Goal: Task Accomplishment & Management: Complete application form

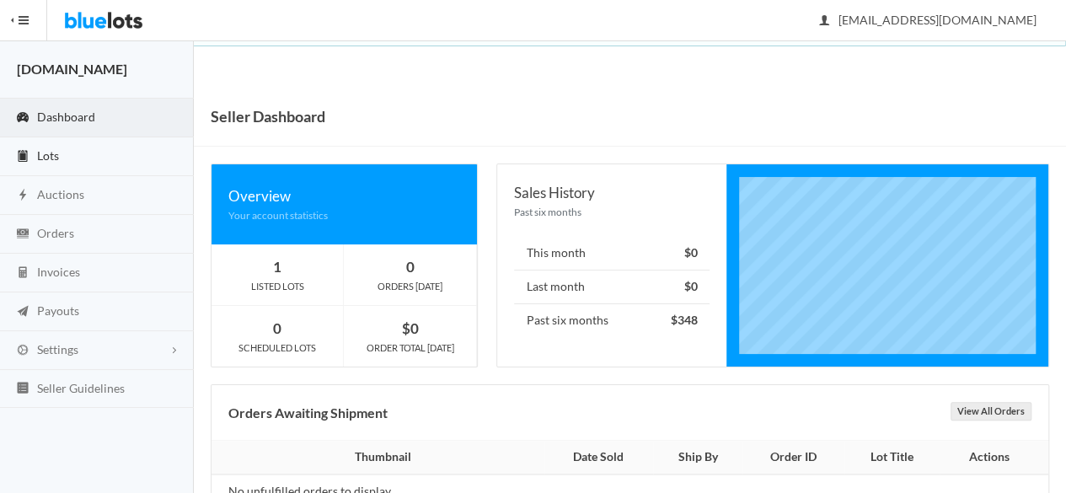
click at [77, 154] on link "Lots" at bounding box center [97, 156] width 194 height 39
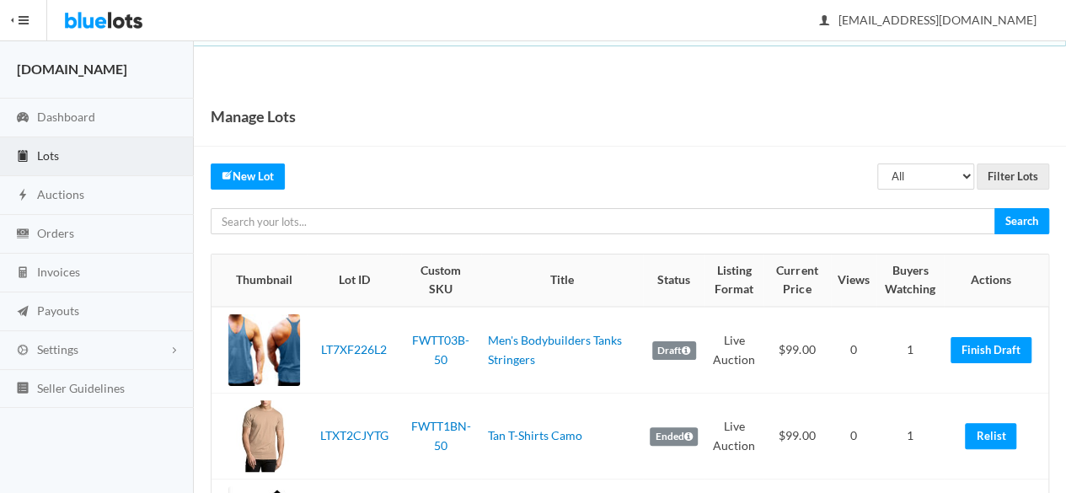
scroll to position [169, 0]
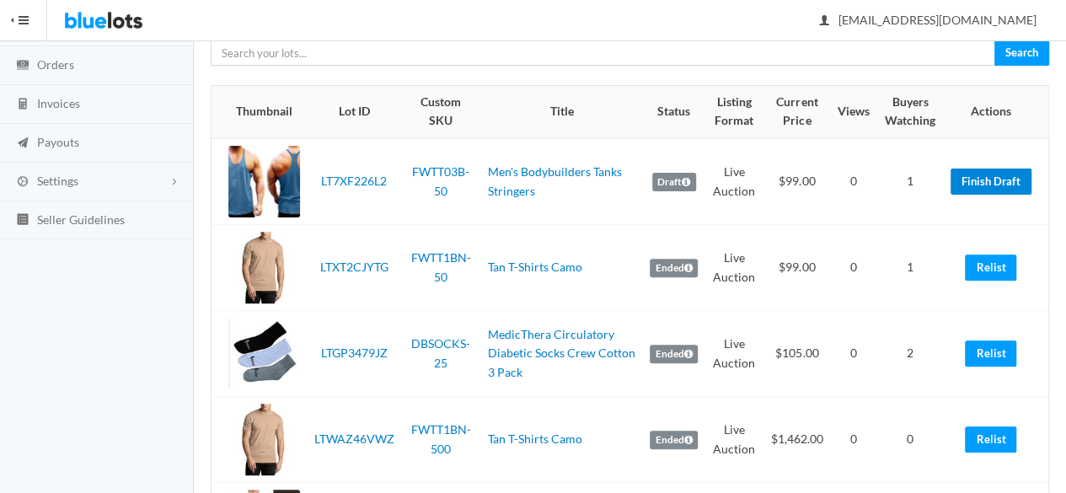
click at [994, 180] on link "Finish Draft" at bounding box center [991, 182] width 81 height 26
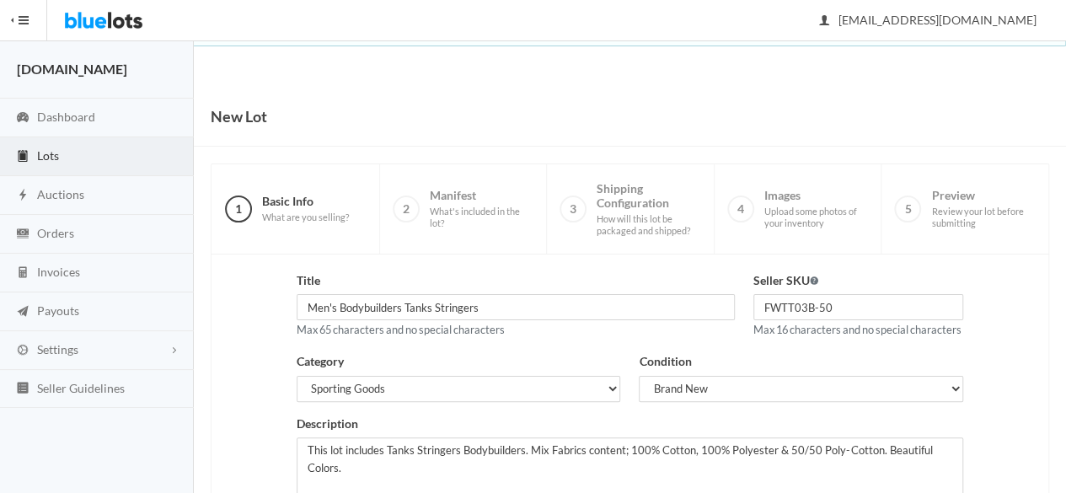
scroll to position [380, 0]
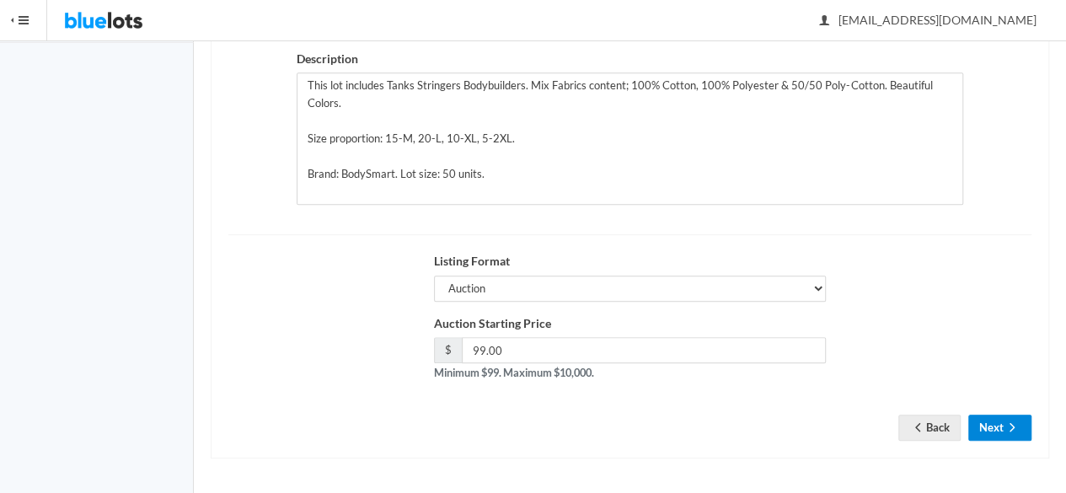
click at [1005, 426] on icon "arrow forward" at bounding box center [1012, 427] width 17 height 13
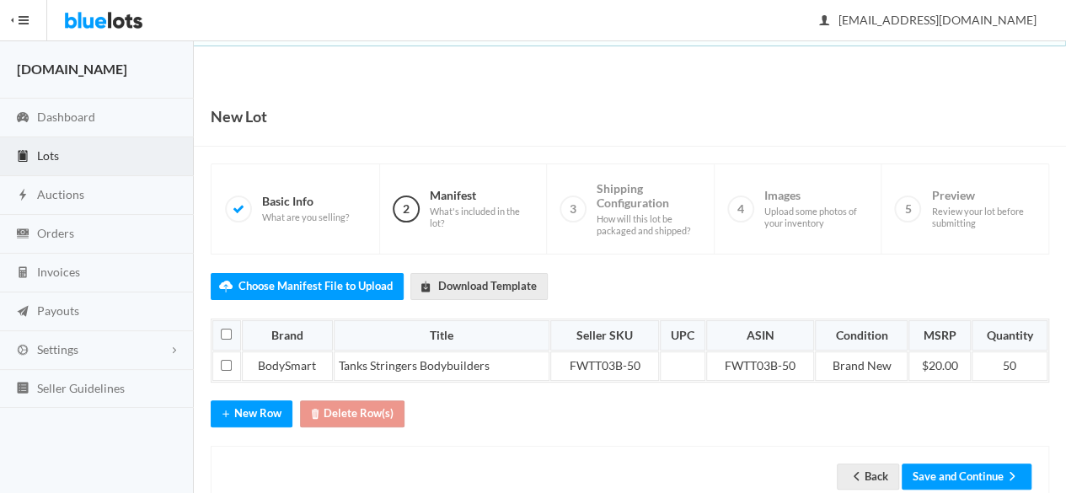
scroll to position [42, 0]
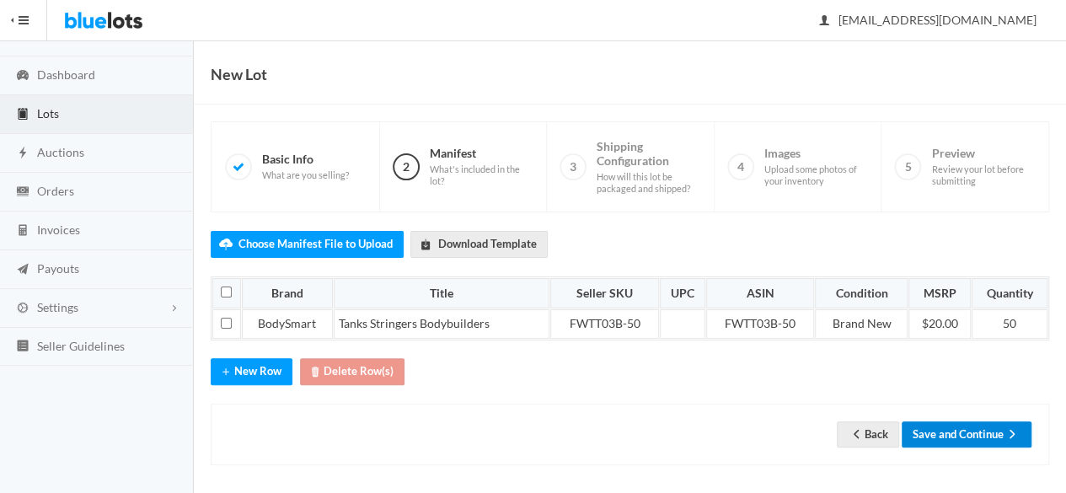
click at [954, 422] on button "Save and Continue" at bounding box center [967, 435] width 130 height 26
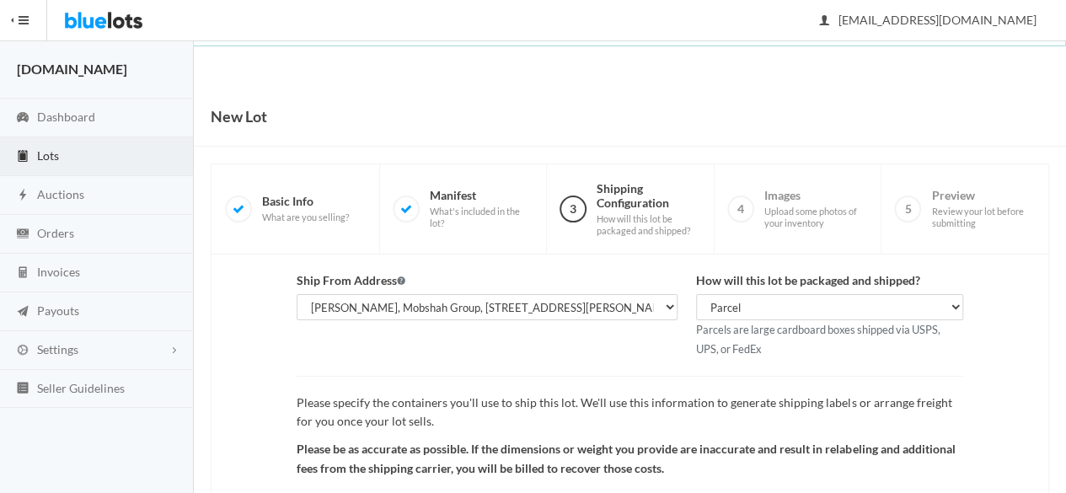
scroll to position [196, 0]
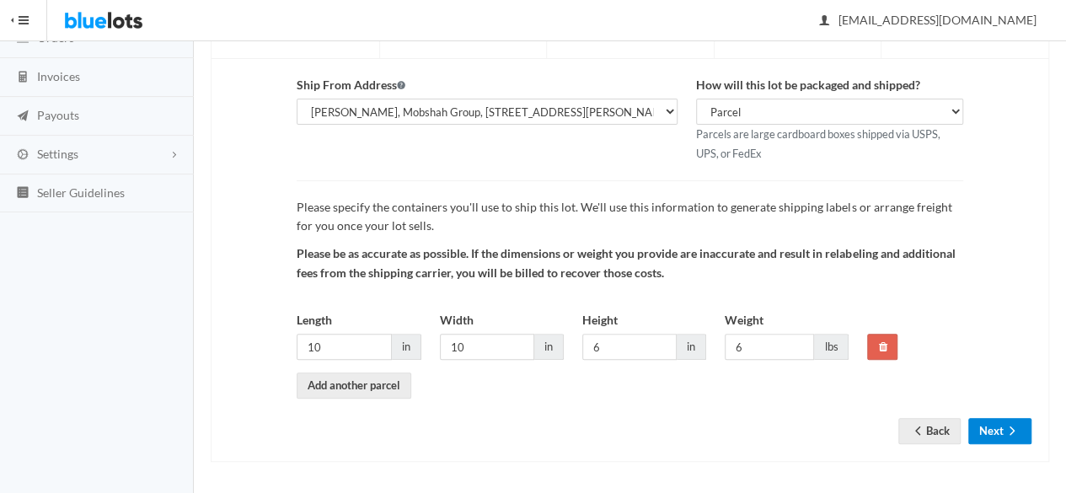
click at [1012, 431] on icon "arrow forward" at bounding box center [1012, 431] width 5 height 8
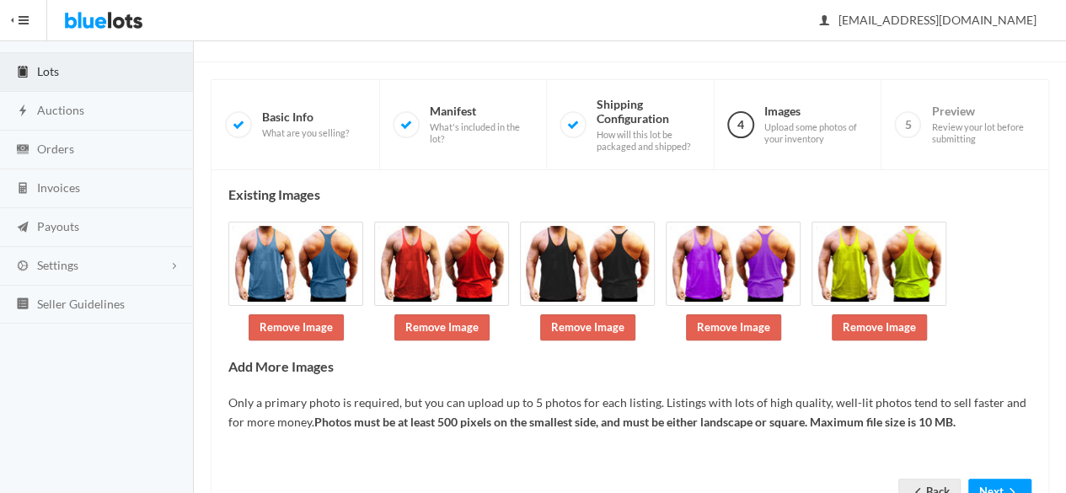
scroll to position [145, 0]
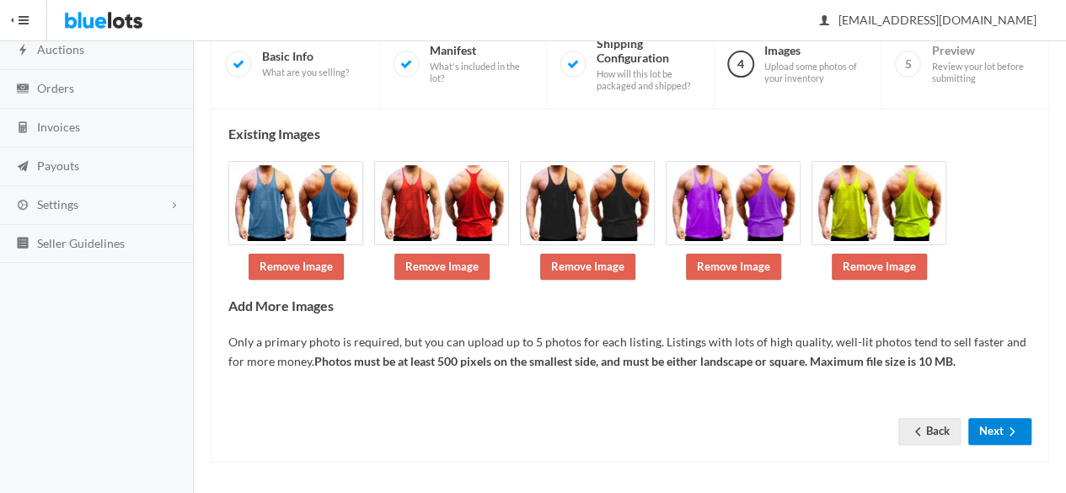
click at [1015, 431] on icon "arrow forward" at bounding box center [1012, 431] width 17 height 13
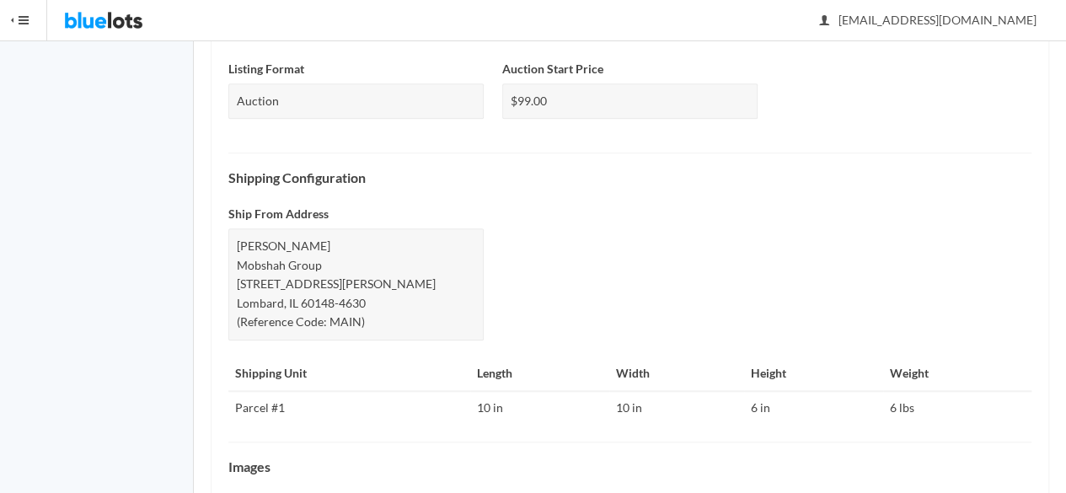
scroll to position [747, 0]
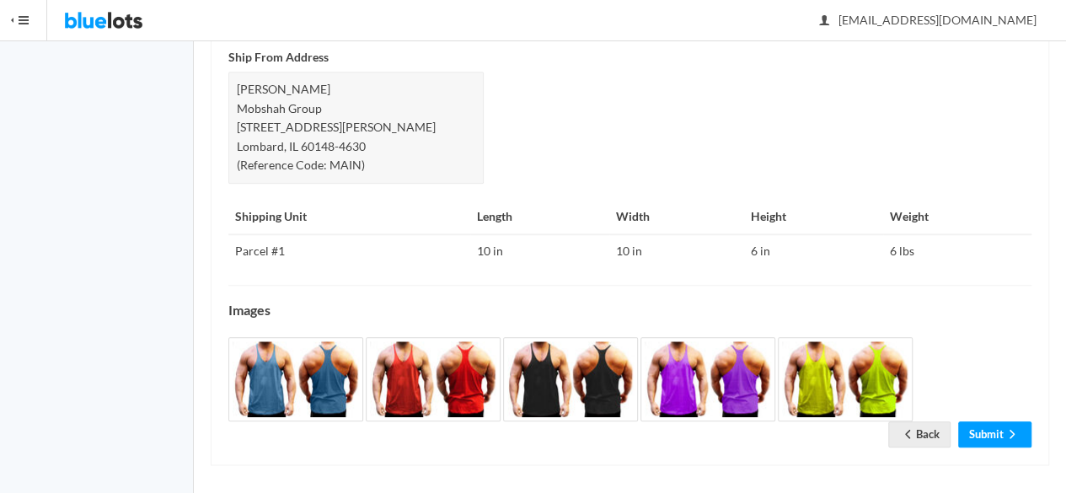
click at [988, 426] on link "Submit" at bounding box center [995, 435] width 73 height 26
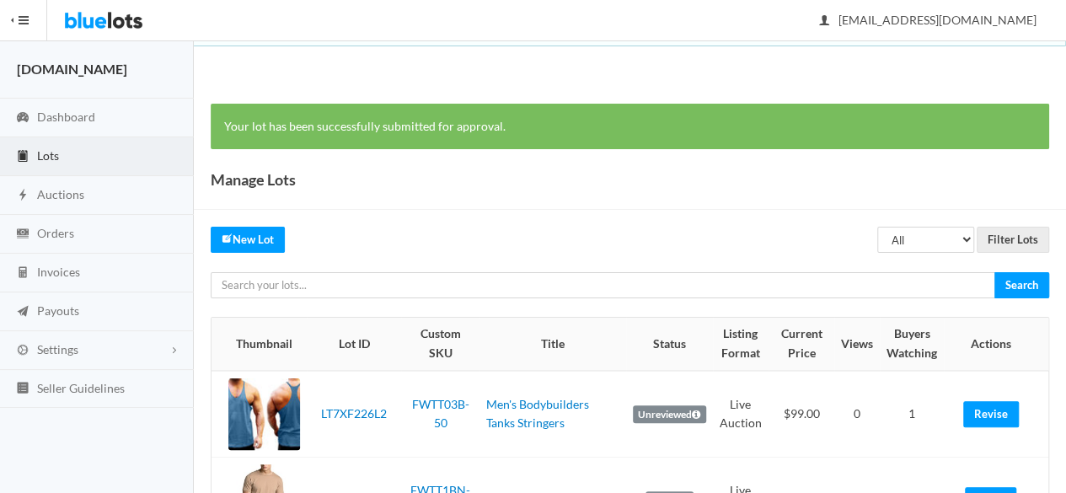
scroll to position [253, 0]
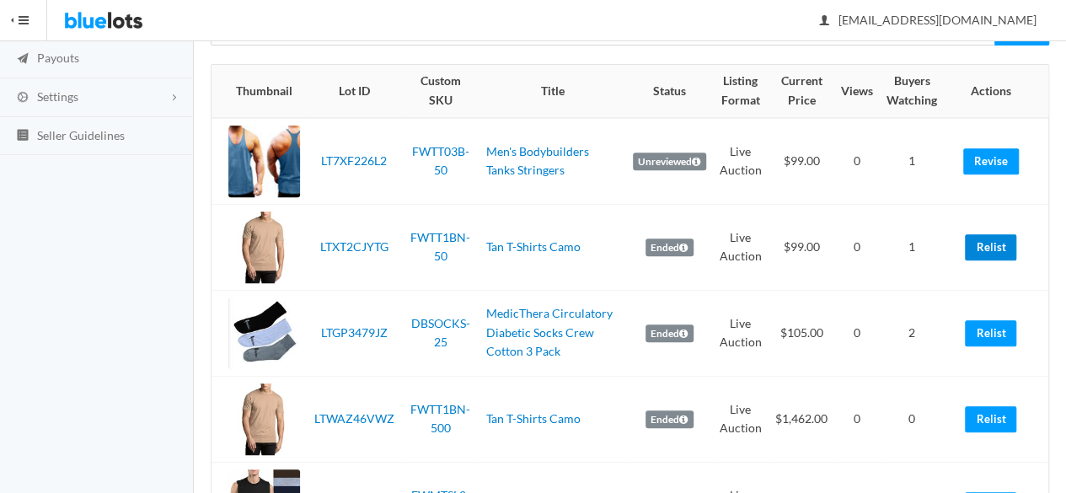
click at [984, 237] on link "Relist" at bounding box center [990, 247] width 51 height 26
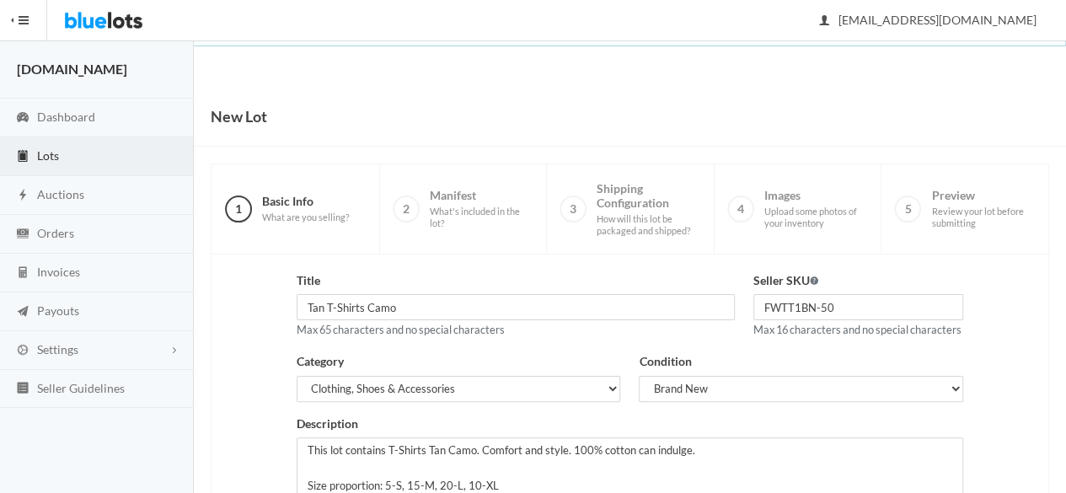
scroll to position [380, 0]
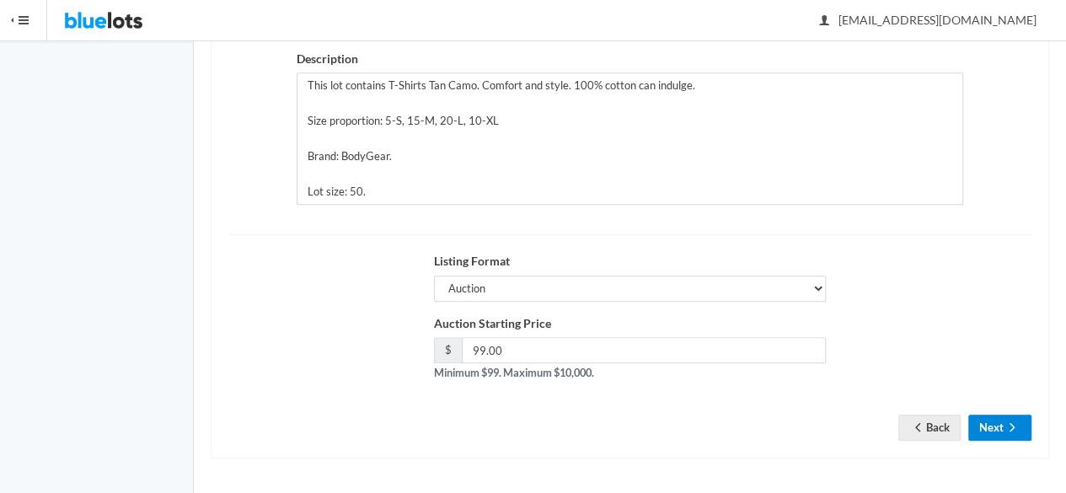
click at [1003, 435] on button "Next" at bounding box center [1000, 428] width 63 height 26
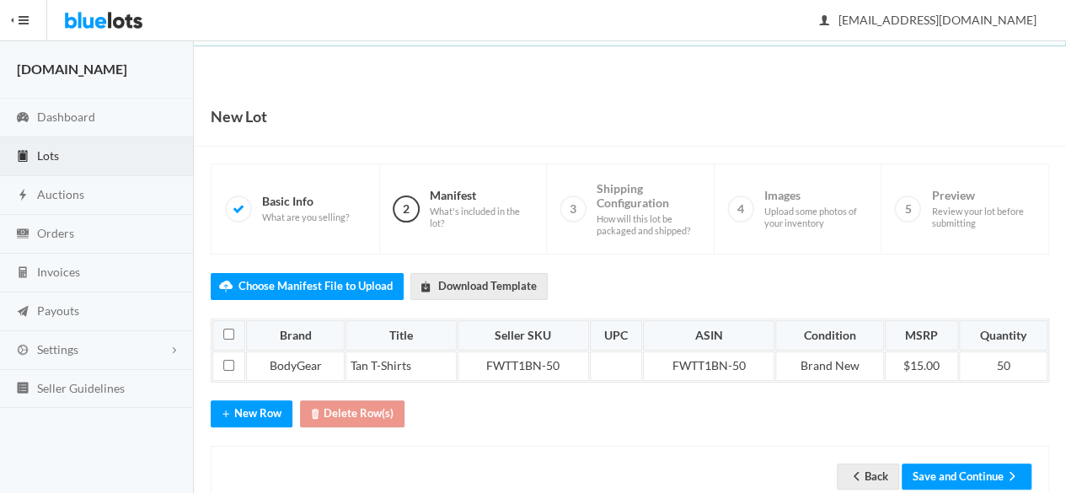
scroll to position [42, 0]
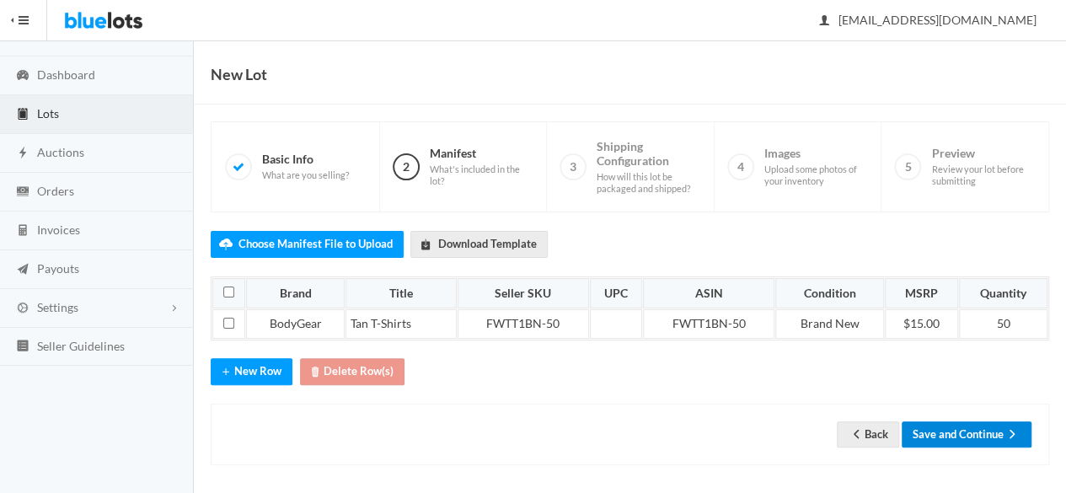
click at [981, 426] on button "Save and Continue" at bounding box center [967, 435] width 130 height 26
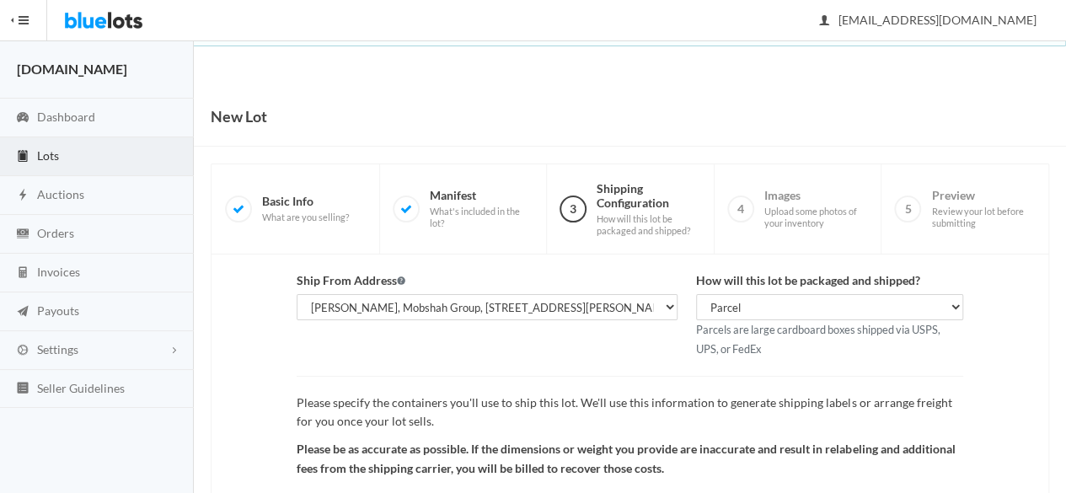
scroll to position [196, 0]
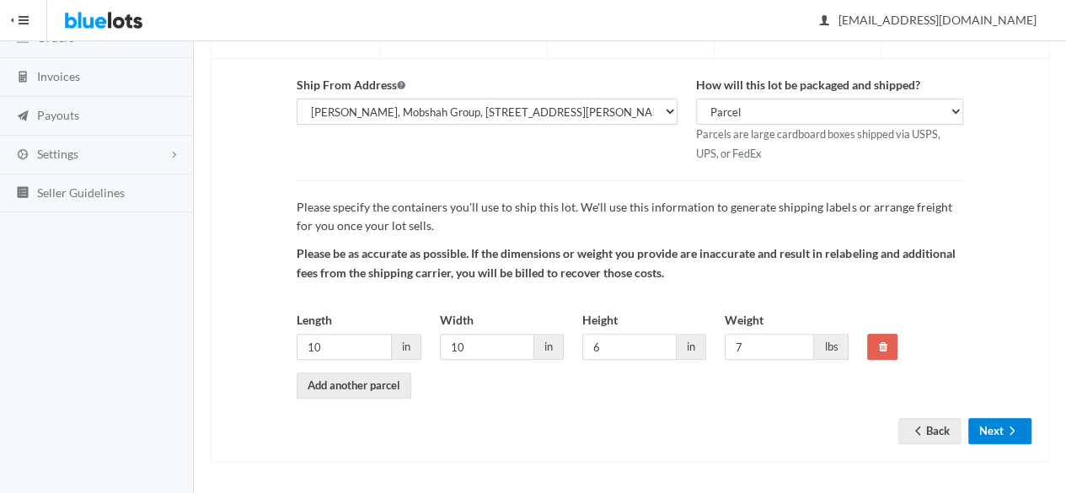
click at [998, 419] on button "Next" at bounding box center [1000, 431] width 63 height 26
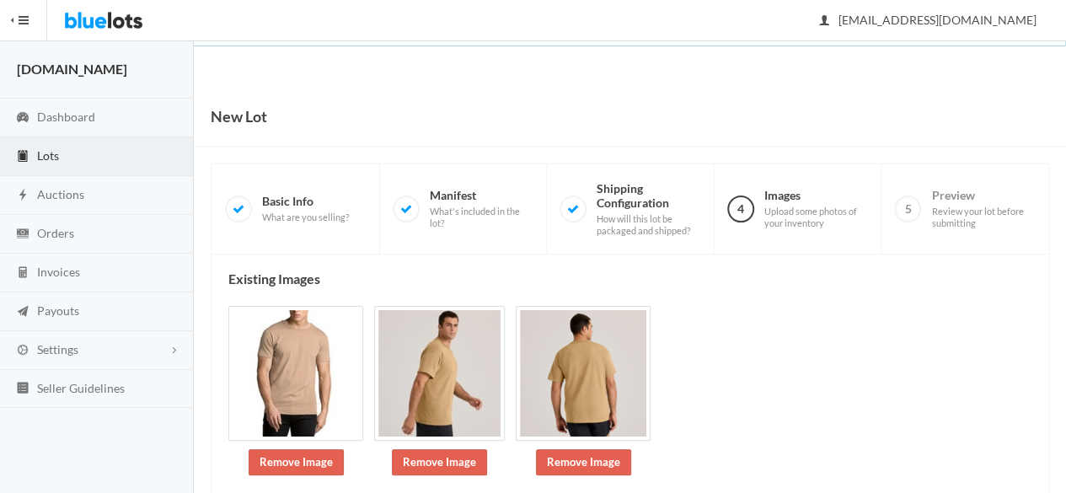
scroll to position [298, 0]
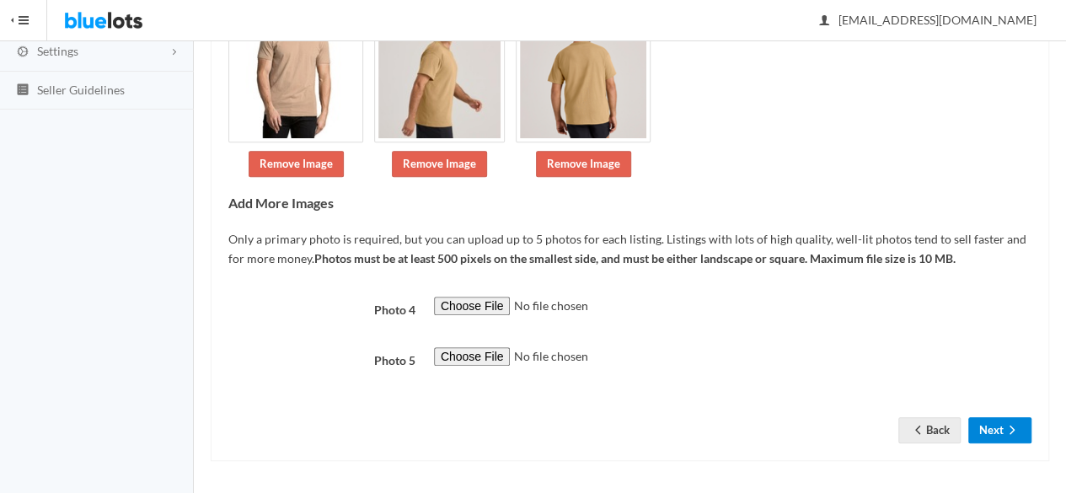
click at [990, 436] on button "Next" at bounding box center [1000, 430] width 63 height 26
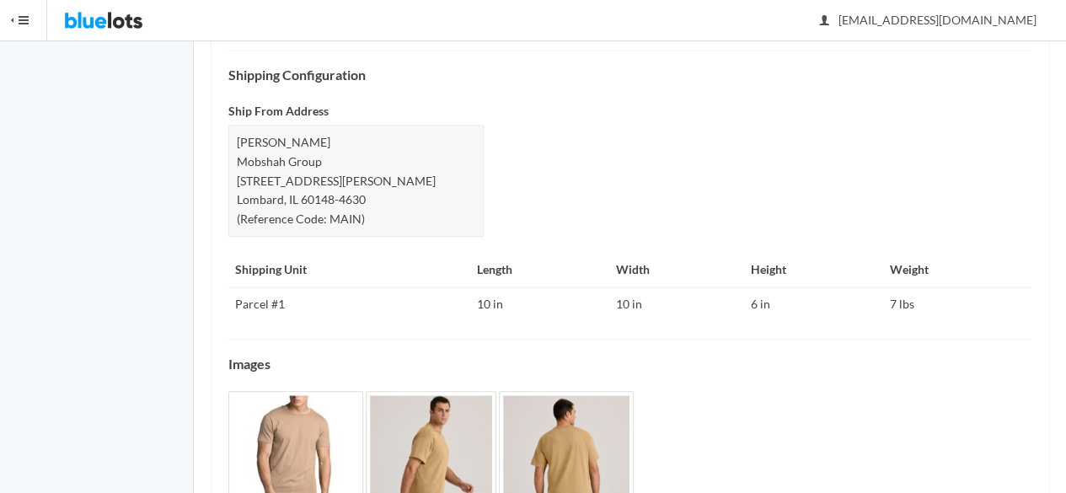
scroll to position [779, 0]
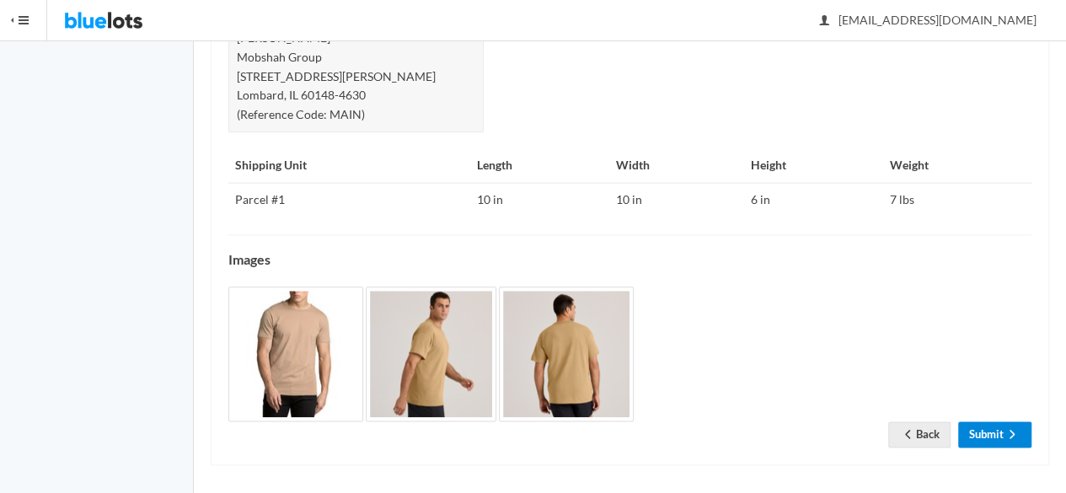
click at [991, 434] on link "Submit" at bounding box center [995, 435] width 73 height 26
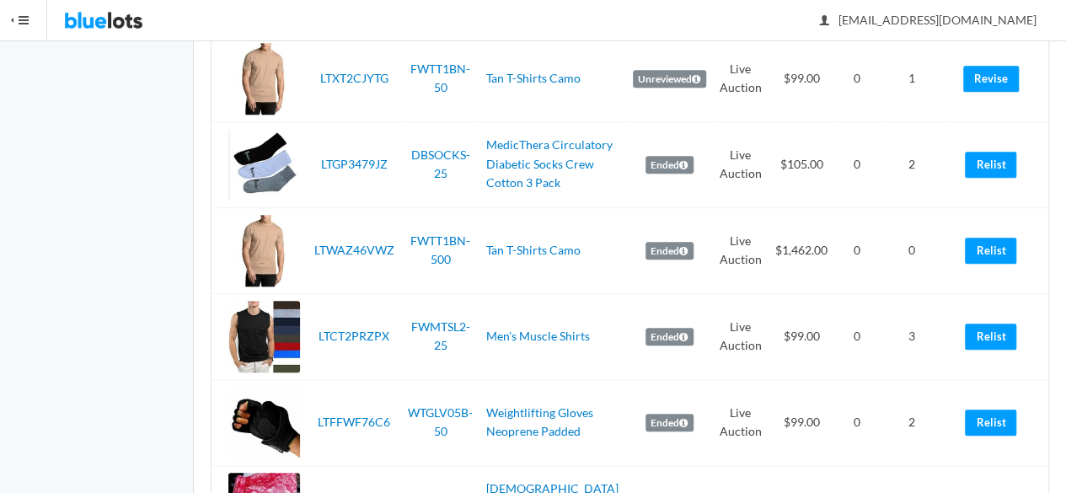
scroll to position [337, 0]
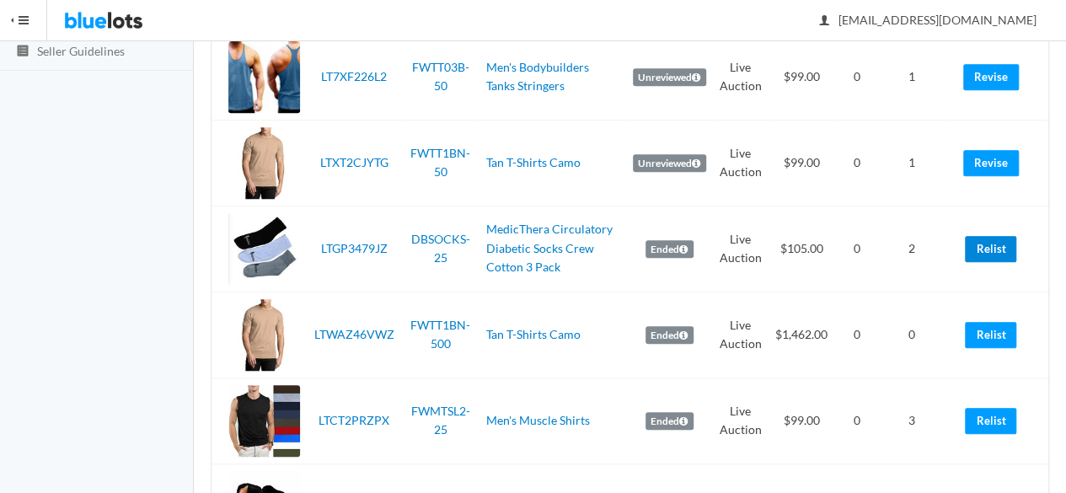
click at [980, 258] on link "Relist" at bounding box center [990, 249] width 51 height 26
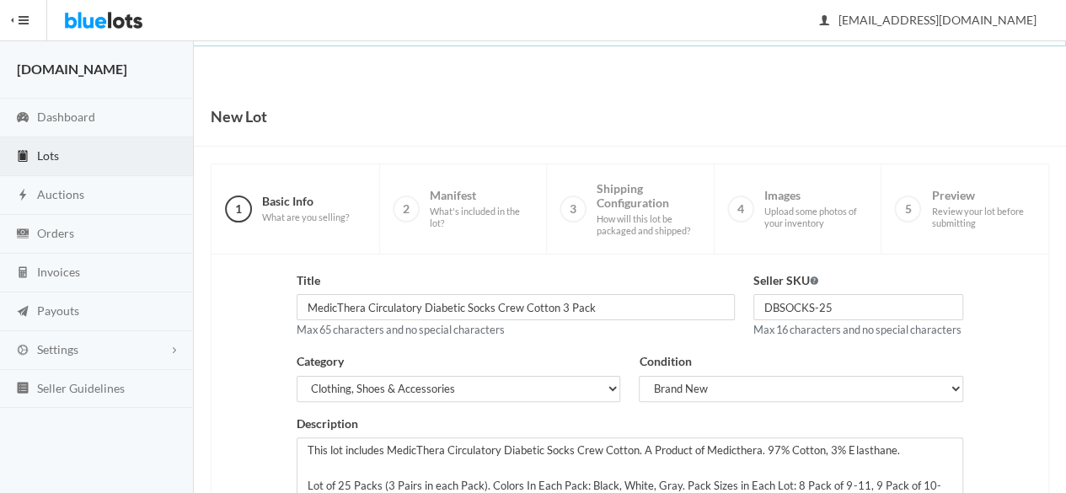
scroll to position [380, 0]
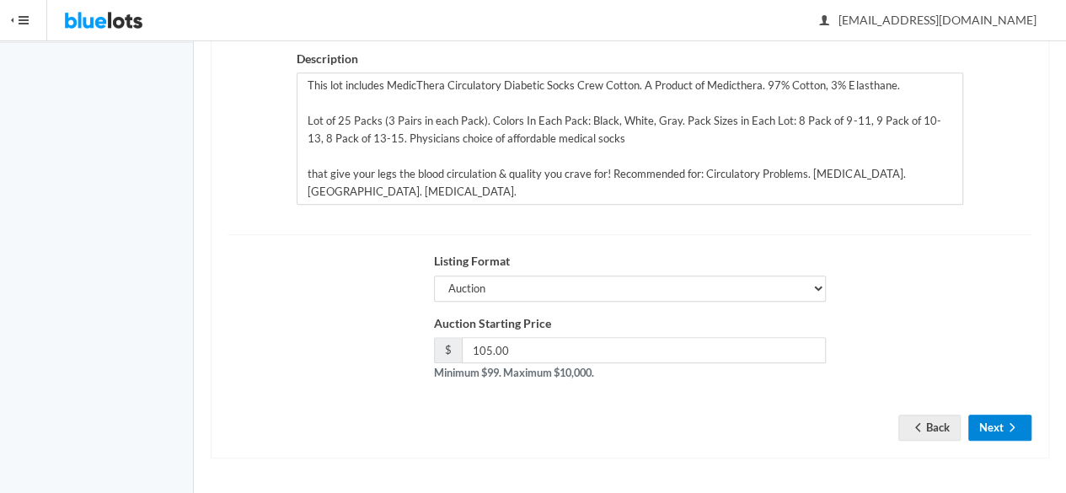
click at [999, 441] on button "Next" at bounding box center [1000, 428] width 63 height 26
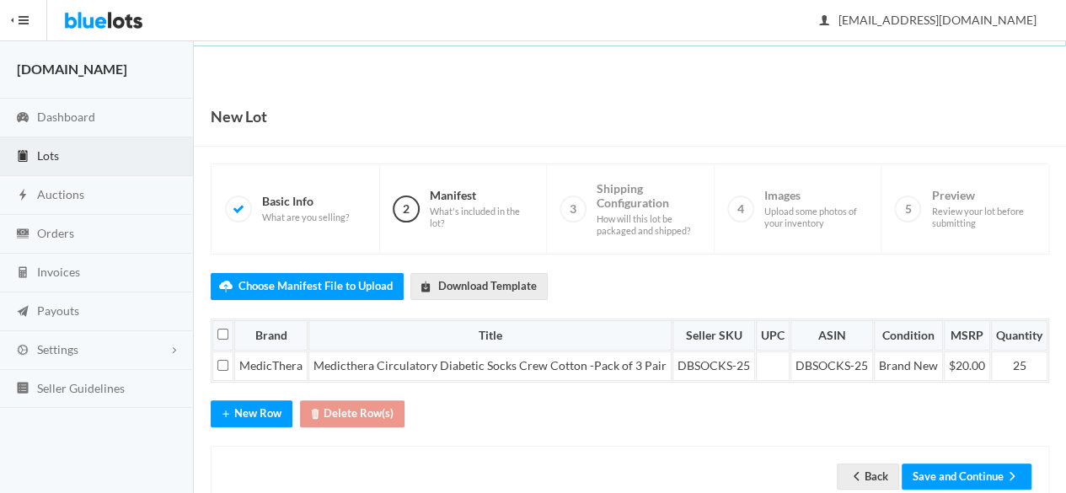
scroll to position [42, 0]
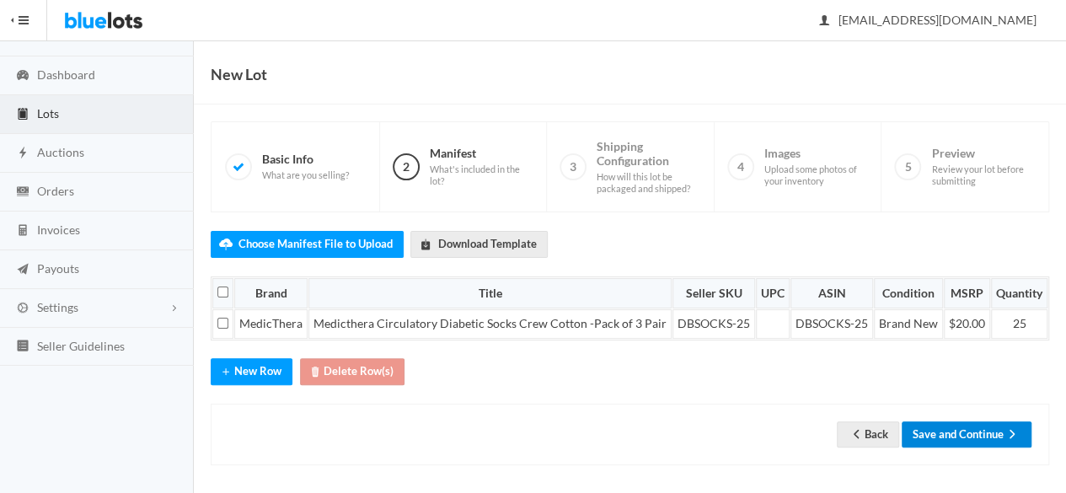
click at [976, 434] on button "Save and Continue" at bounding box center [967, 435] width 130 height 26
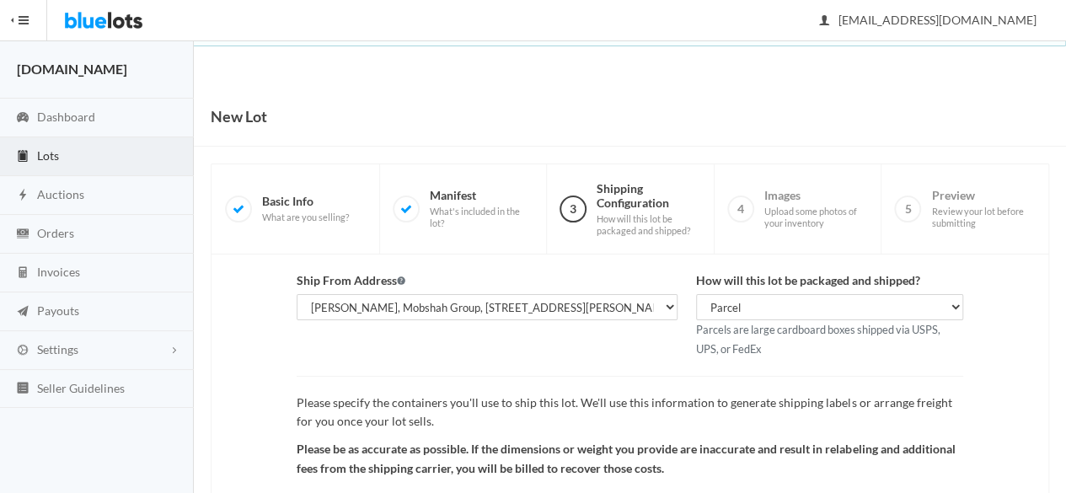
scroll to position [196, 0]
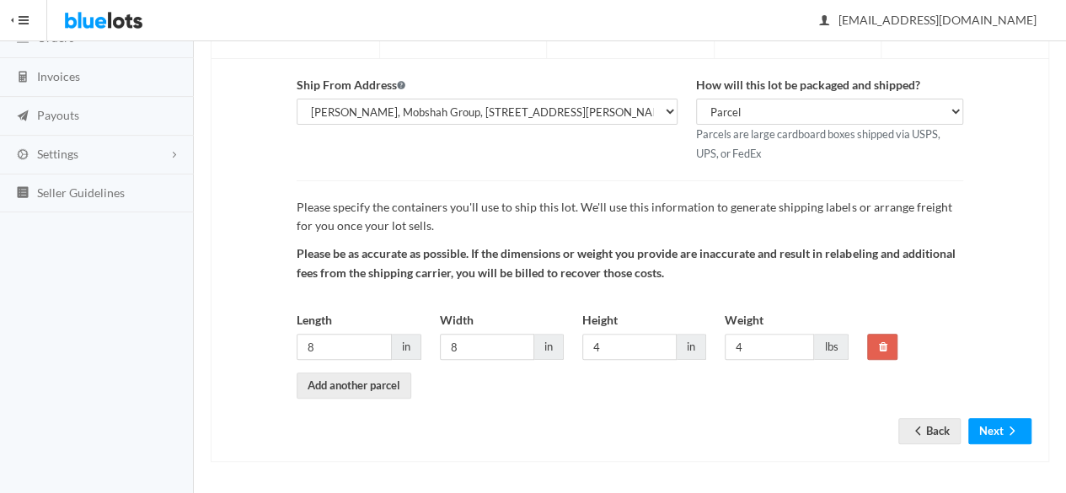
click at [1009, 444] on div "Ship From Address [PERSON_NAME], [DOMAIN_NAME], [STREET_ADDRESS][PERSON_NAME] […" at bounding box center [630, 260] width 839 height 403
click at [1003, 431] on button "Next" at bounding box center [1000, 431] width 63 height 26
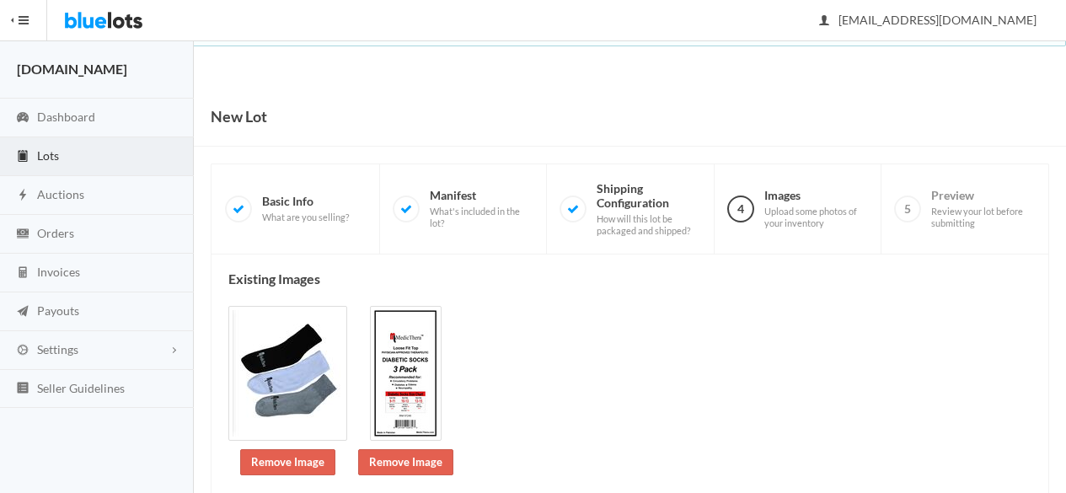
scroll to position [351, 0]
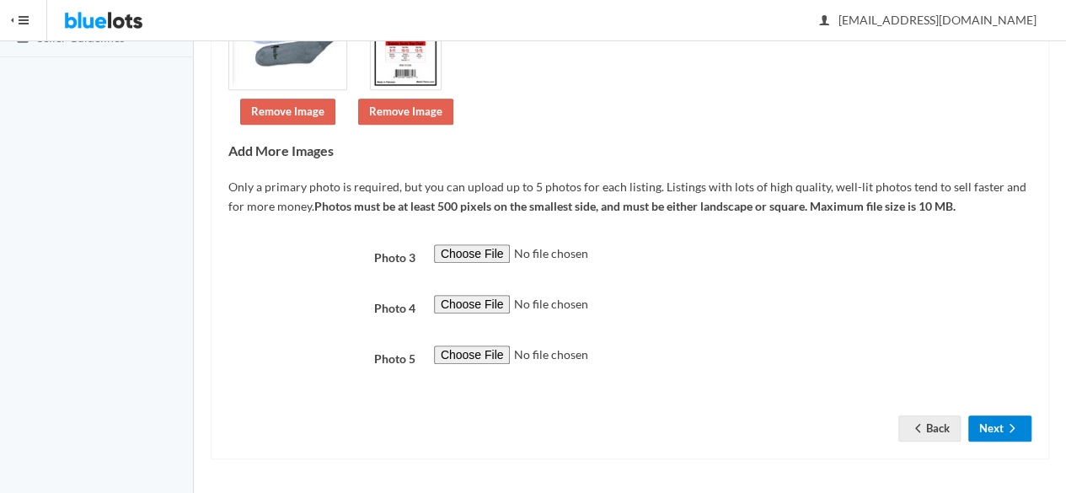
click at [1003, 427] on button "Next" at bounding box center [1000, 429] width 63 height 26
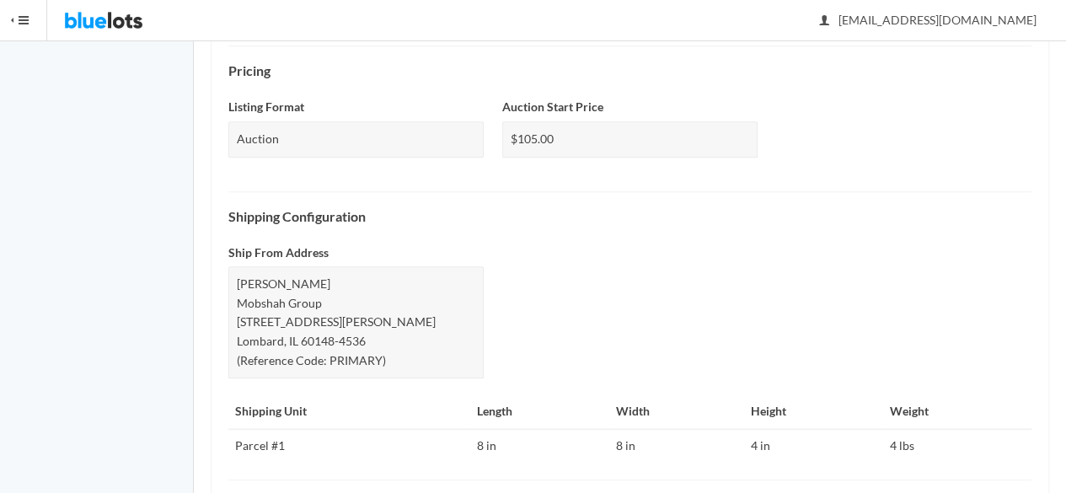
scroll to position [817, 0]
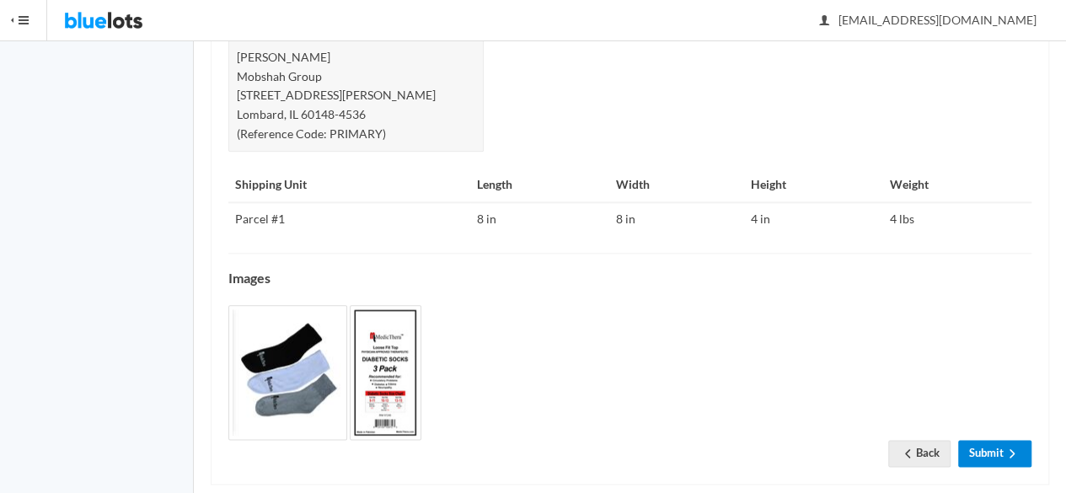
click at [996, 440] on link "Submit" at bounding box center [995, 453] width 73 height 26
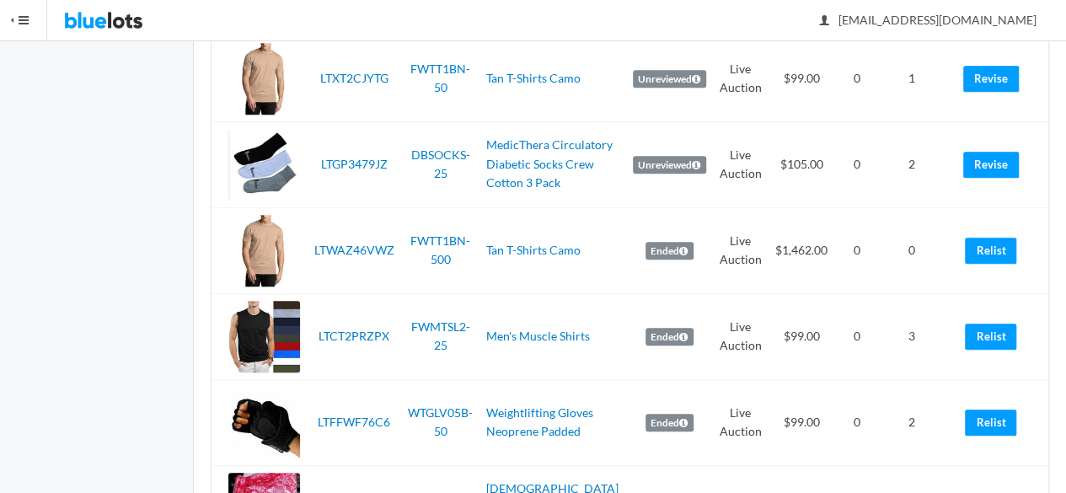
scroll to position [506, 0]
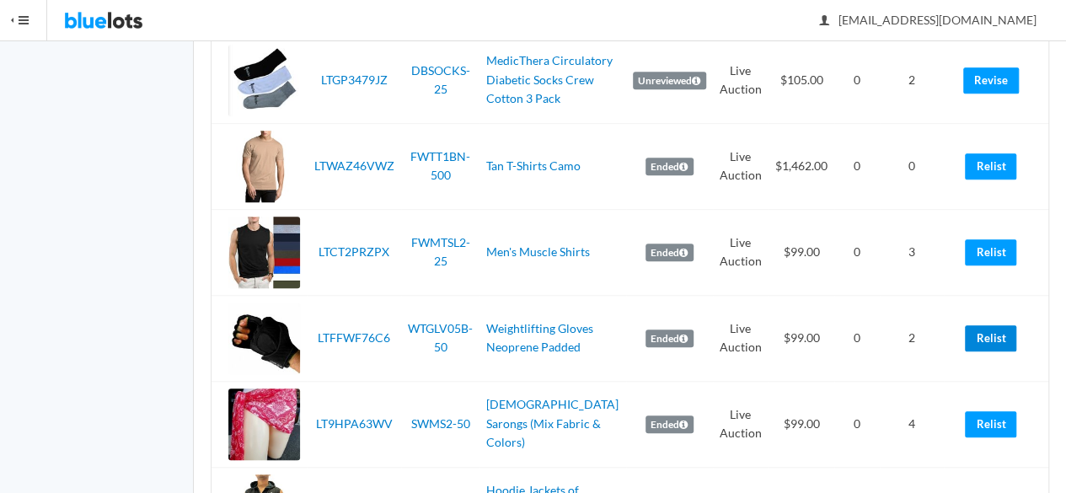
click at [988, 331] on link "Relist" at bounding box center [990, 338] width 51 height 26
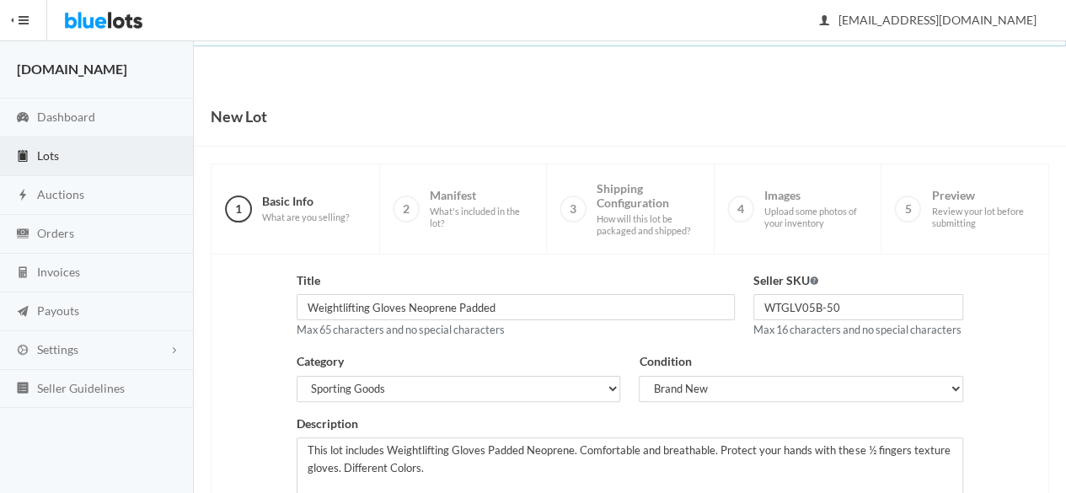
scroll to position [380, 0]
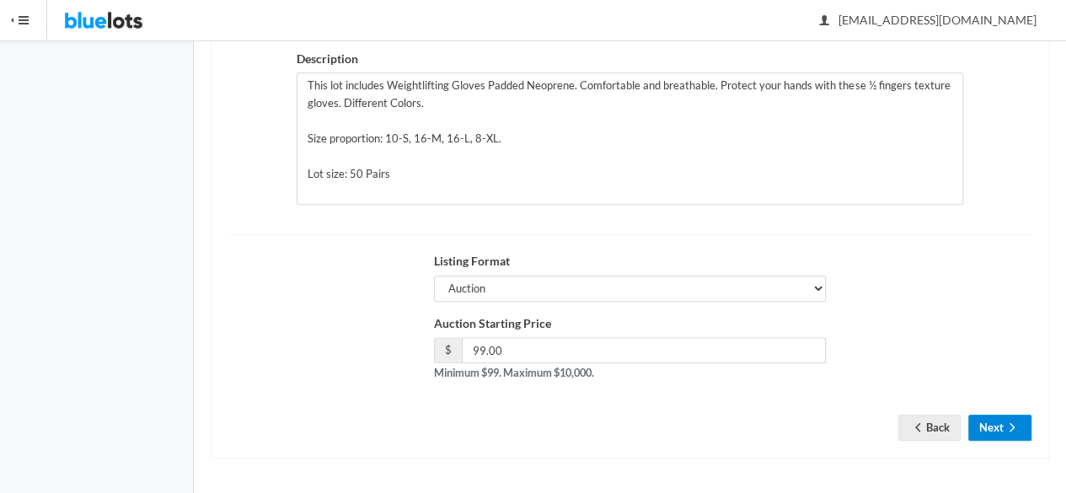
click at [1021, 438] on button "Next" at bounding box center [1000, 428] width 63 height 26
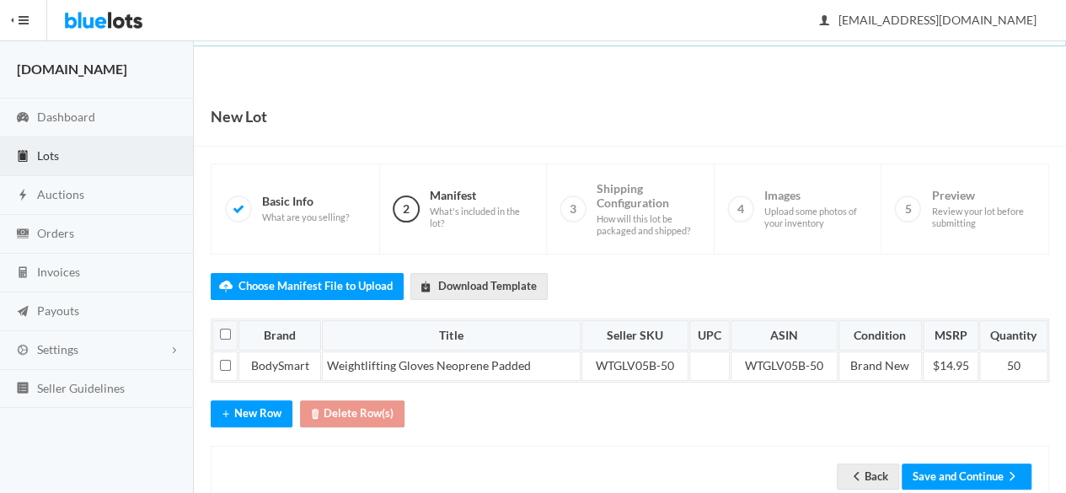
scroll to position [42, 0]
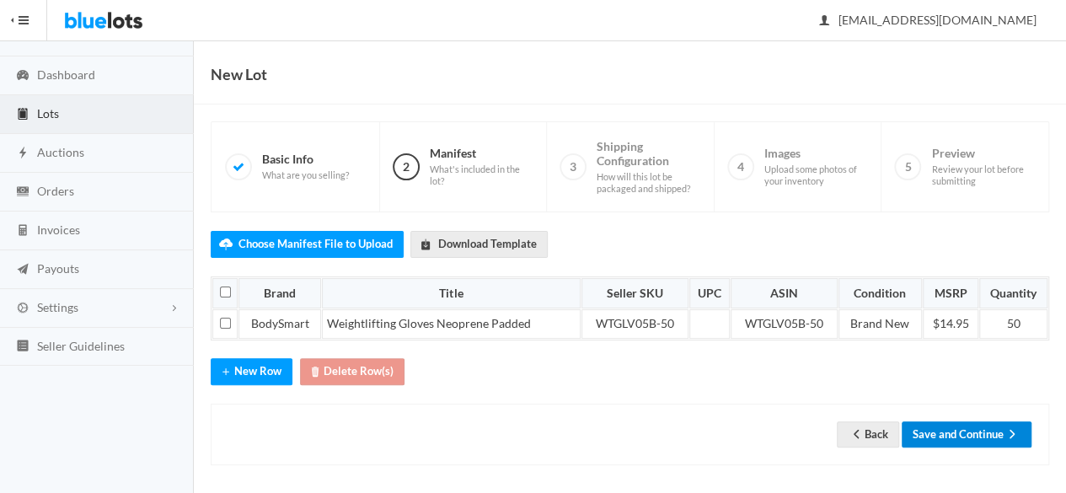
click at [963, 429] on button "Save and Continue" at bounding box center [967, 435] width 130 height 26
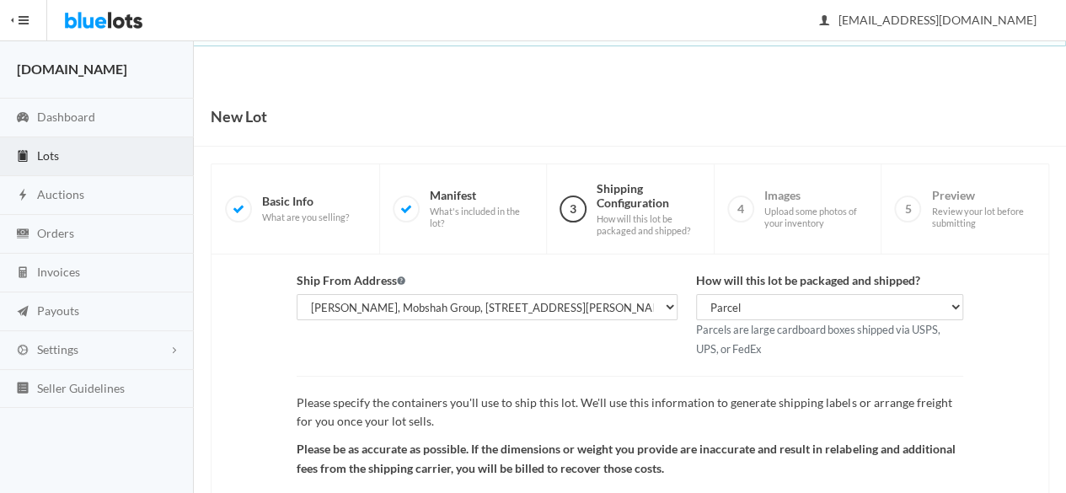
scroll to position [196, 0]
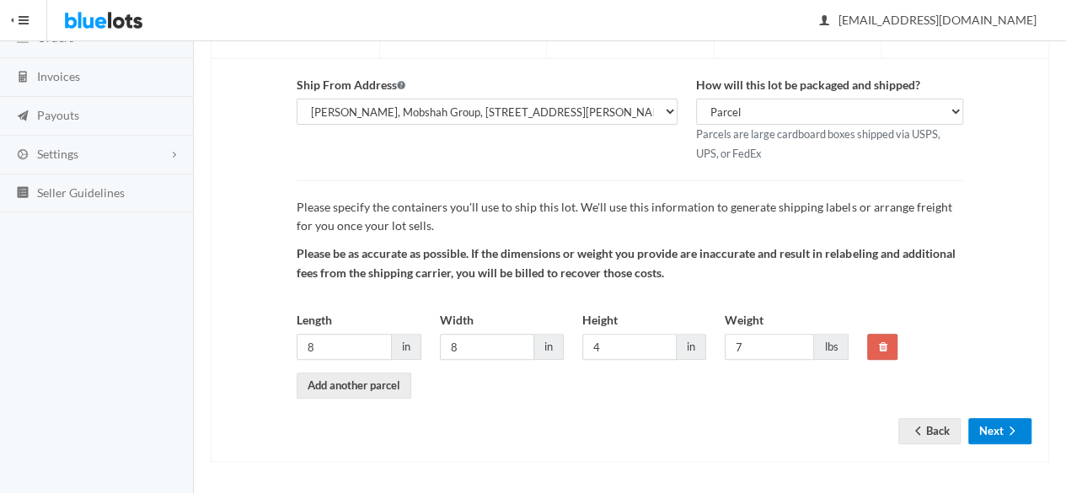
click at [977, 418] on button "Next" at bounding box center [1000, 431] width 63 height 26
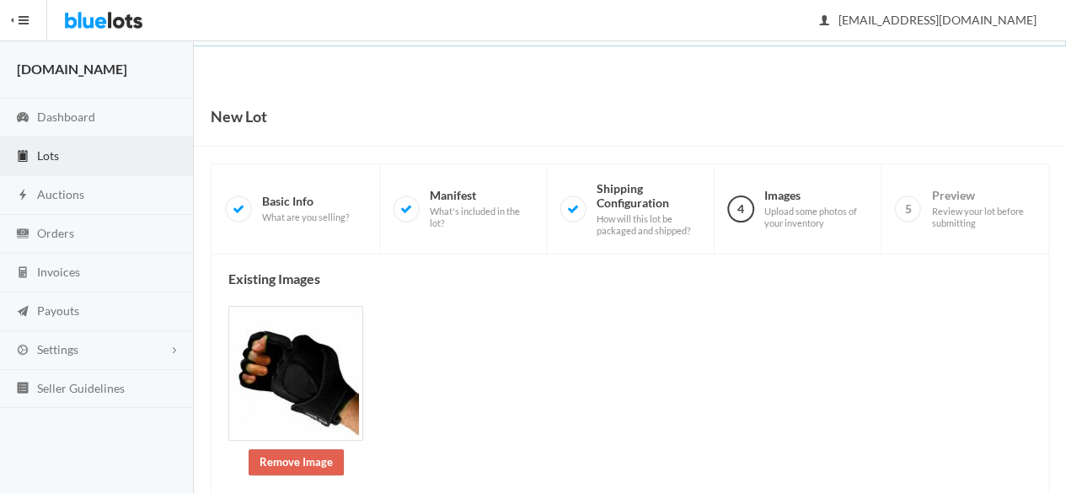
scroll to position [402, 0]
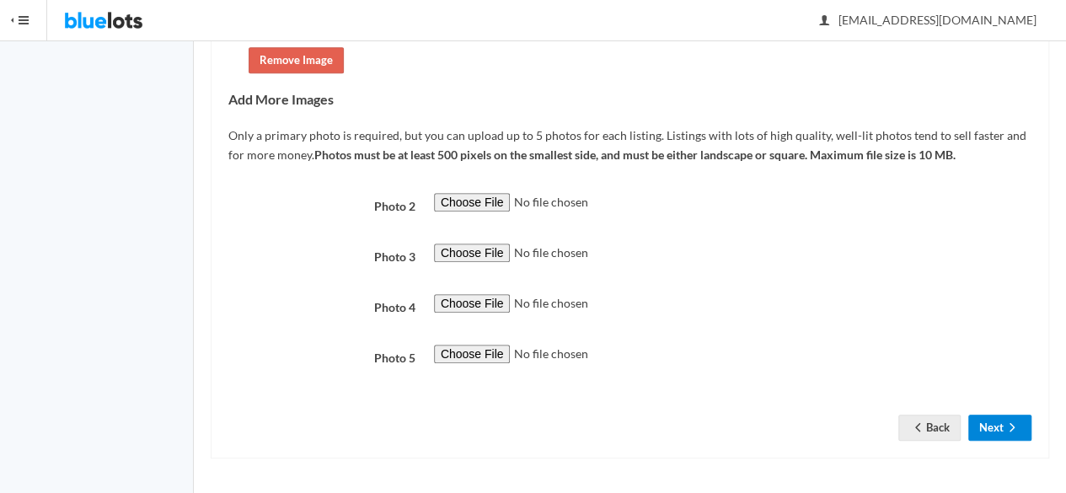
click at [1013, 421] on icon "arrow forward" at bounding box center [1012, 427] width 17 height 13
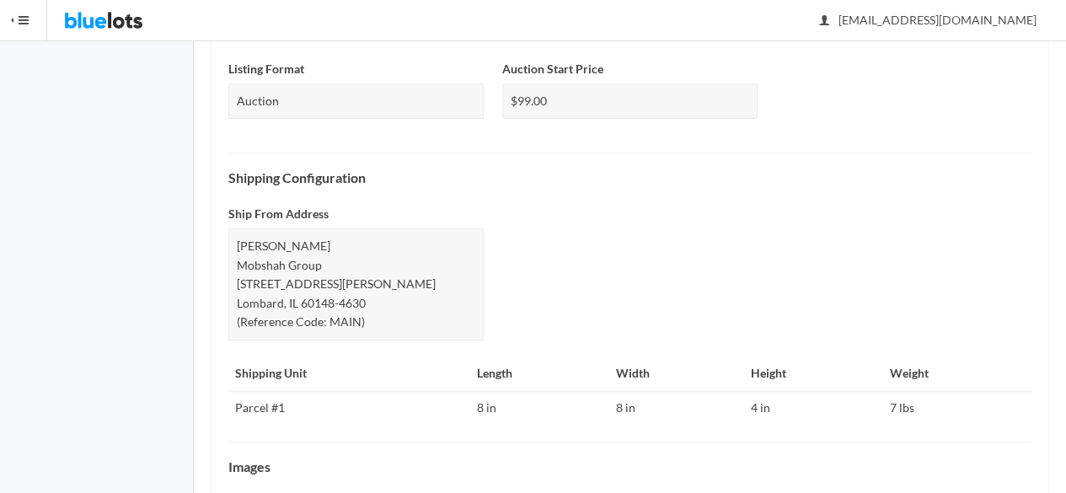
scroll to position [798, 0]
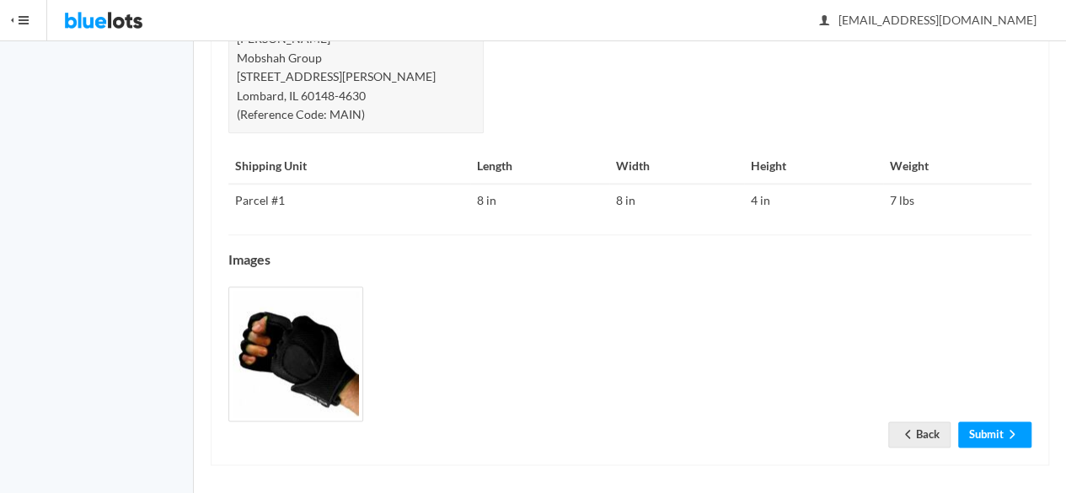
click at [995, 422] on link "Submit" at bounding box center [995, 435] width 73 height 26
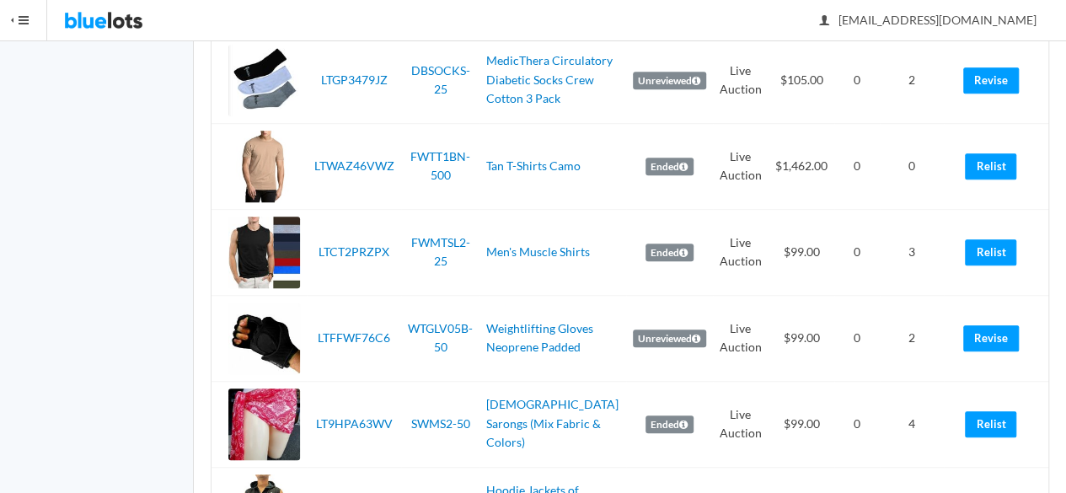
scroll to position [590, 0]
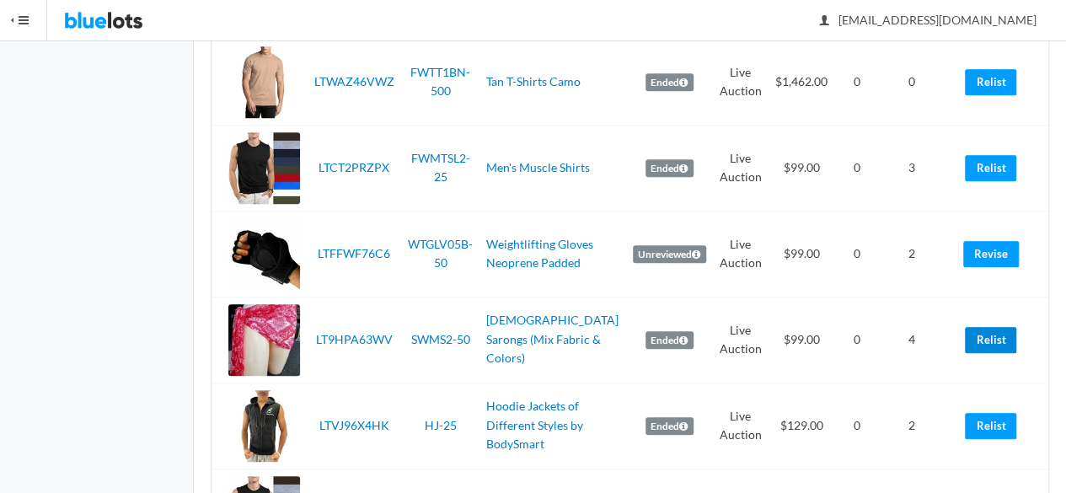
click at [998, 346] on link "Relist" at bounding box center [990, 340] width 51 height 26
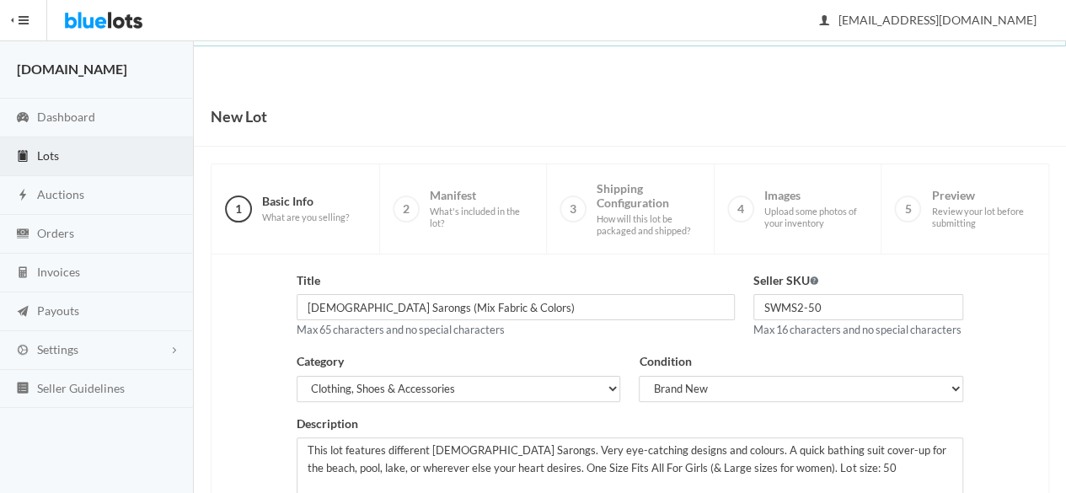
scroll to position [380, 0]
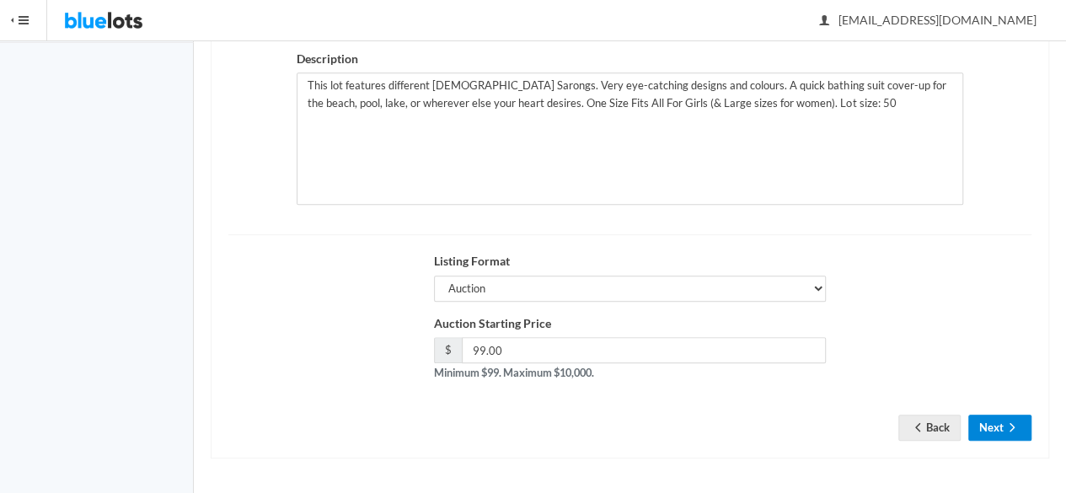
click at [1013, 426] on icon "arrow forward" at bounding box center [1012, 427] width 17 height 13
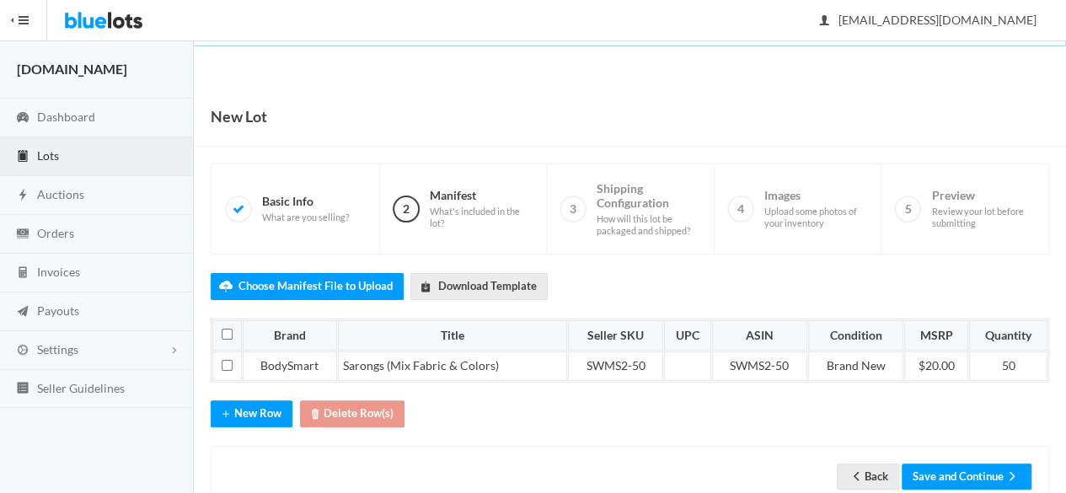
scroll to position [42, 0]
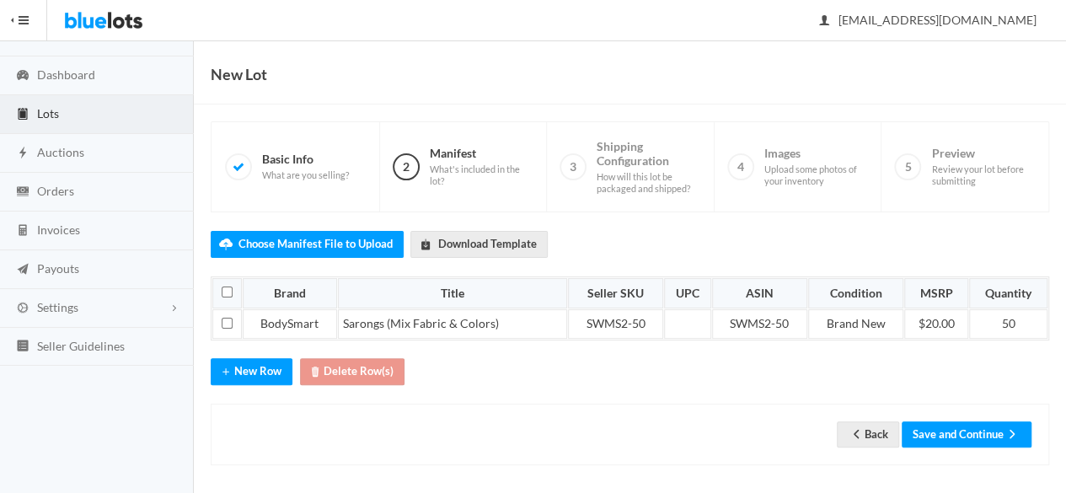
click at [975, 443] on div "Back Save and Continue" at bounding box center [630, 435] width 839 height 62
click at [975, 441] on button "Save and Continue" at bounding box center [967, 435] width 130 height 26
click at [970, 432] on button "Save and Continue" at bounding box center [967, 435] width 130 height 26
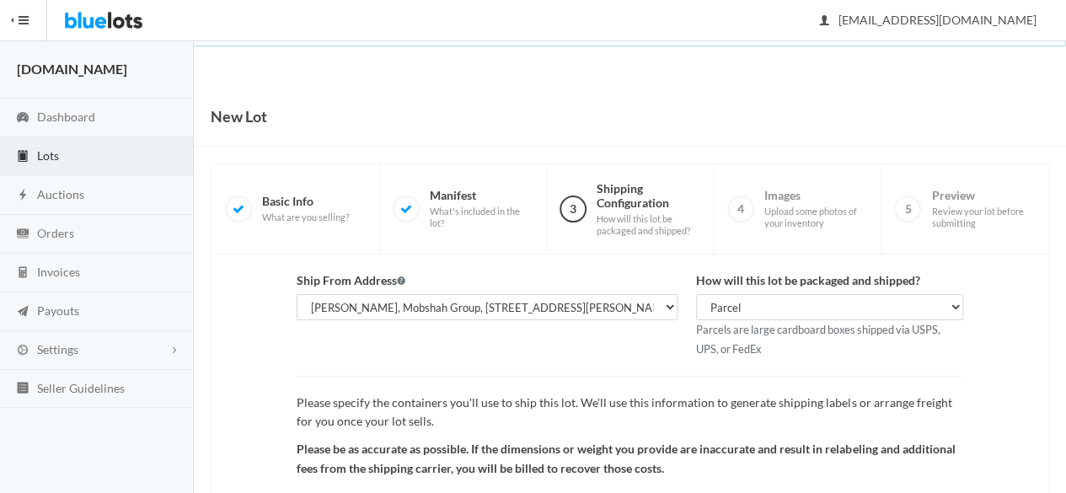
scroll to position [196, 0]
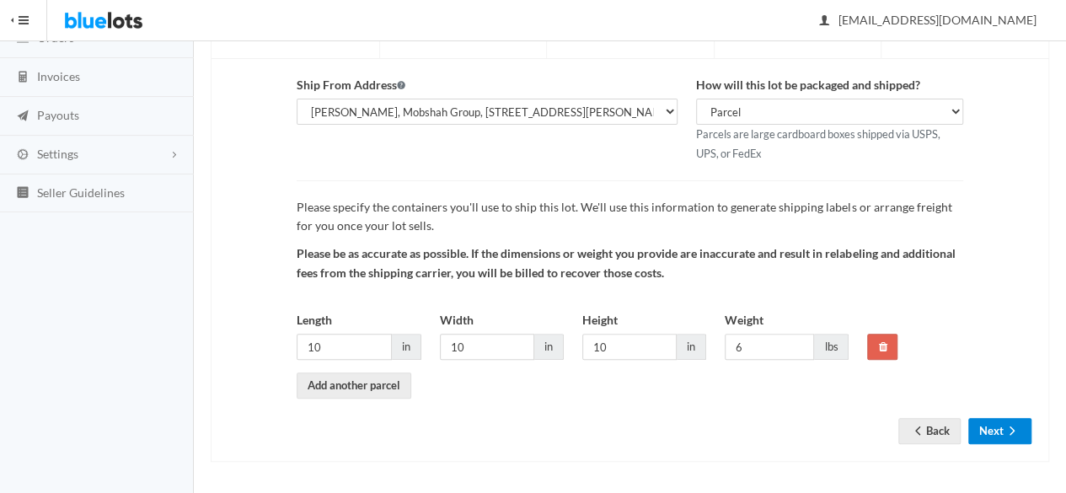
click at [1015, 424] on icon "arrow forward" at bounding box center [1012, 430] width 17 height 13
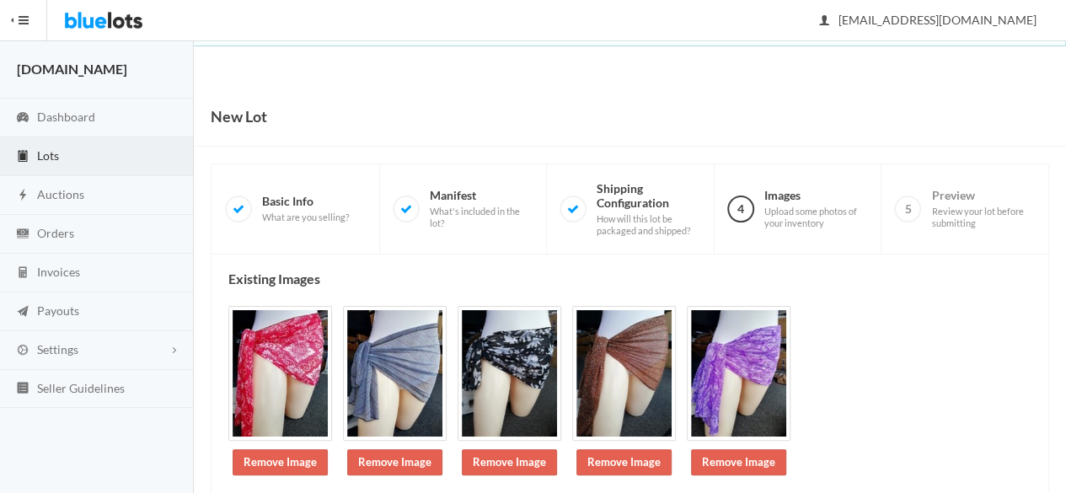
scroll to position [196, 0]
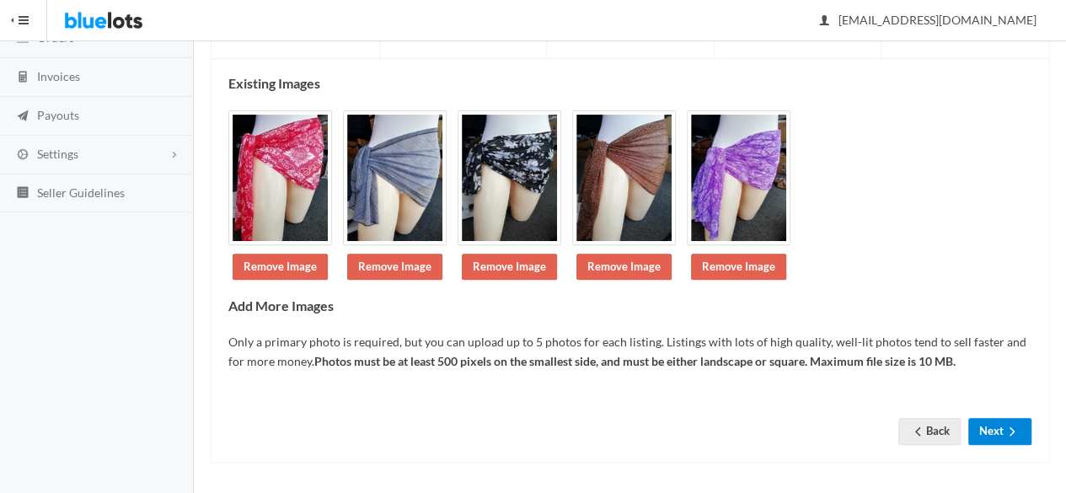
click at [1007, 419] on button "Next" at bounding box center [1000, 431] width 63 height 26
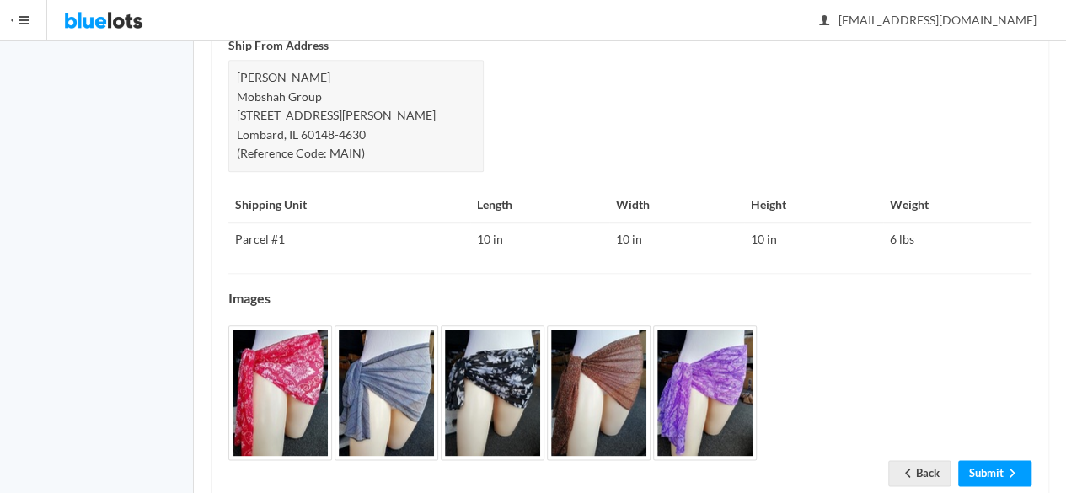
scroll to position [798, 0]
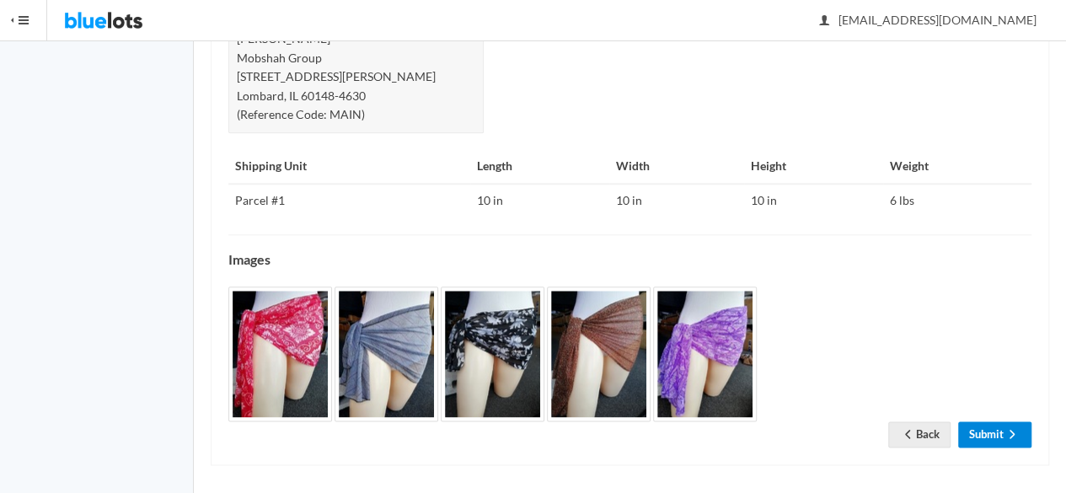
click at [1003, 423] on link "Submit" at bounding box center [995, 435] width 73 height 26
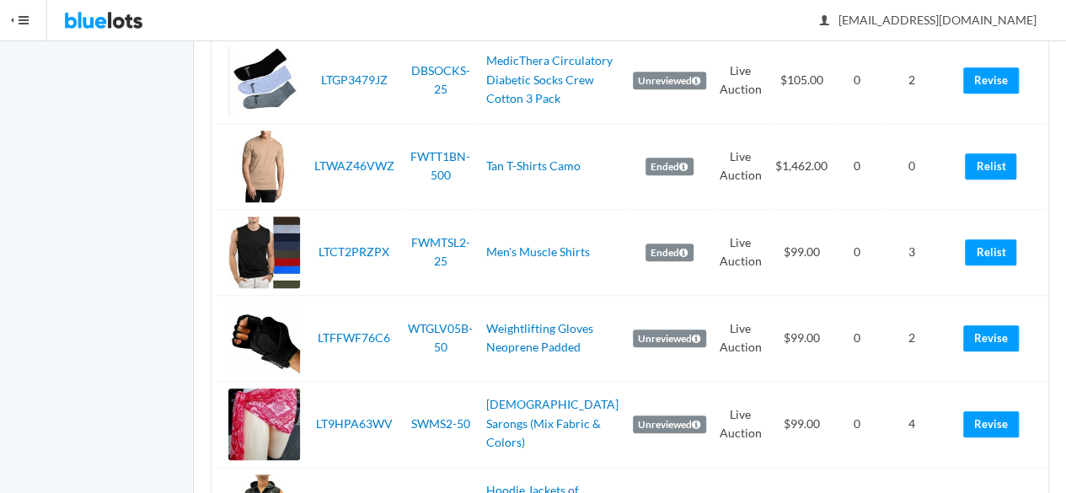
scroll to position [759, 0]
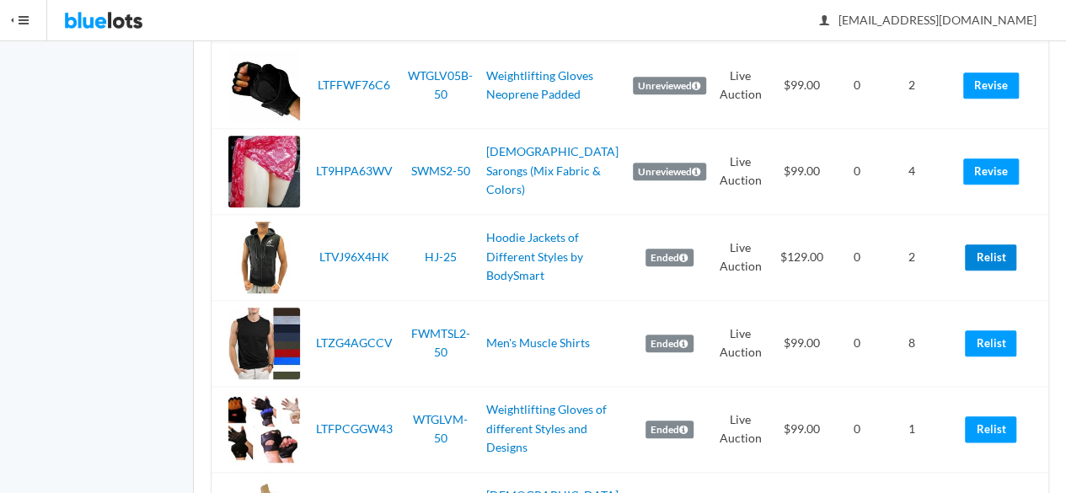
click at [998, 263] on link "Relist" at bounding box center [990, 257] width 51 height 26
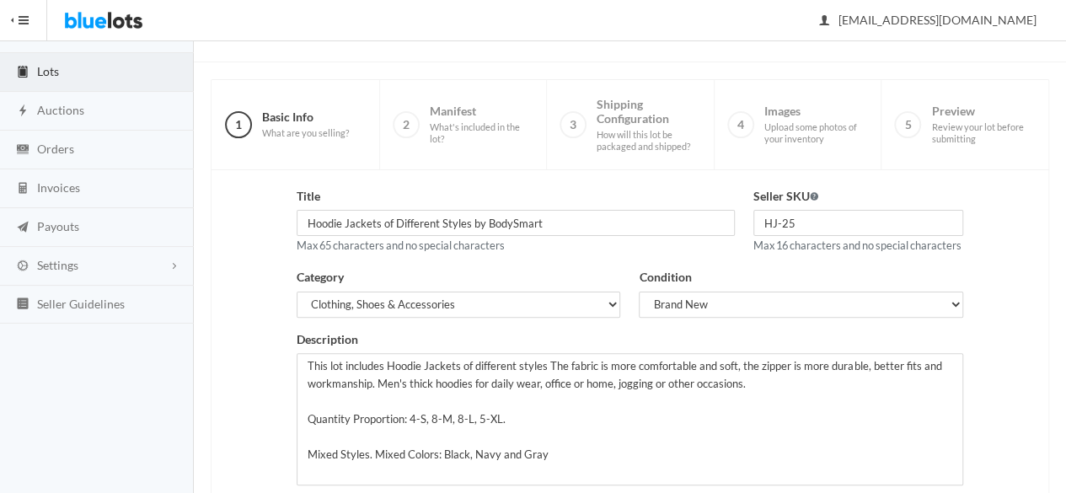
scroll to position [380, 0]
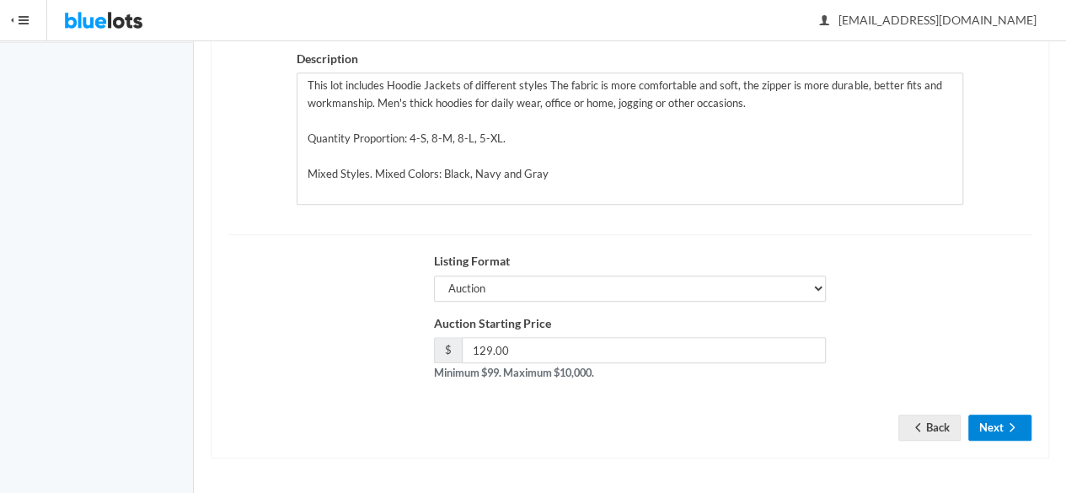
click at [1020, 435] on ion-icon "arrow forward" at bounding box center [1012, 429] width 17 height 16
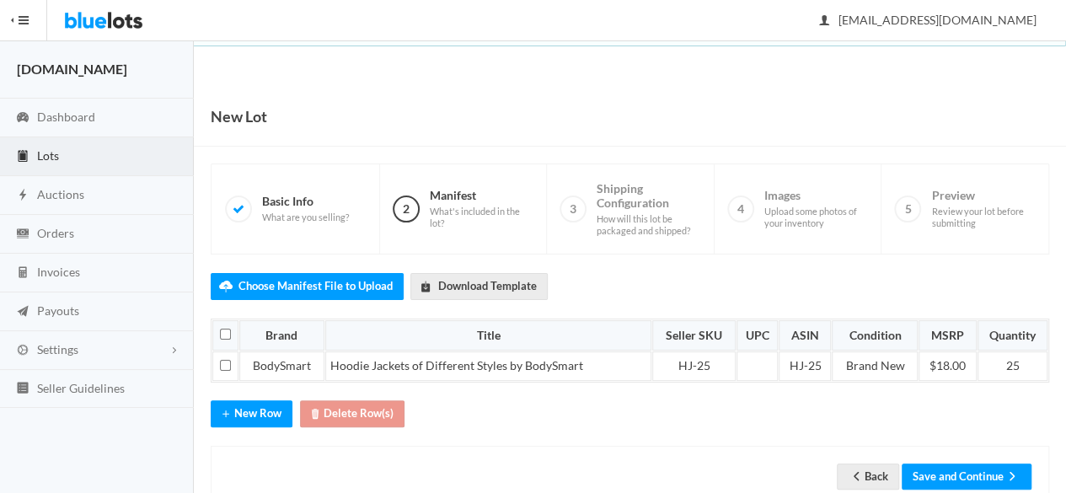
scroll to position [42, 0]
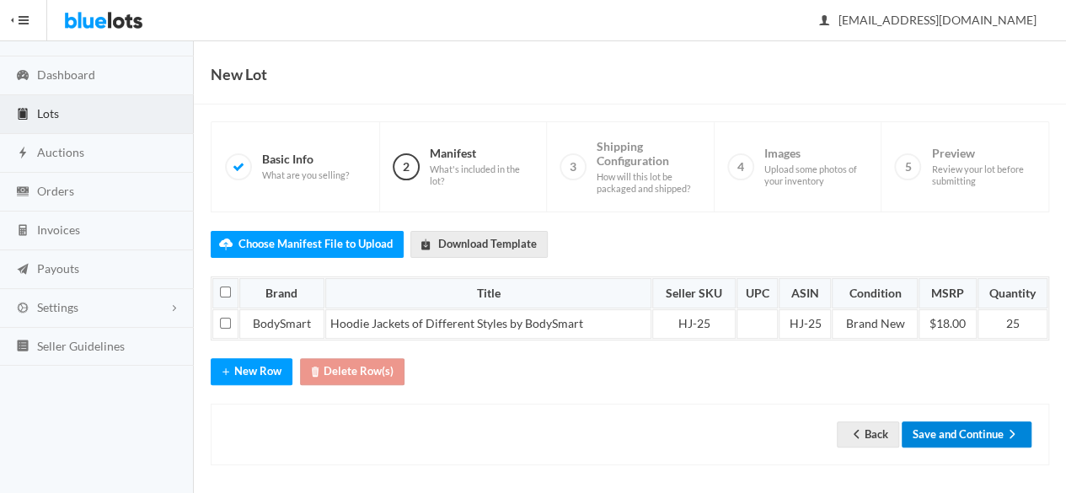
click at [945, 422] on button "Save and Continue" at bounding box center [967, 435] width 130 height 26
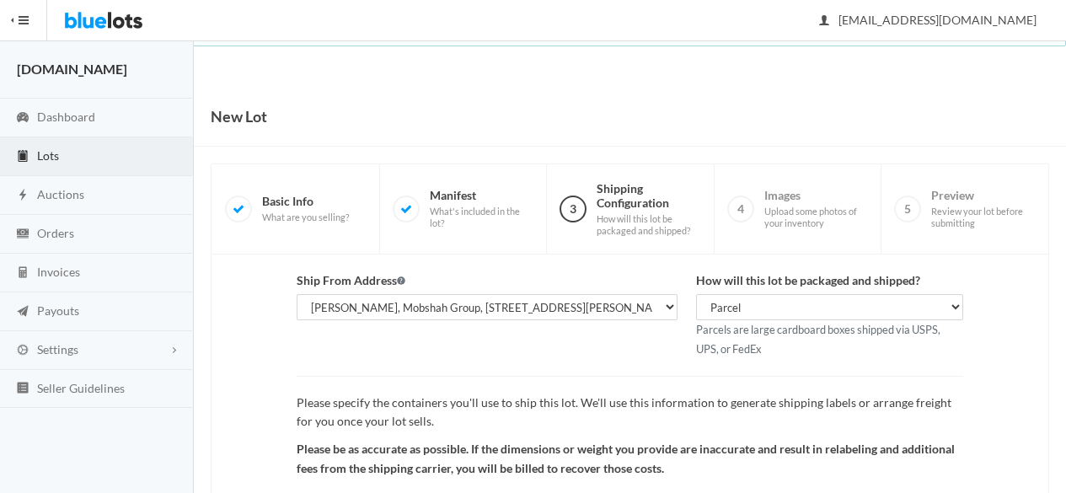
scroll to position [196, 0]
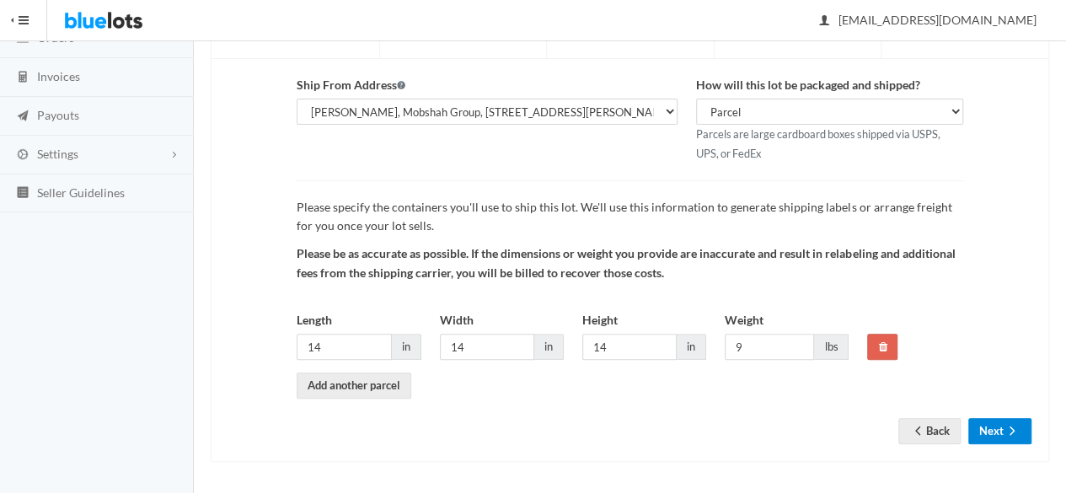
click at [1002, 425] on button "Next" at bounding box center [1000, 431] width 63 height 26
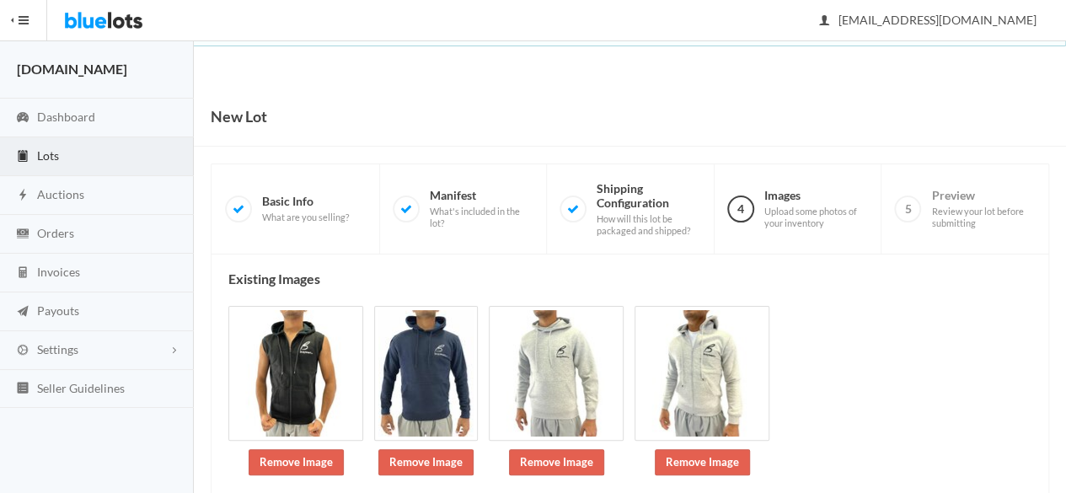
scroll to position [247, 0]
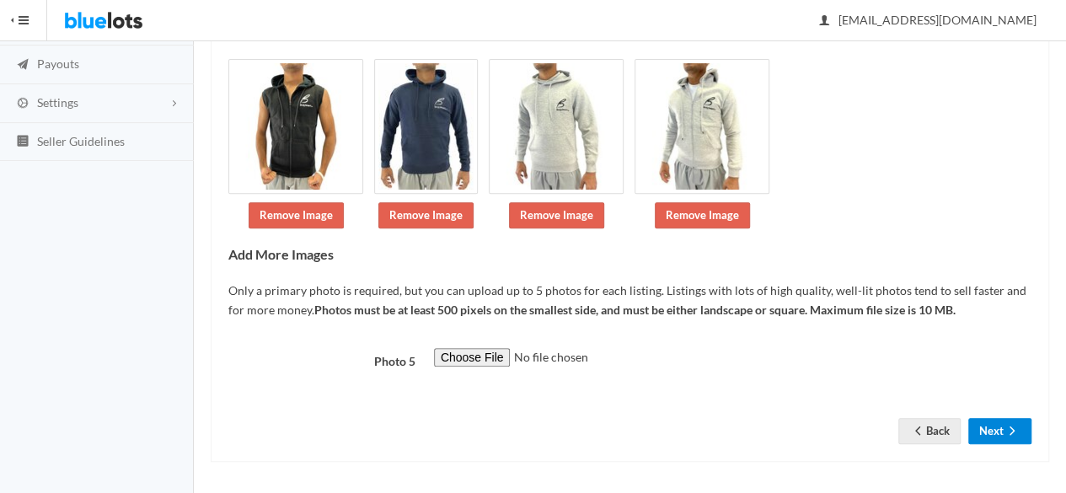
click at [1011, 433] on icon "arrow forward" at bounding box center [1012, 430] width 17 height 13
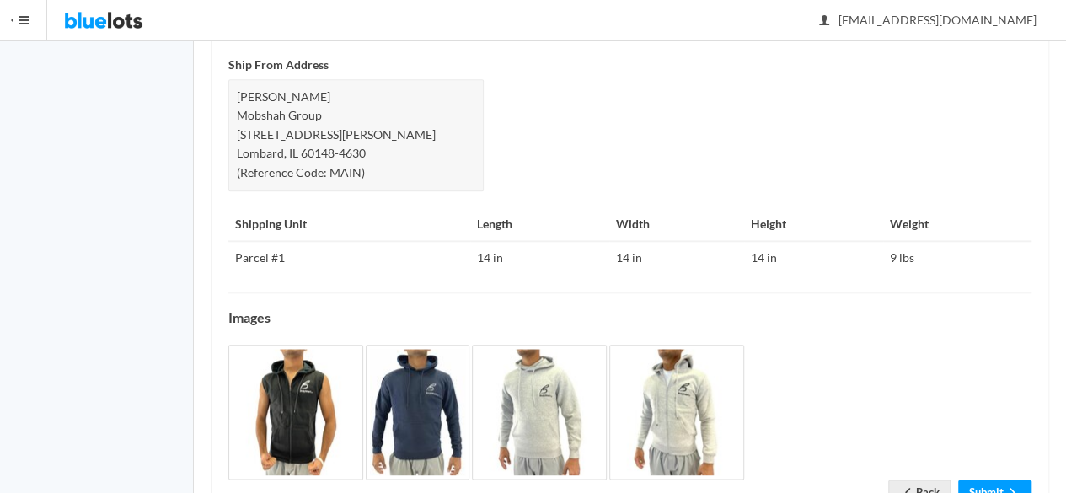
scroll to position [817, 0]
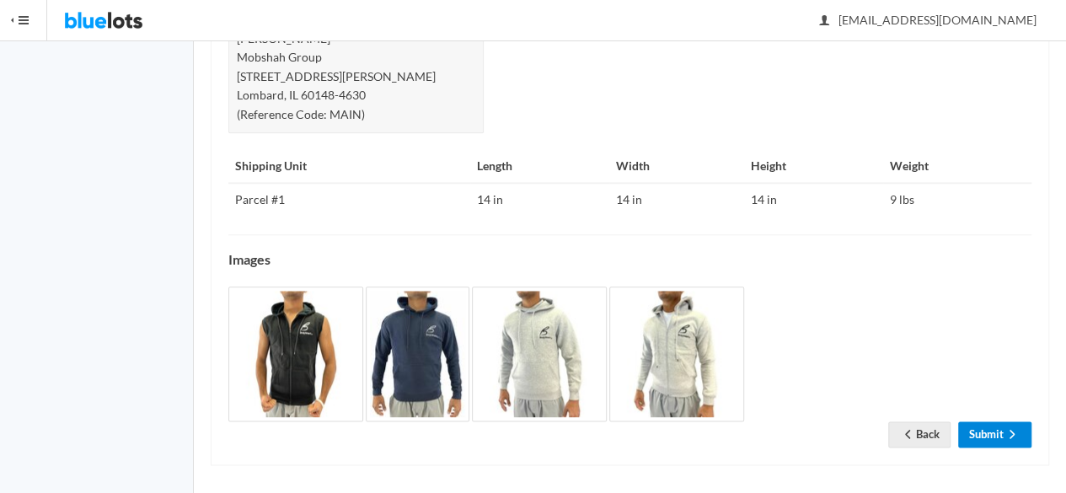
click at [986, 434] on link "Submit" at bounding box center [995, 435] width 73 height 26
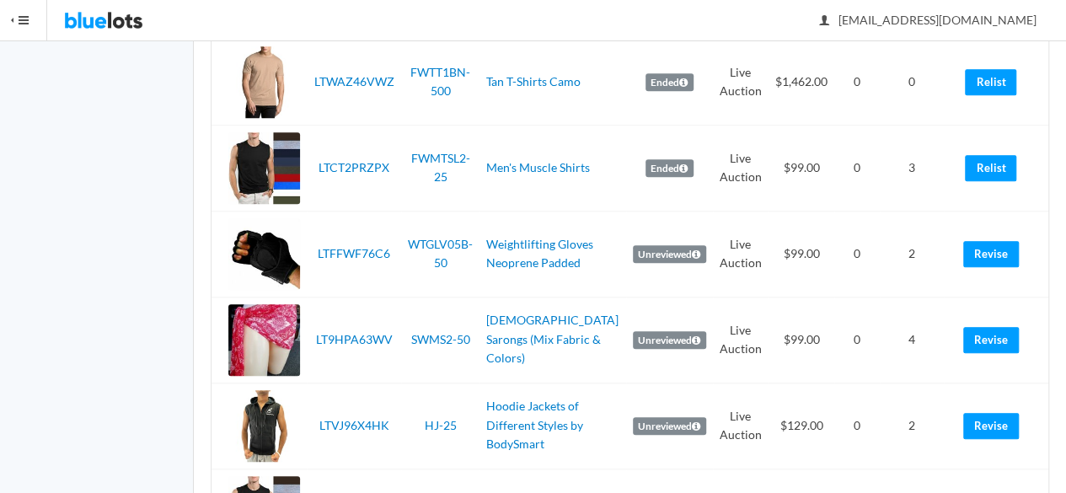
scroll to position [843, 0]
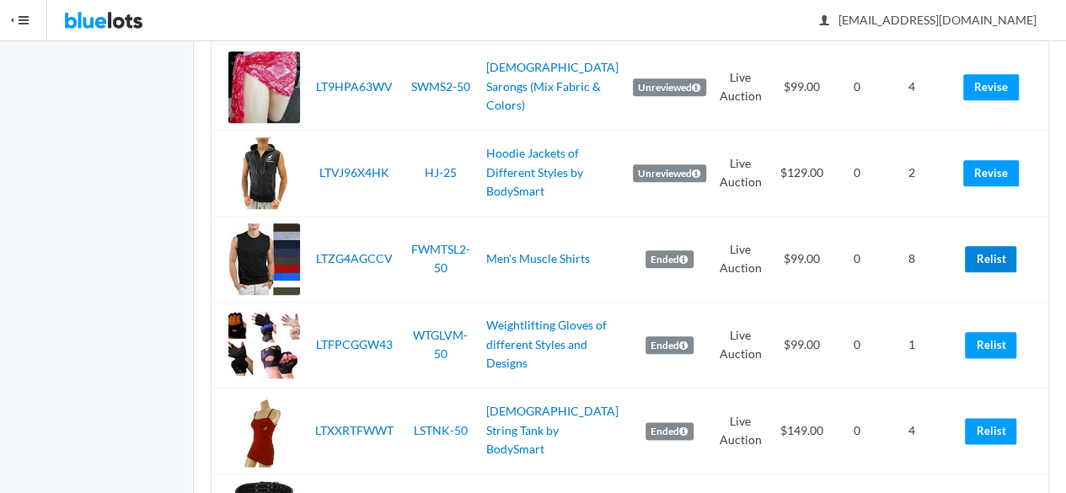
drag, startPoint x: 1002, startPoint y: 256, endPoint x: 603, endPoint y: 94, distance: 430.7
click at [1003, 256] on link "Relist" at bounding box center [990, 259] width 51 height 26
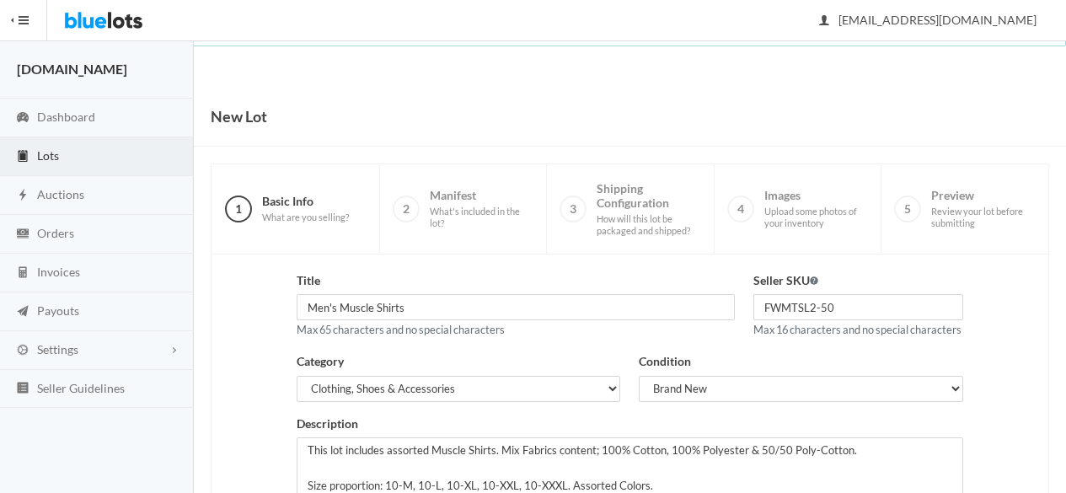
scroll to position [380, 0]
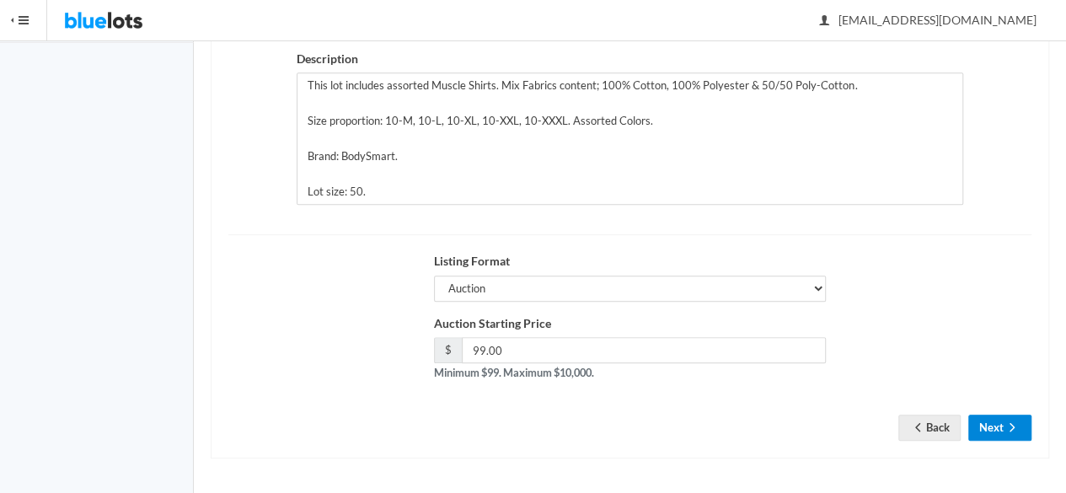
click at [988, 425] on button "Next" at bounding box center [1000, 428] width 63 height 26
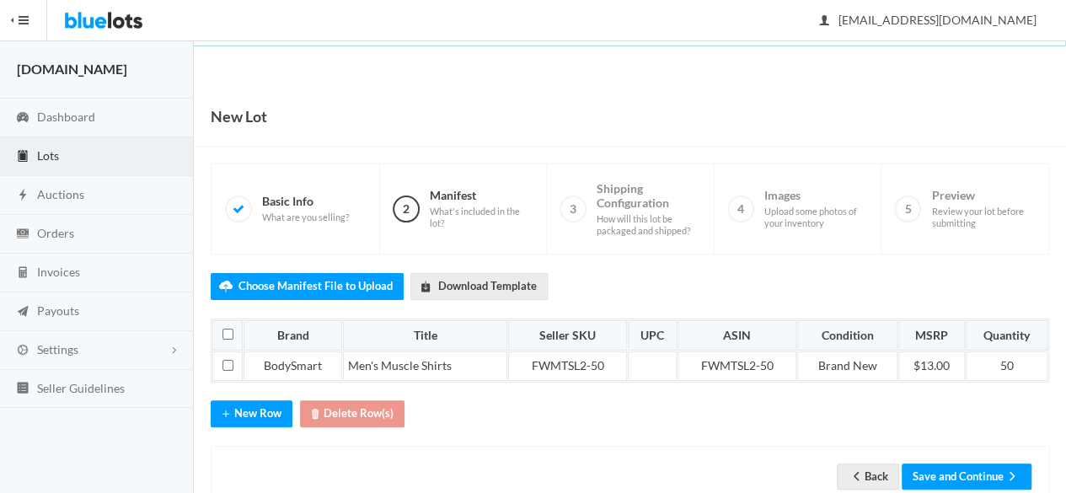
scroll to position [42, 0]
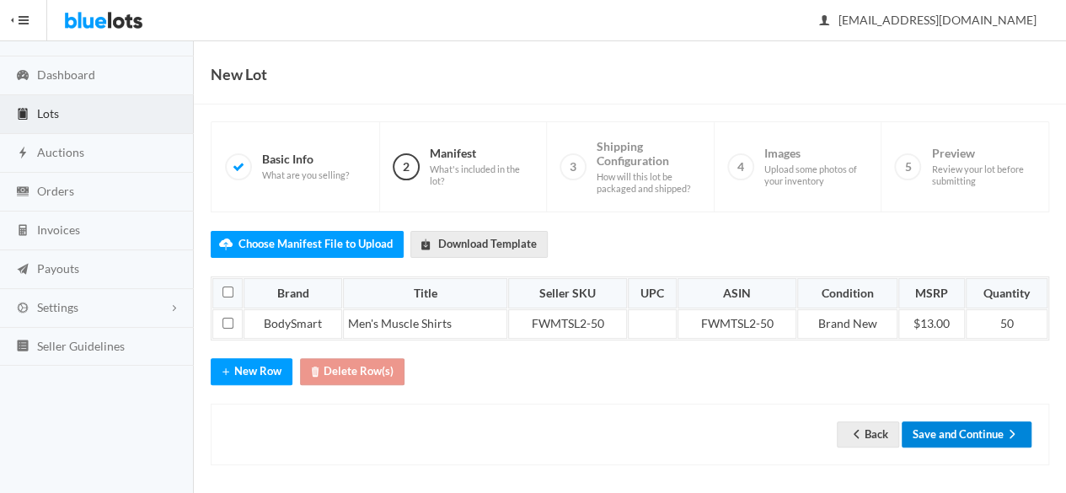
click at [986, 431] on button "Save and Continue" at bounding box center [967, 435] width 130 height 26
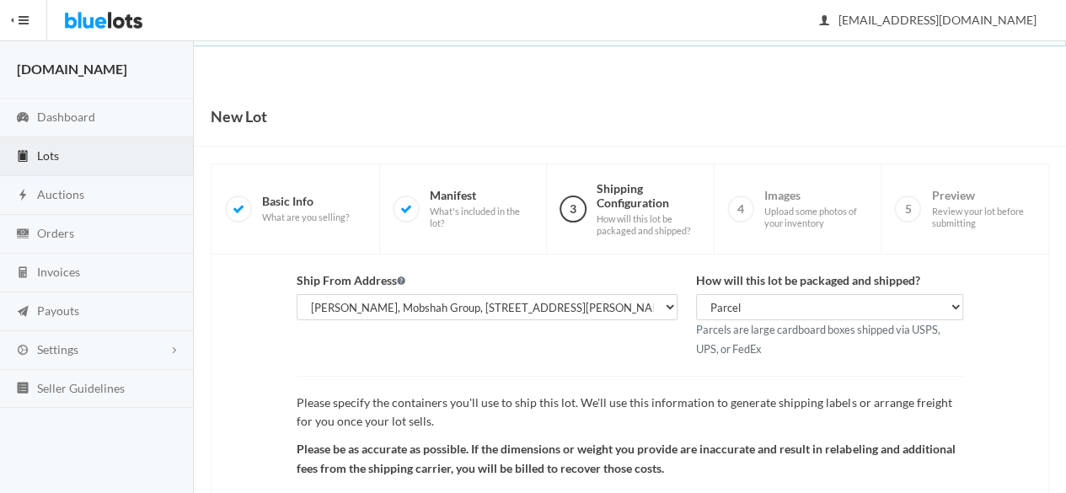
scroll to position [196, 0]
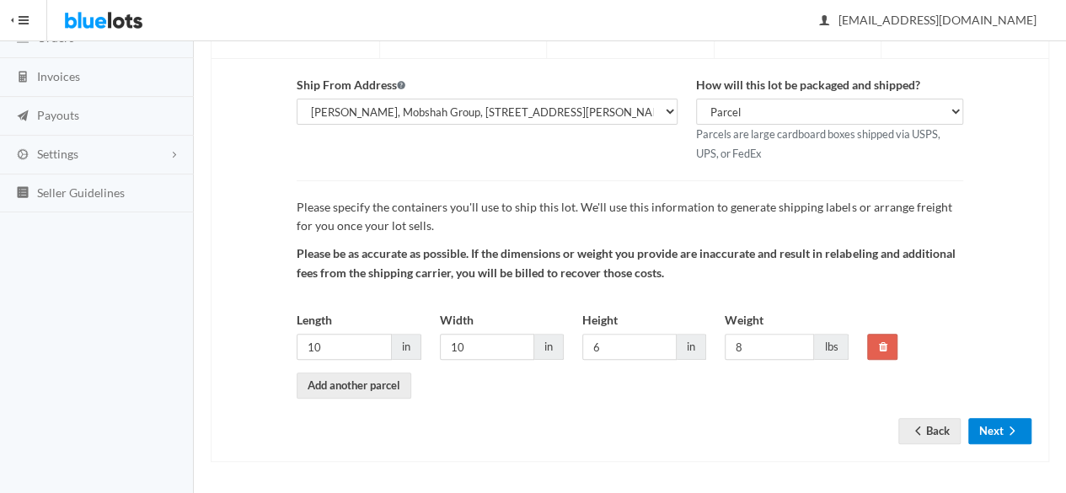
click at [1015, 424] on icon "arrow forward" at bounding box center [1012, 430] width 17 height 13
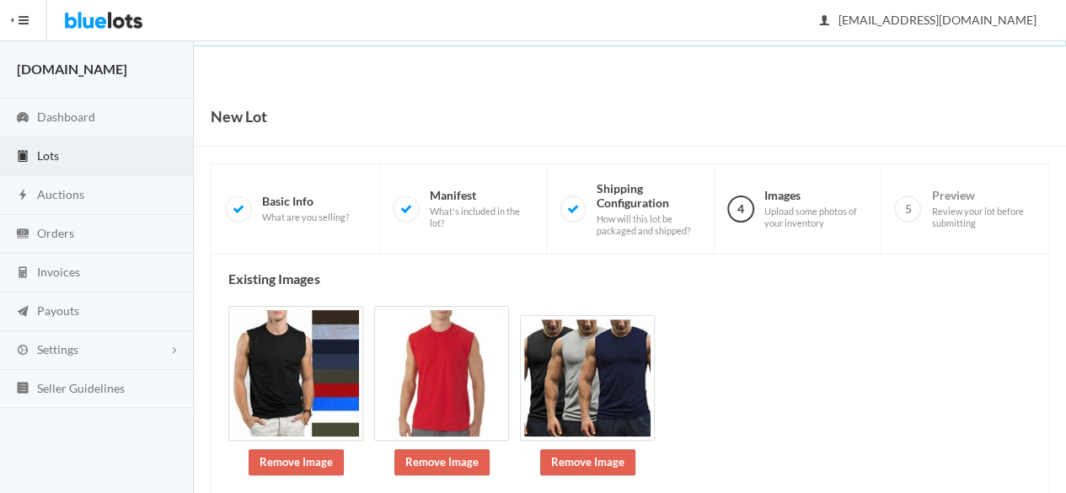
scroll to position [298, 0]
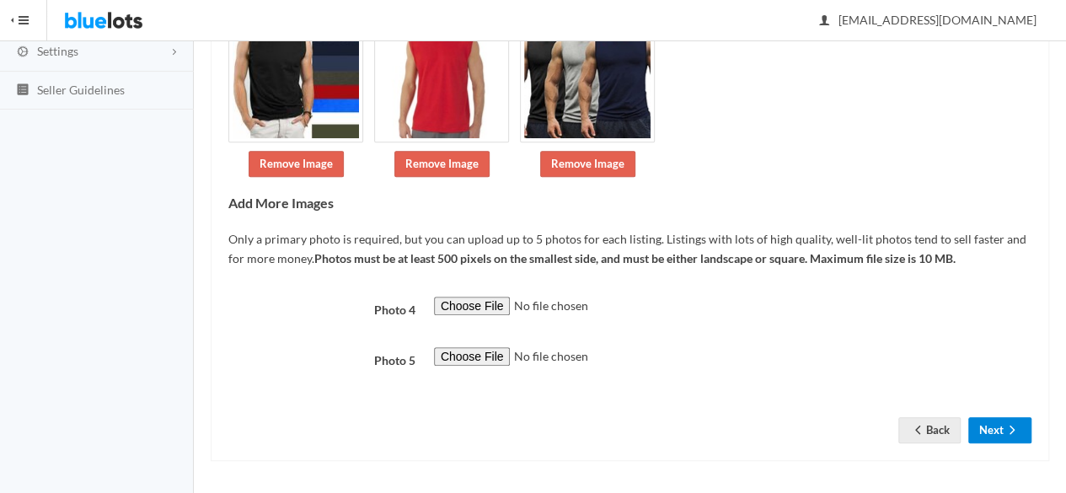
click at [1000, 427] on button "Next" at bounding box center [1000, 430] width 63 height 26
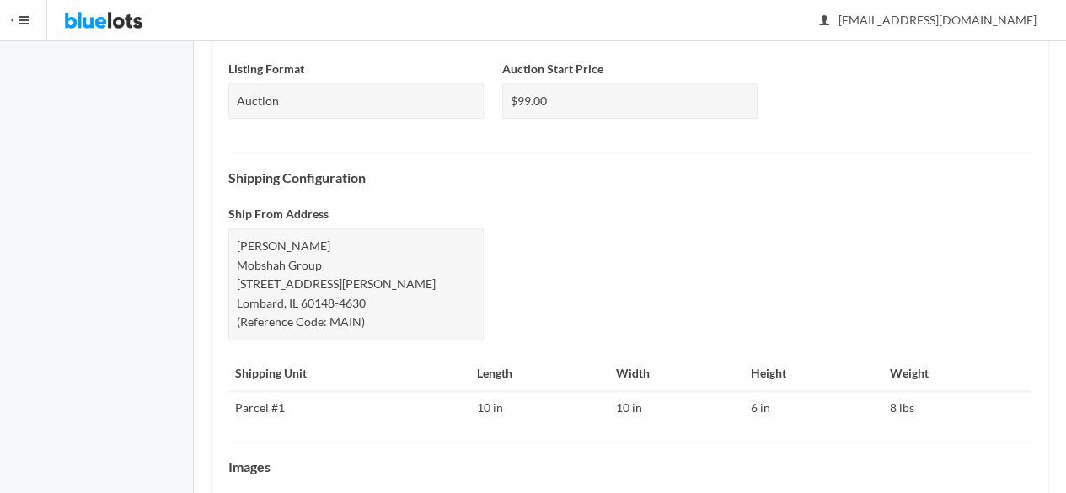
scroll to position [798, 0]
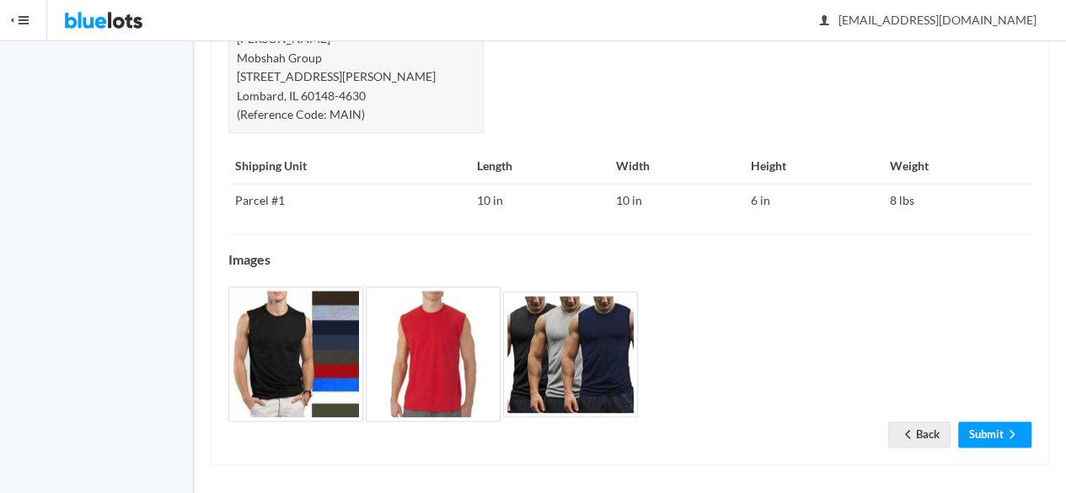
click at [999, 422] on link "Submit" at bounding box center [995, 435] width 73 height 26
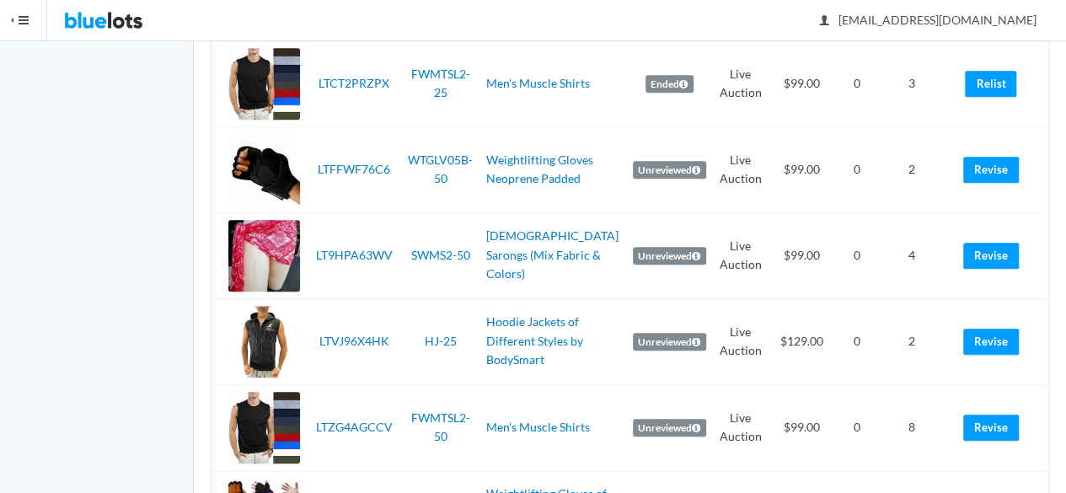
scroll to position [843, 0]
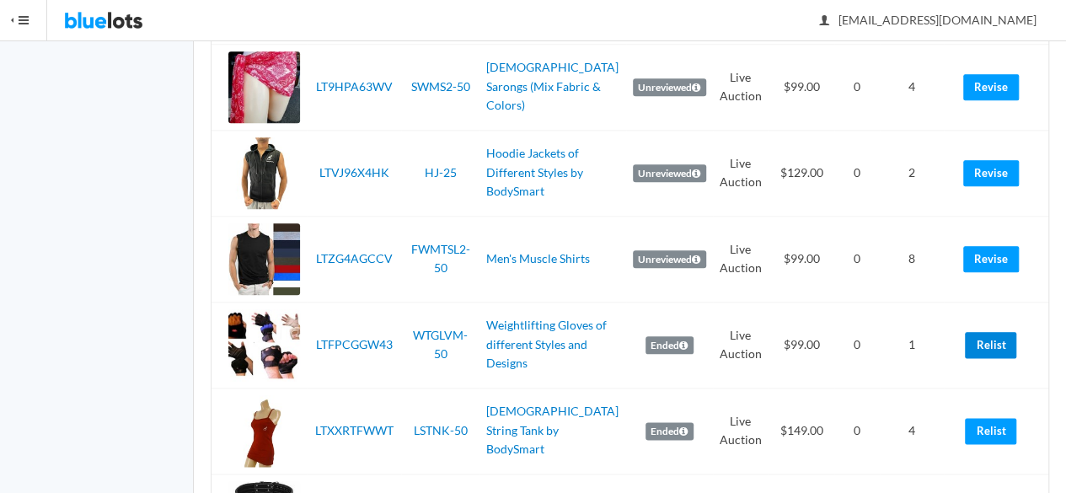
click at [983, 345] on link "Relist" at bounding box center [990, 345] width 51 height 26
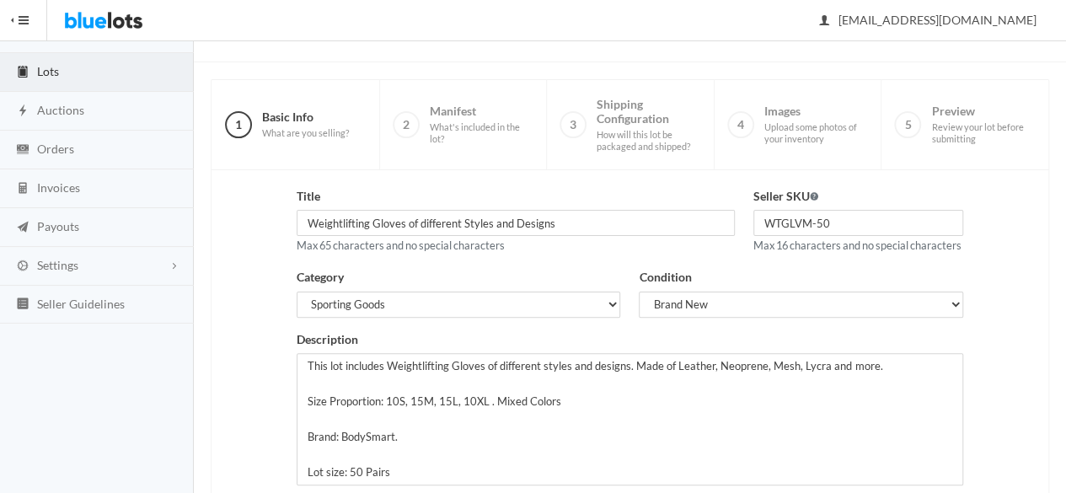
scroll to position [380, 0]
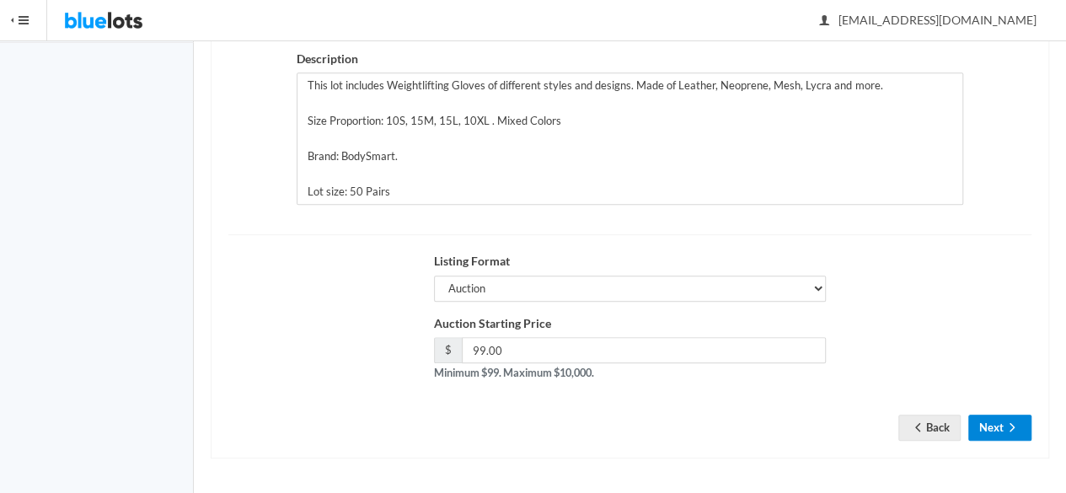
click at [1013, 427] on icon "arrow forward" at bounding box center [1012, 427] width 5 height 8
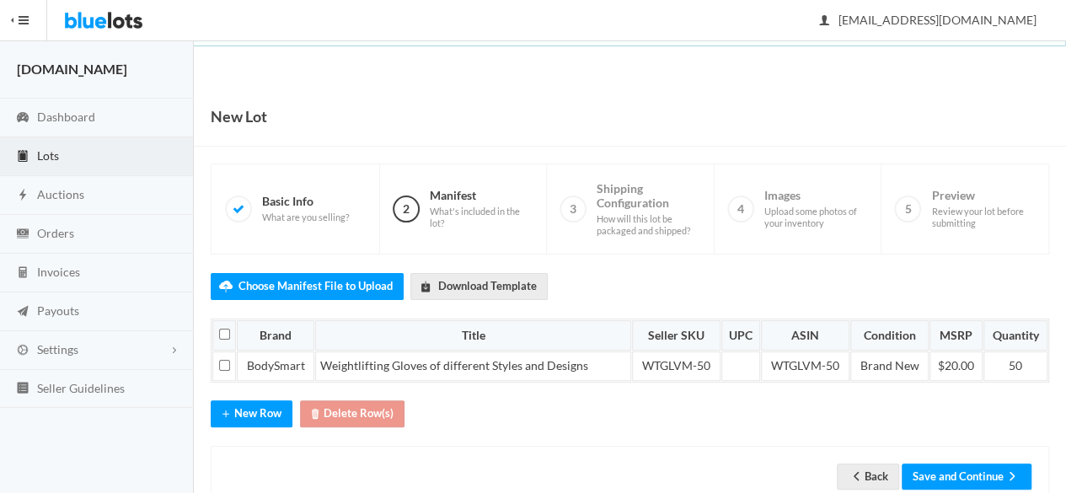
scroll to position [42, 0]
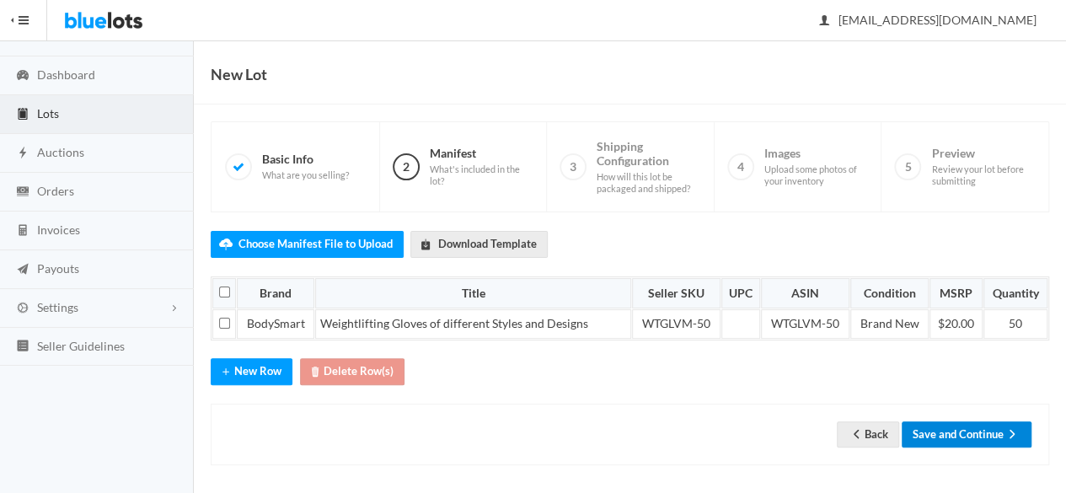
click at [964, 432] on button "Save and Continue" at bounding box center [967, 435] width 130 height 26
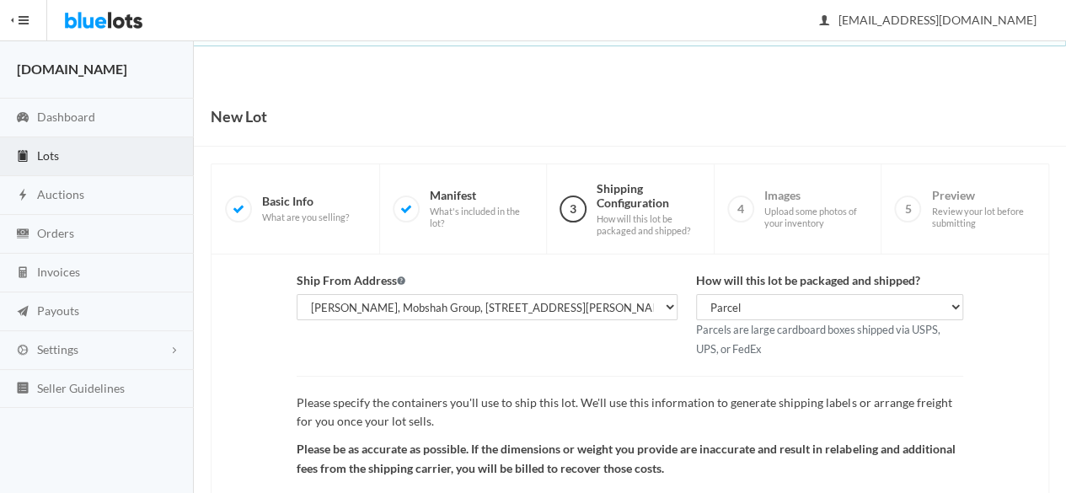
scroll to position [196, 0]
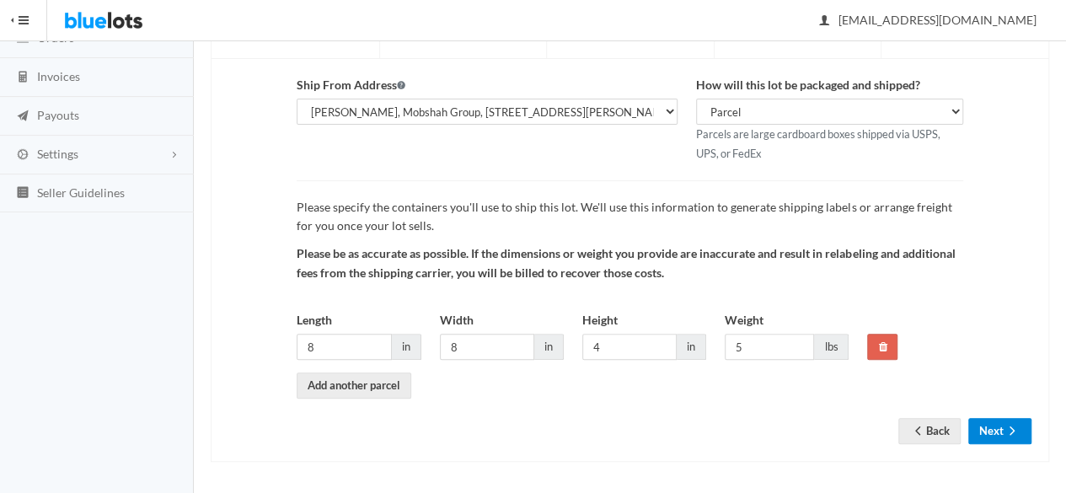
click at [1011, 418] on button "Next" at bounding box center [1000, 431] width 63 height 26
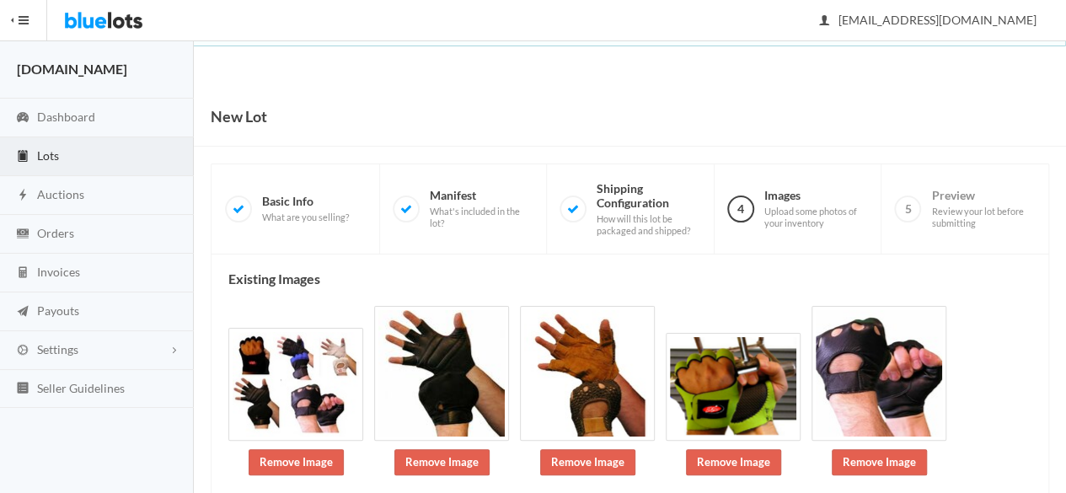
scroll to position [196, 0]
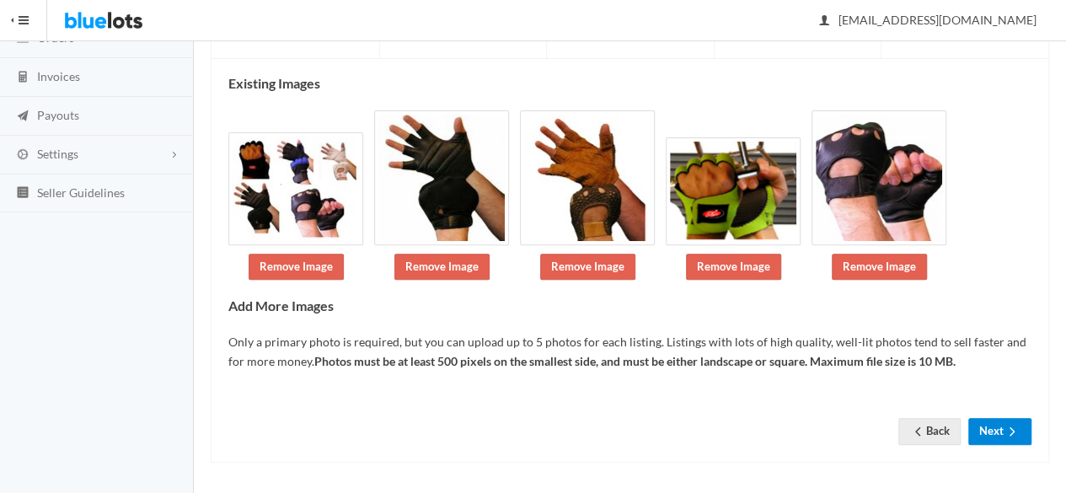
click at [1002, 424] on button "Next" at bounding box center [1000, 431] width 63 height 26
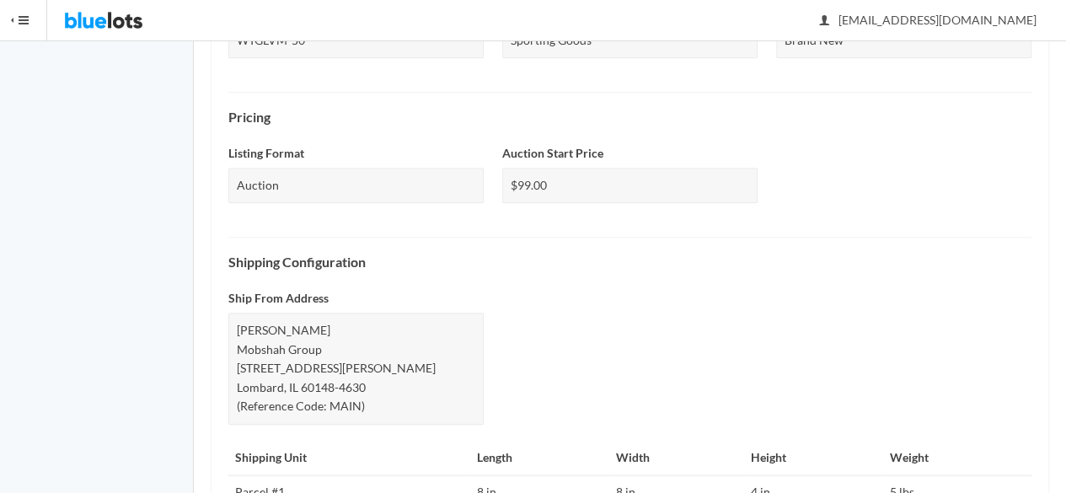
scroll to position [798, 0]
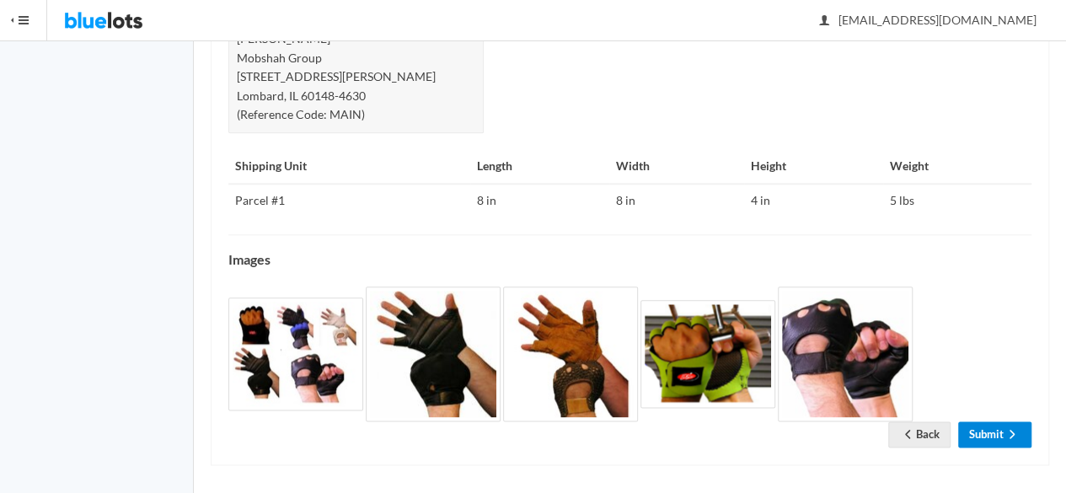
click at [1011, 430] on icon "arrow forward" at bounding box center [1012, 434] width 5 height 8
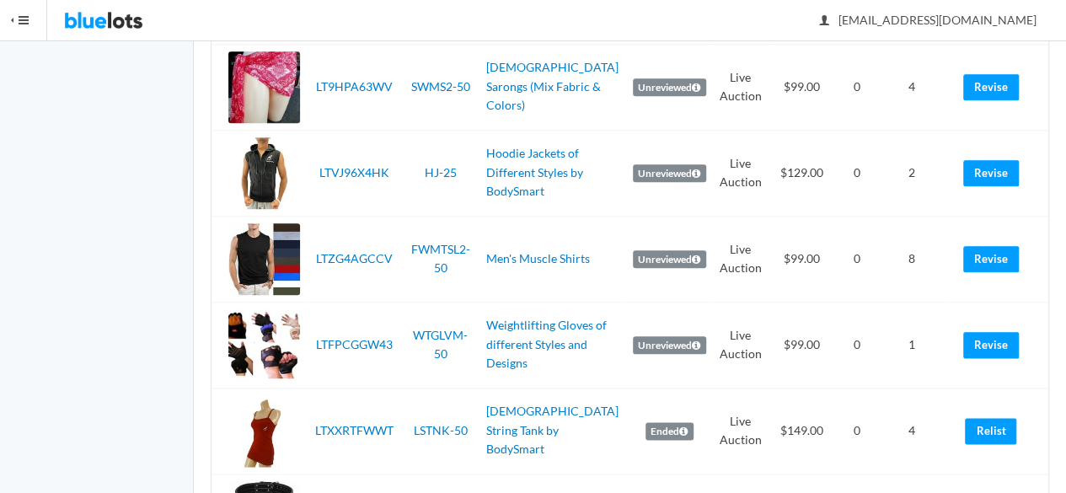
scroll to position [927, 0]
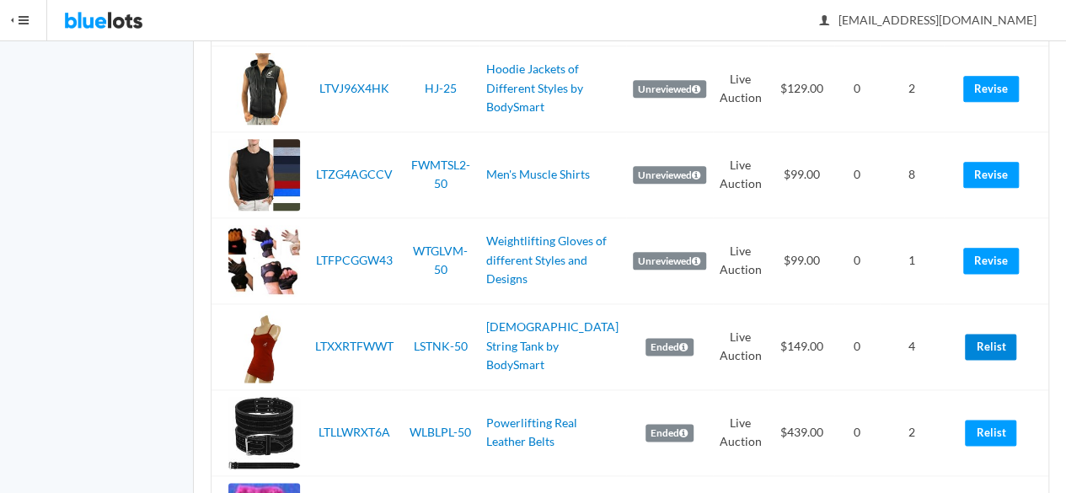
click at [999, 348] on link "Relist" at bounding box center [990, 347] width 51 height 26
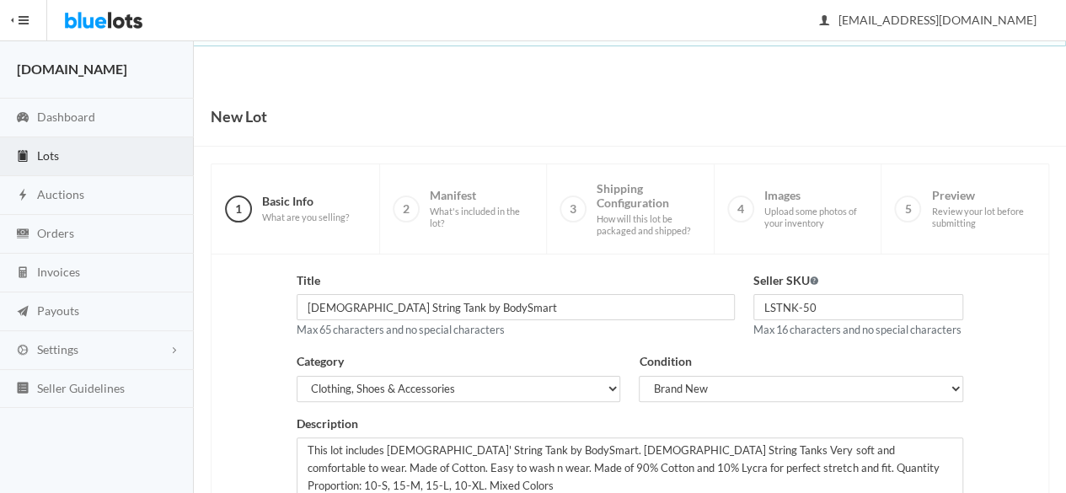
scroll to position [380, 0]
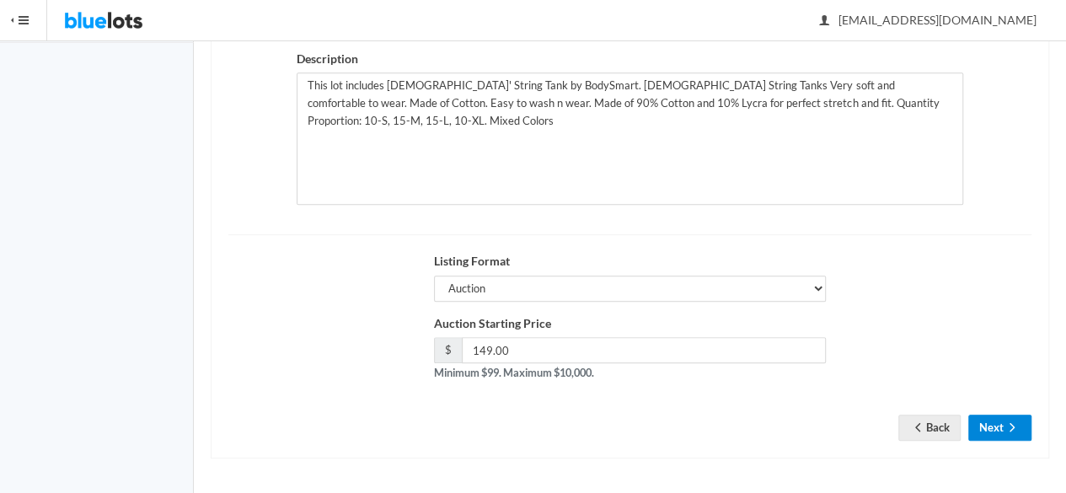
click at [1000, 427] on button "Next" at bounding box center [1000, 428] width 63 height 26
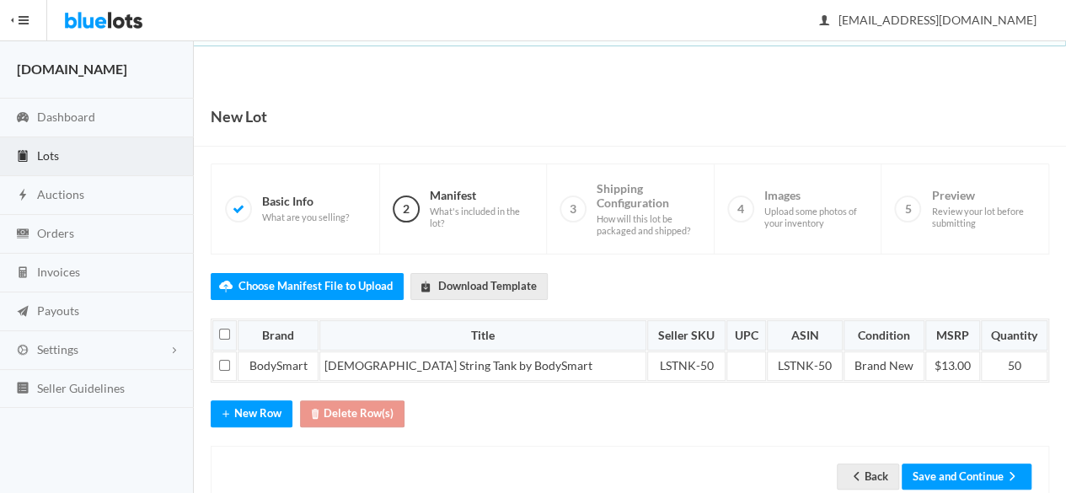
scroll to position [42, 0]
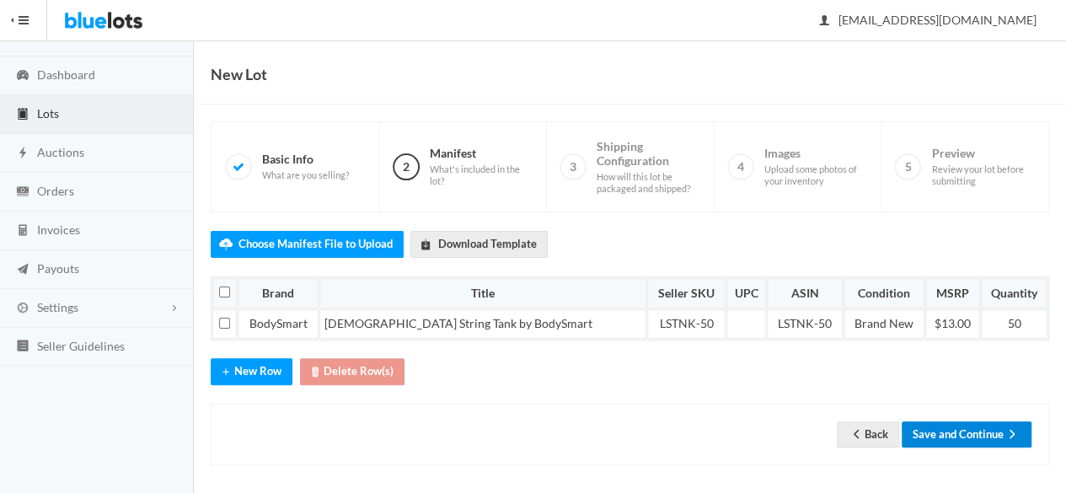
click at [987, 426] on button "Save and Continue" at bounding box center [967, 435] width 130 height 26
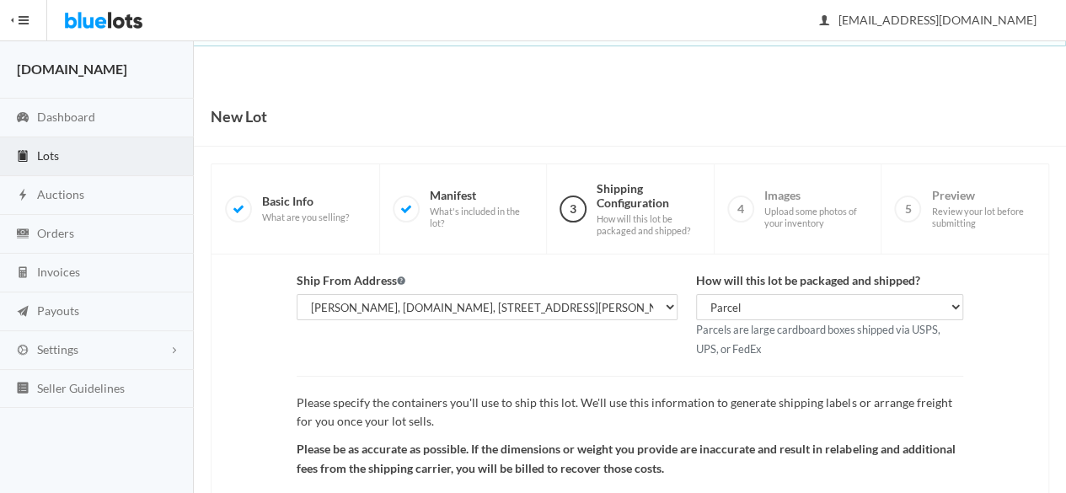
scroll to position [196, 0]
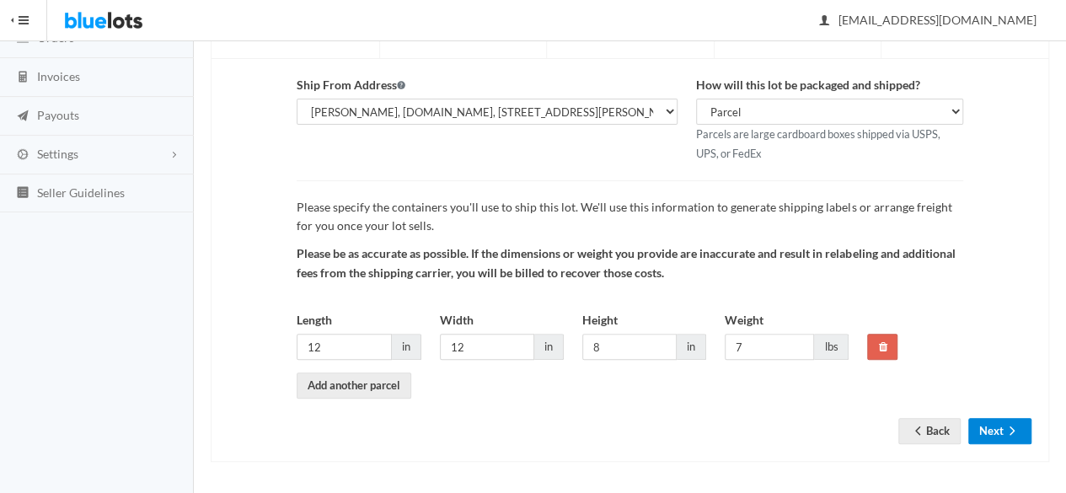
click at [1003, 426] on button "Next" at bounding box center [1000, 431] width 63 height 26
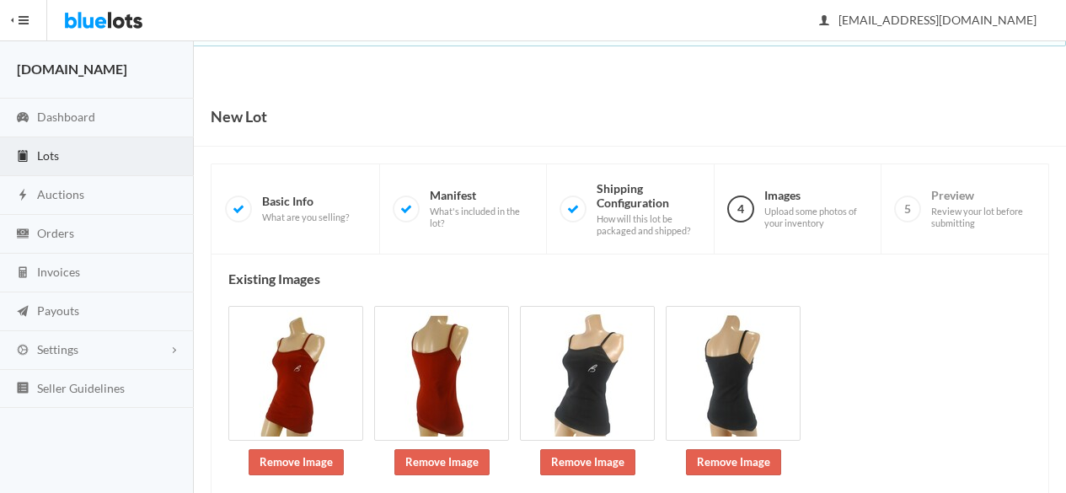
scroll to position [247, 0]
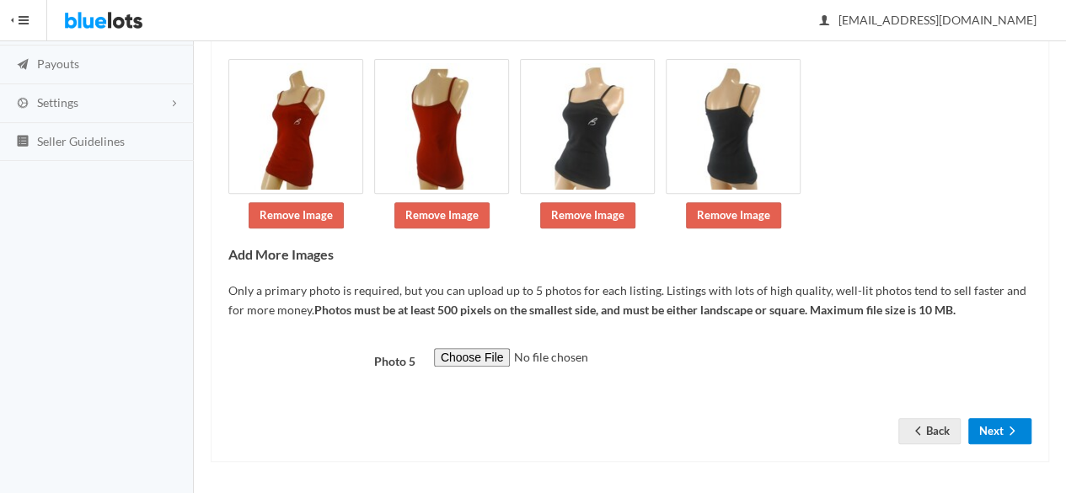
click at [987, 419] on button "Next" at bounding box center [1000, 431] width 63 height 26
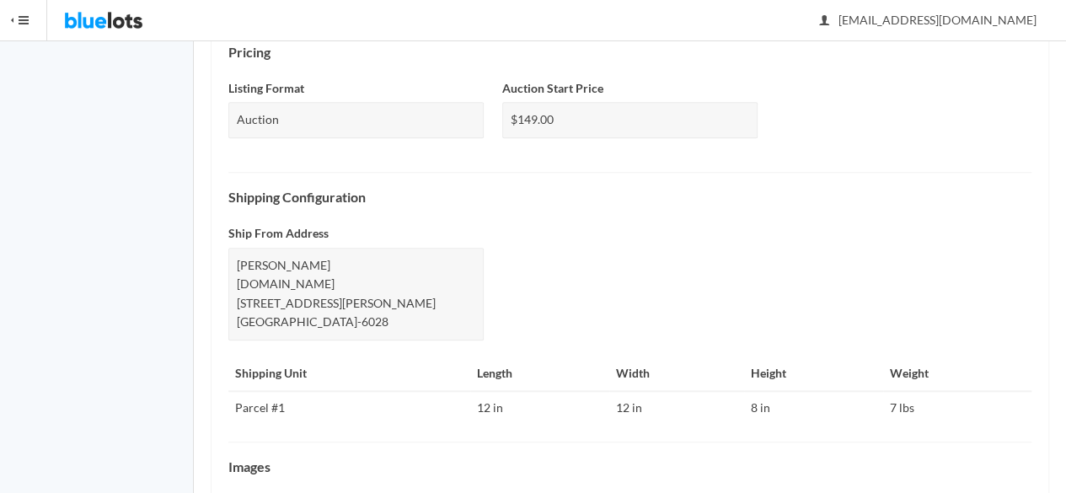
scroll to position [779, 0]
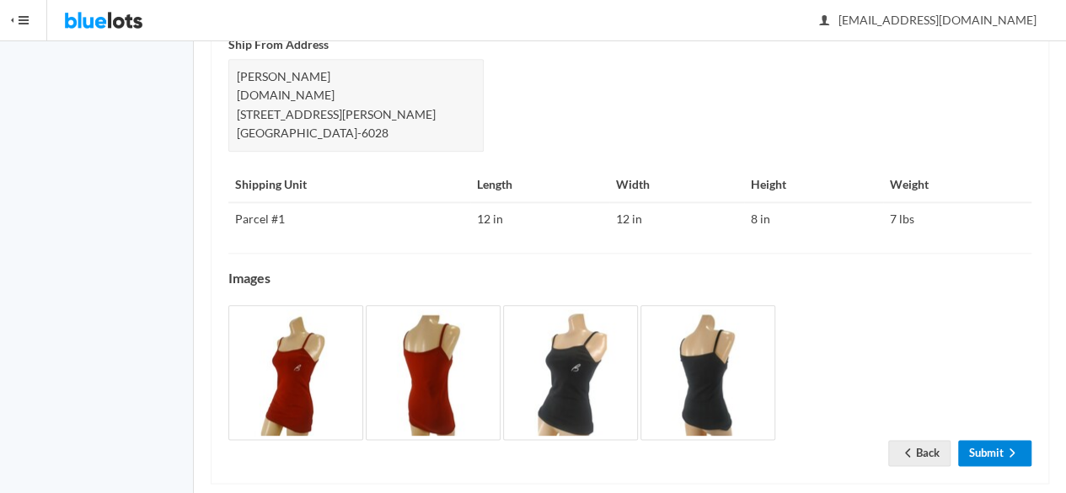
click at [1015, 449] on icon "arrow forward" at bounding box center [1012, 453] width 5 height 8
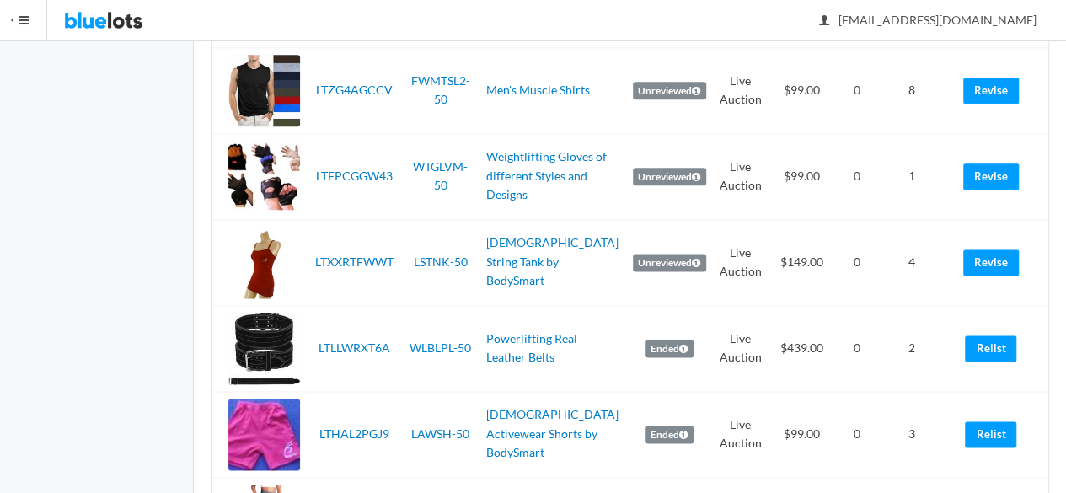
scroll to position [1180, 0]
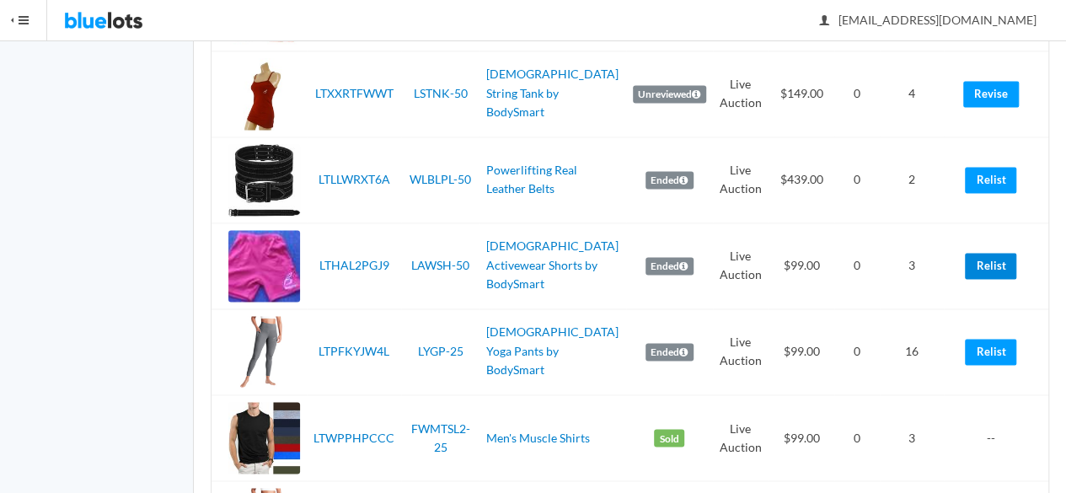
click at [993, 274] on link "Relist" at bounding box center [990, 266] width 51 height 26
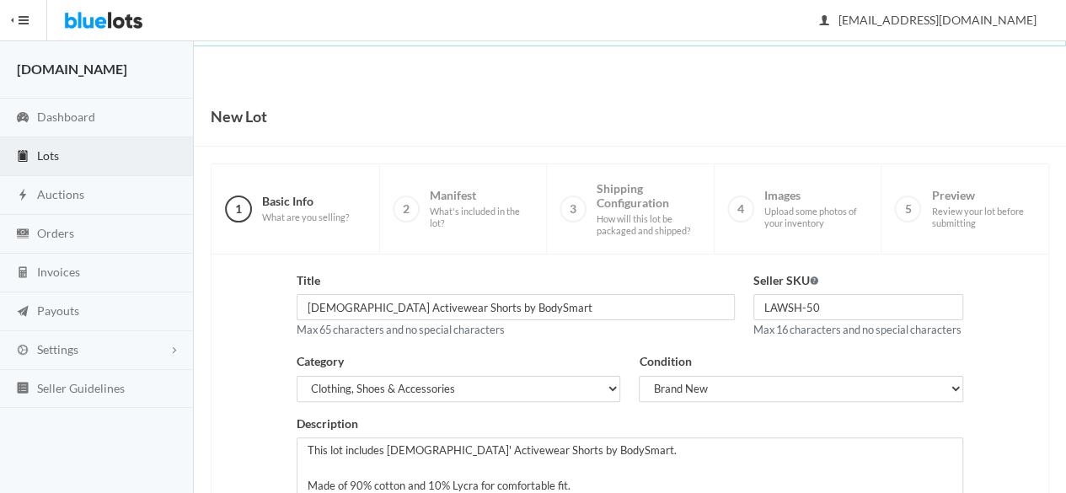
scroll to position [380, 0]
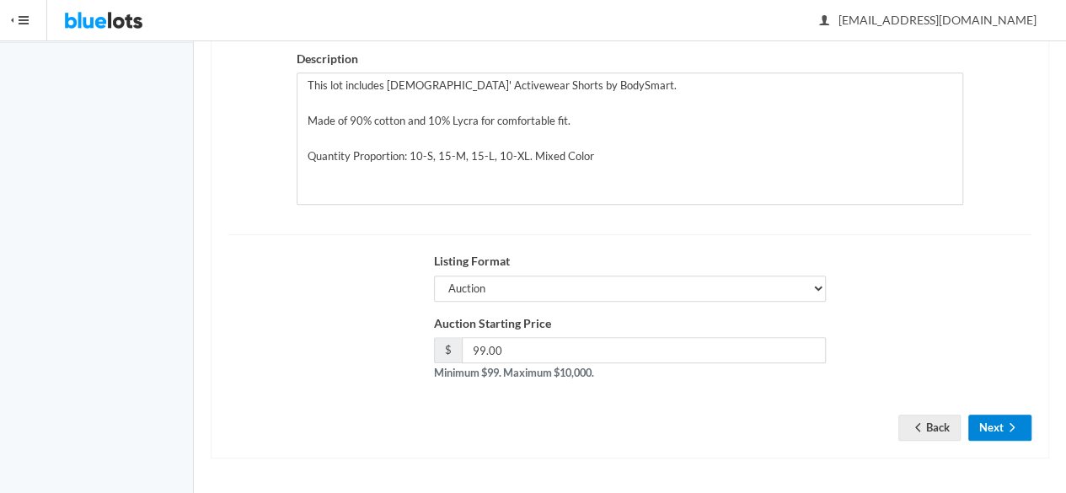
click at [980, 427] on button "Next" at bounding box center [1000, 428] width 63 height 26
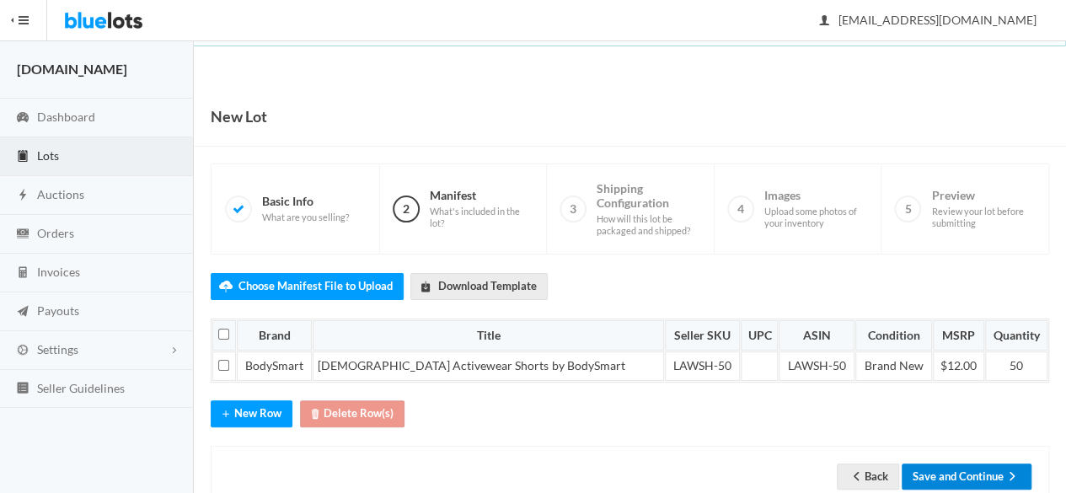
click at [1007, 472] on icon "arrow forward" at bounding box center [1012, 476] width 17 height 13
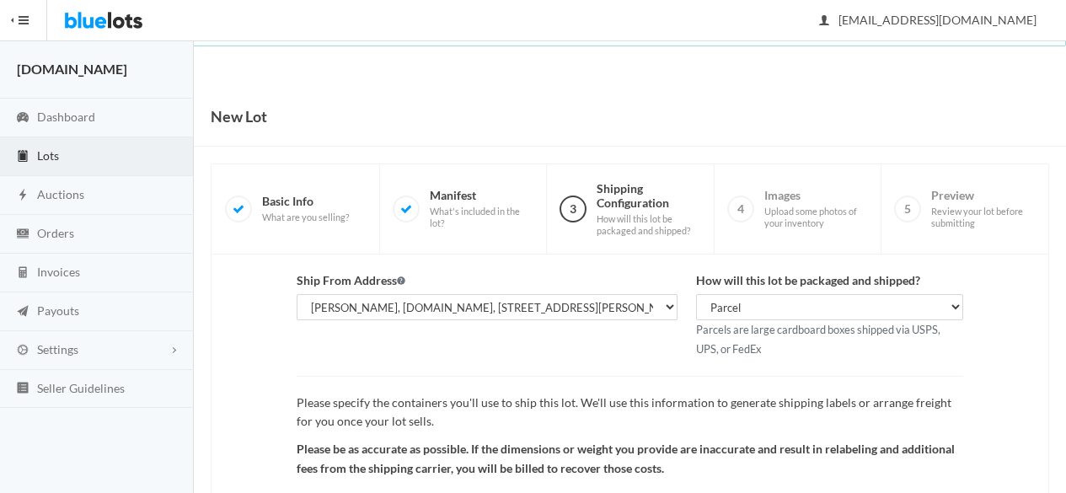
scroll to position [196, 0]
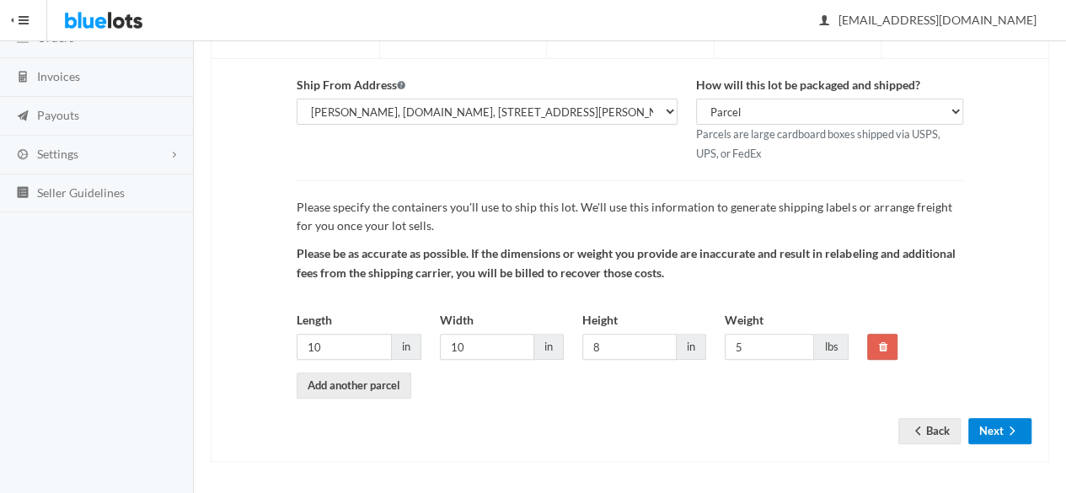
click at [999, 435] on button "Next" at bounding box center [1000, 431] width 63 height 26
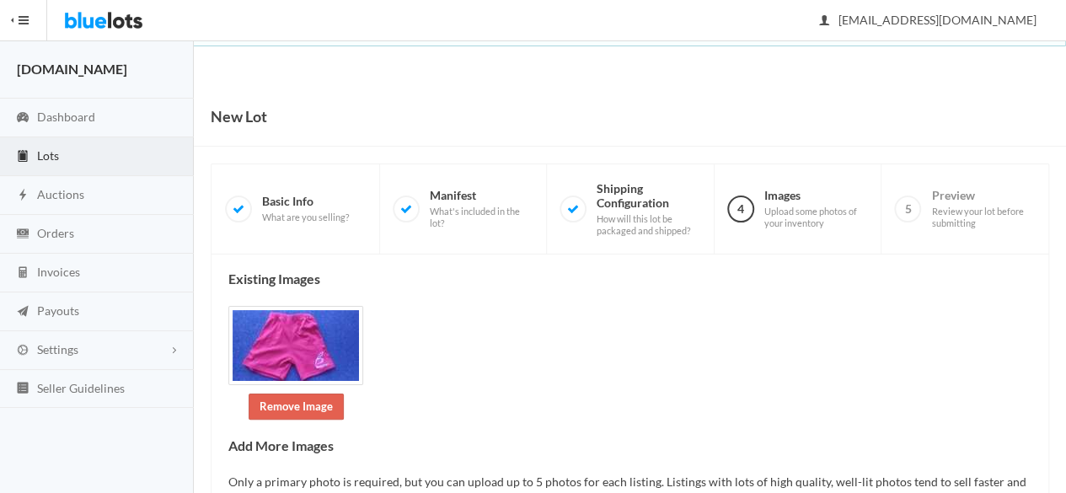
scroll to position [346, 0]
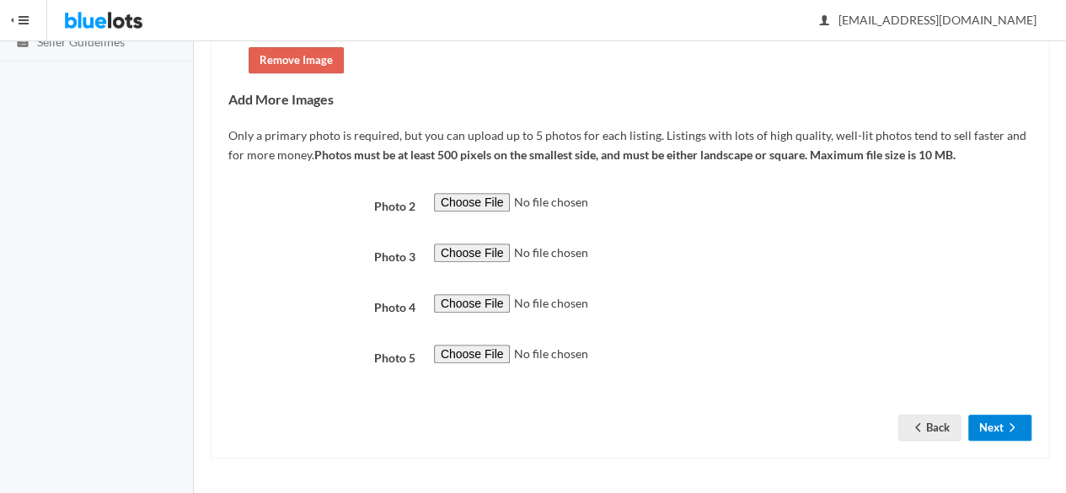
click at [997, 432] on button "Next" at bounding box center [1000, 428] width 63 height 26
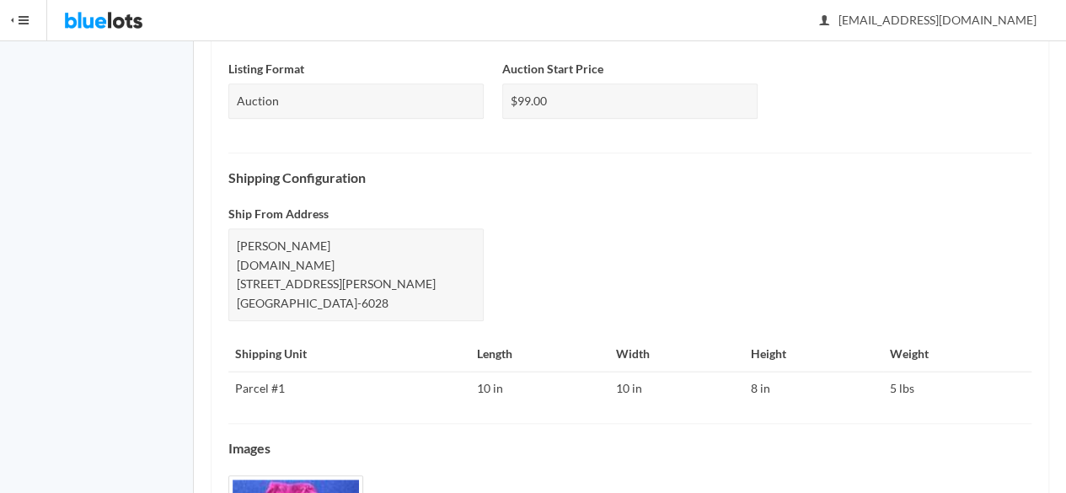
scroll to position [723, 0]
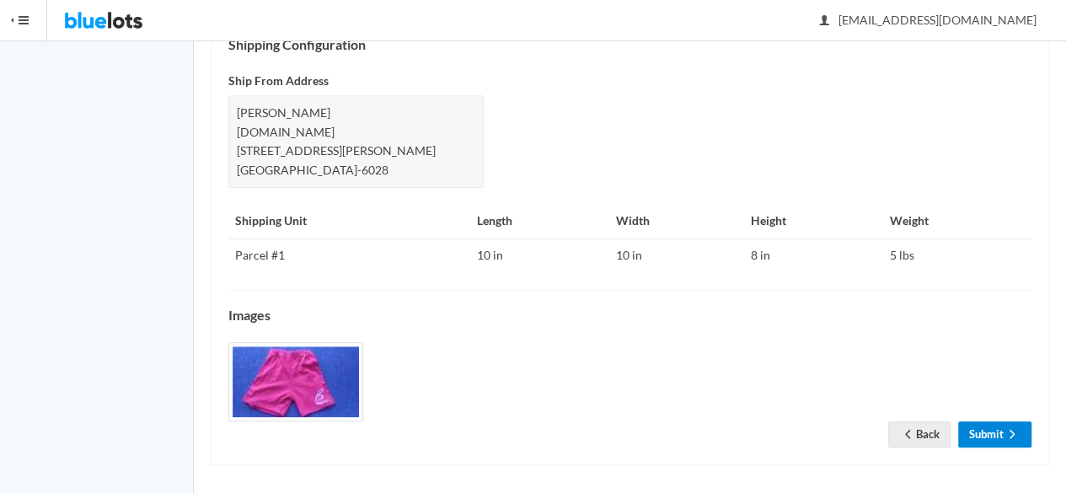
click at [1000, 435] on link "Submit" at bounding box center [995, 435] width 73 height 26
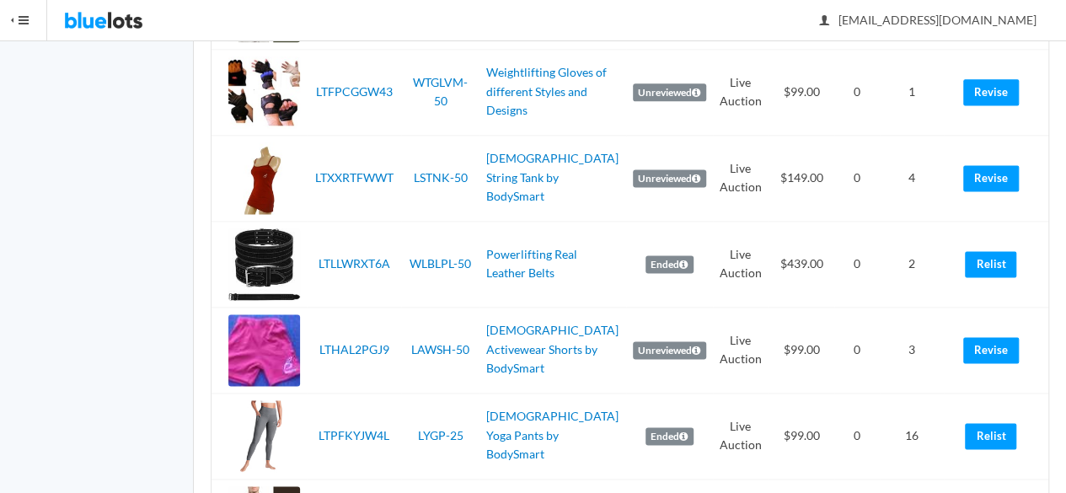
scroll to position [1265, 0]
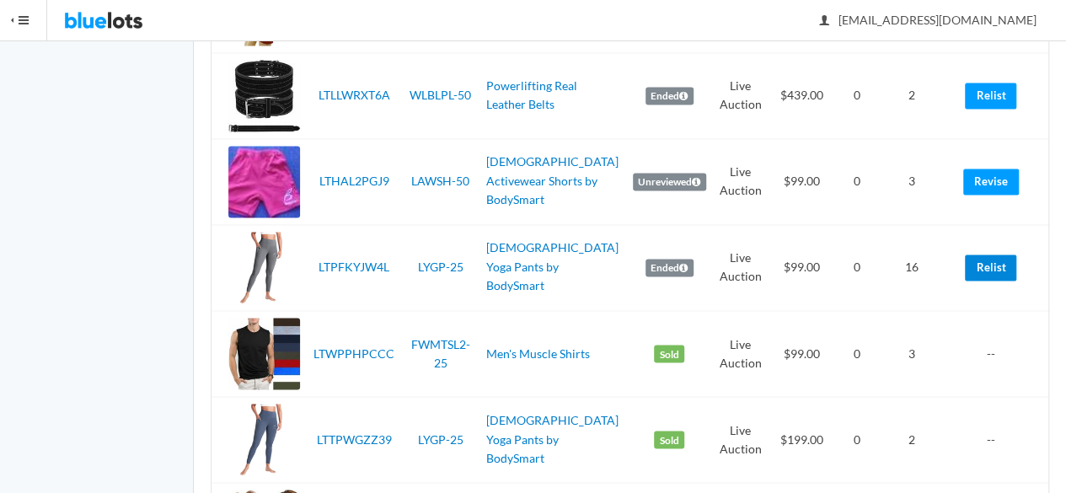
click at [985, 273] on link "Relist" at bounding box center [990, 268] width 51 height 26
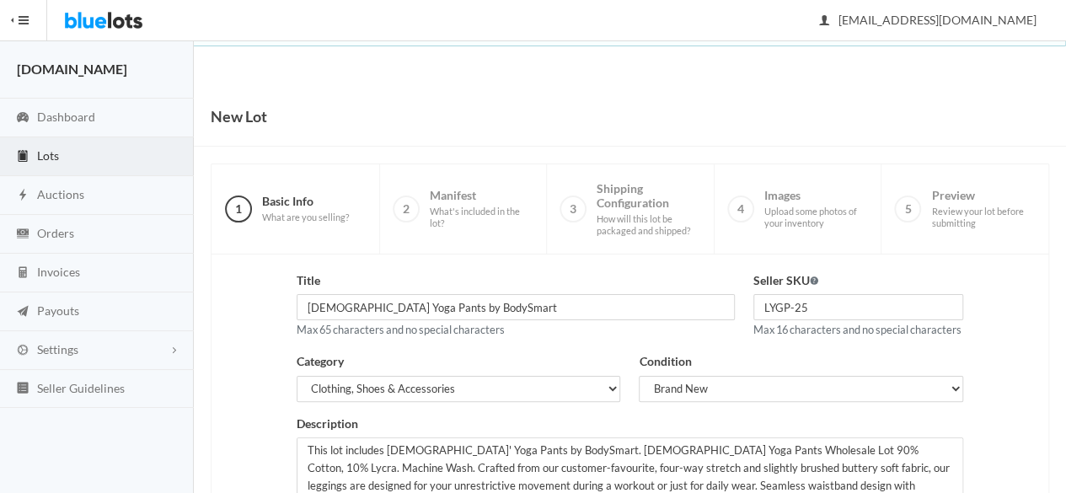
scroll to position [380, 0]
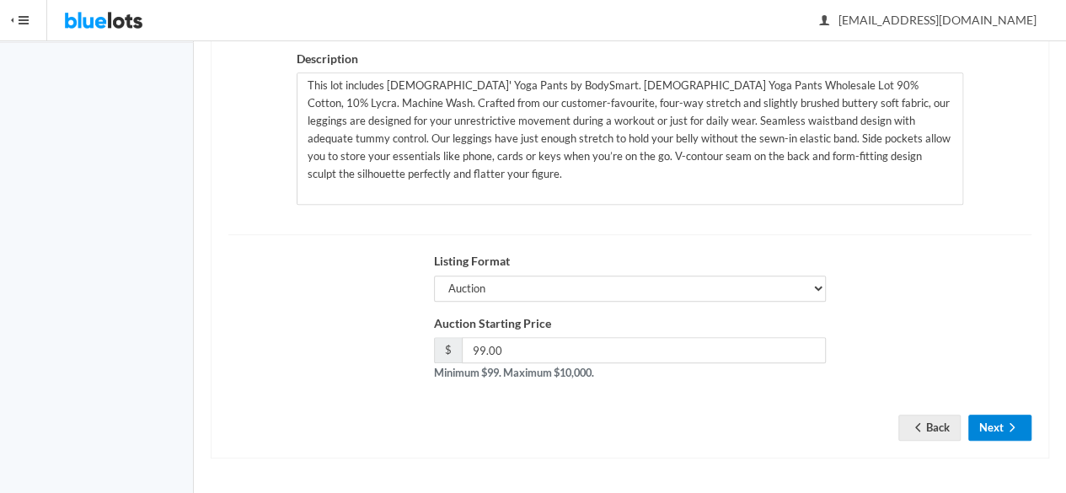
click at [986, 434] on button "Next" at bounding box center [1000, 428] width 63 height 26
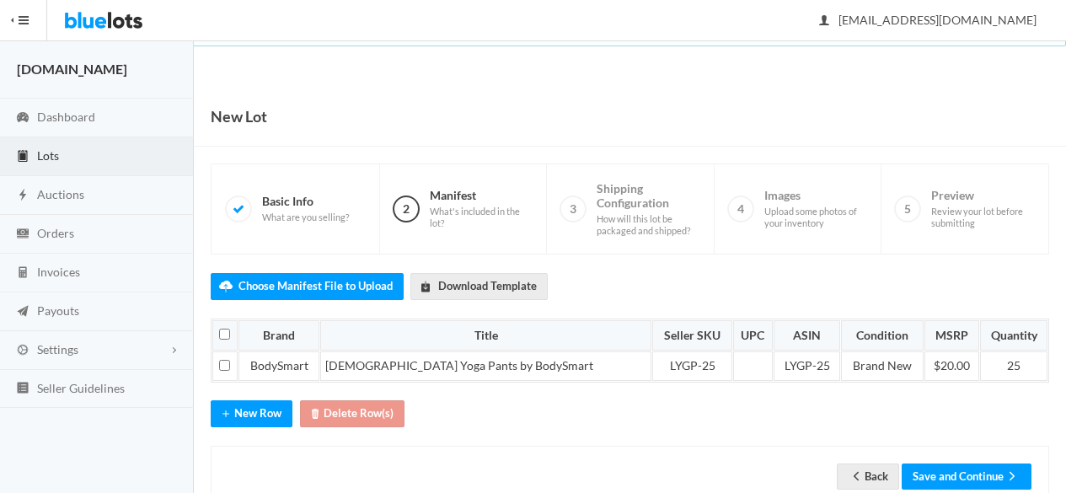
scroll to position [42, 0]
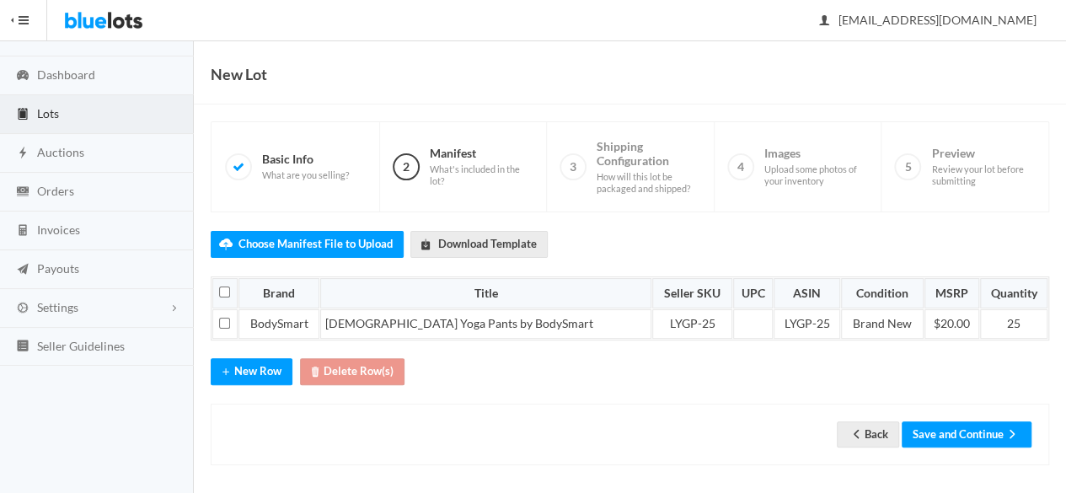
click at [966, 412] on div "Back Save and Continue" at bounding box center [630, 435] width 839 height 62
click at [970, 422] on button "Save and Continue" at bounding box center [967, 435] width 130 height 26
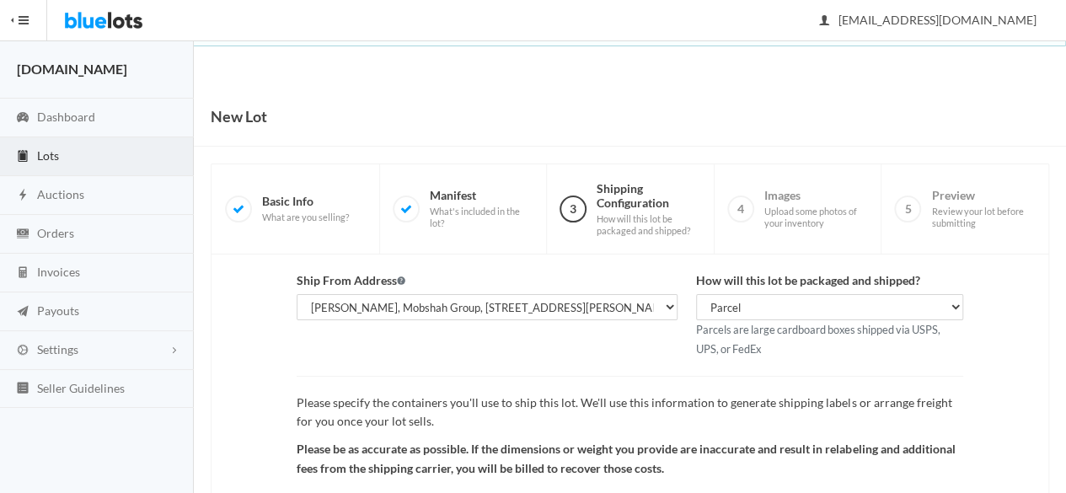
scroll to position [196, 0]
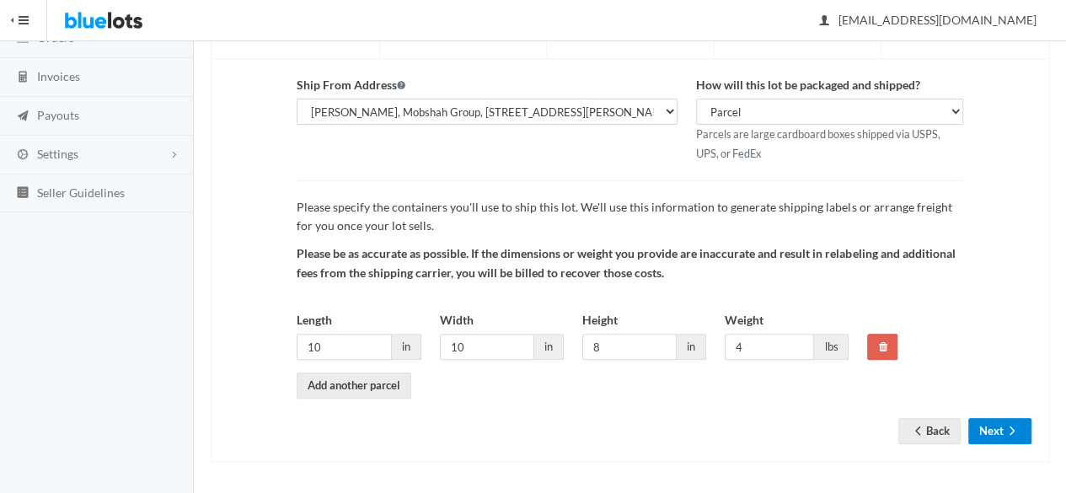
click at [1003, 438] on button "Next" at bounding box center [1000, 431] width 63 height 26
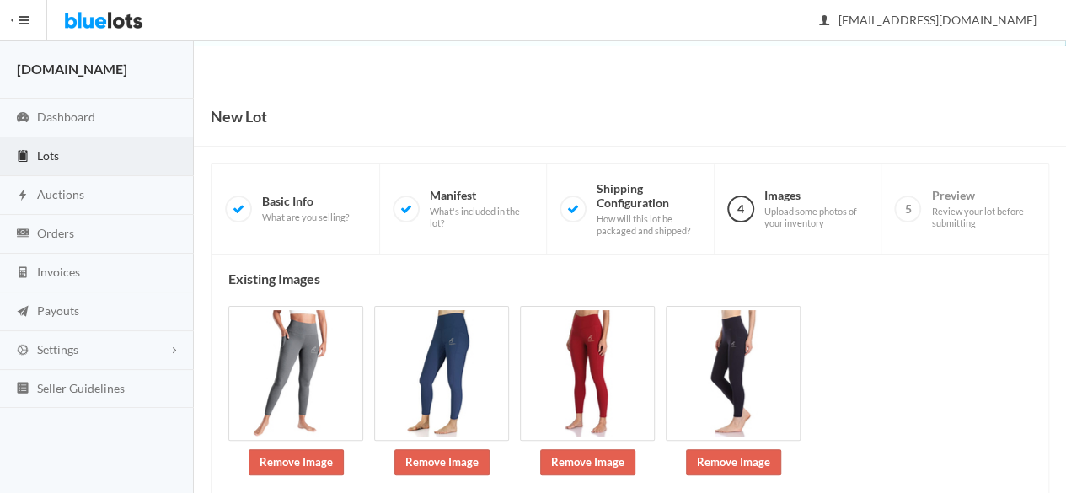
scroll to position [247, 0]
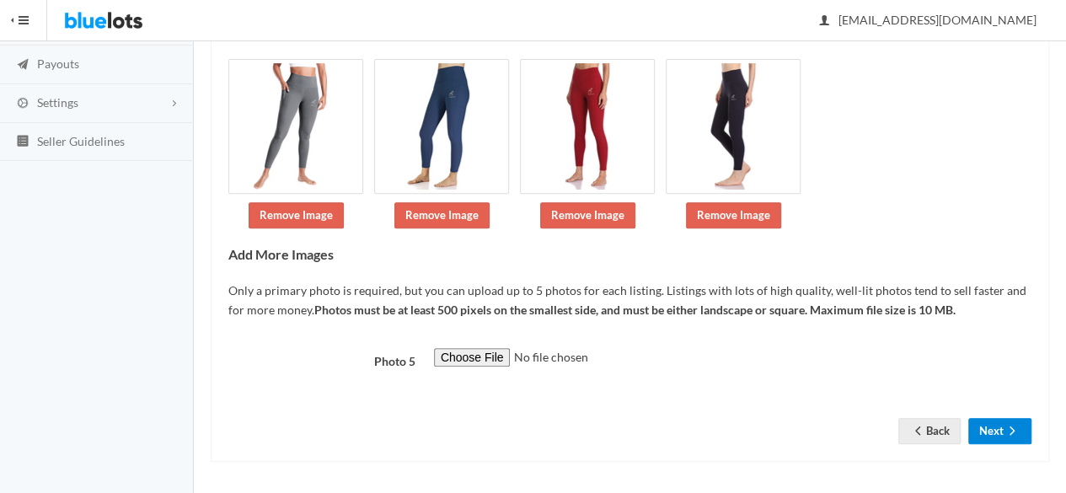
click at [1011, 429] on icon "arrow forward" at bounding box center [1012, 430] width 17 height 13
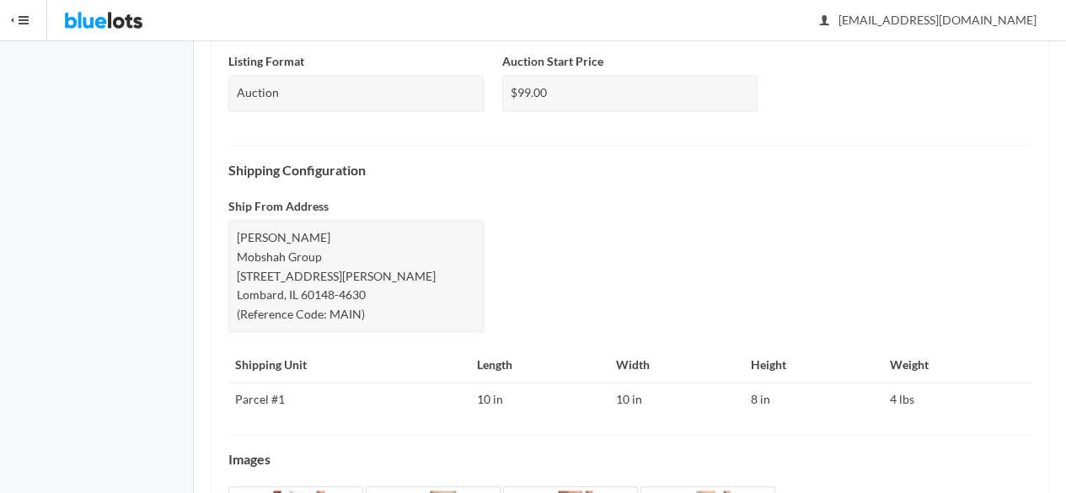
scroll to position [855, 0]
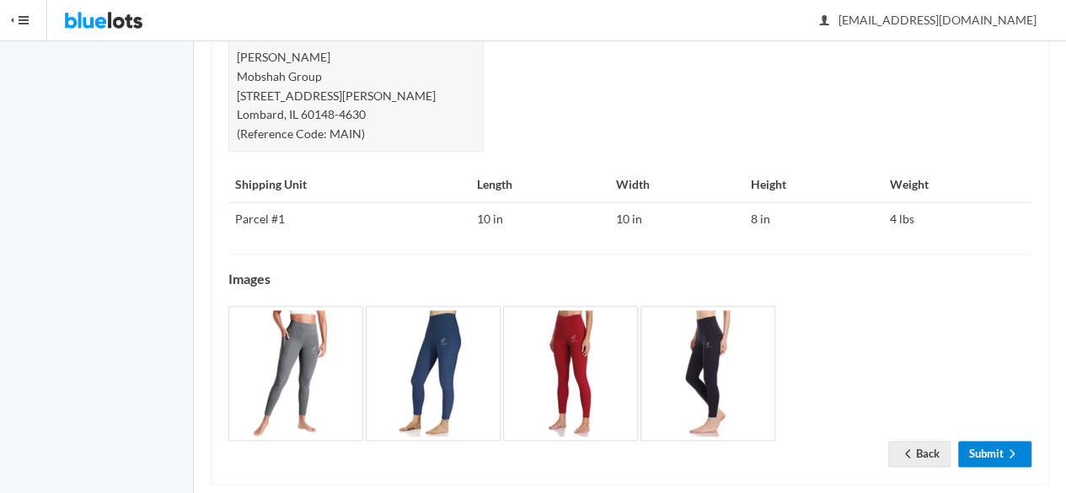
click at [1005, 447] on icon "arrow forward" at bounding box center [1012, 453] width 17 height 13
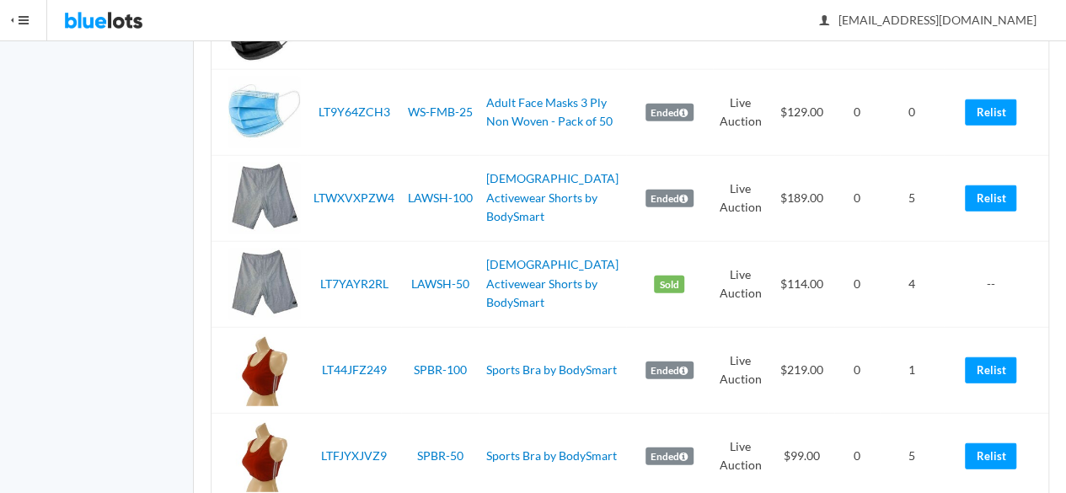
scroll to position [2192, 0]
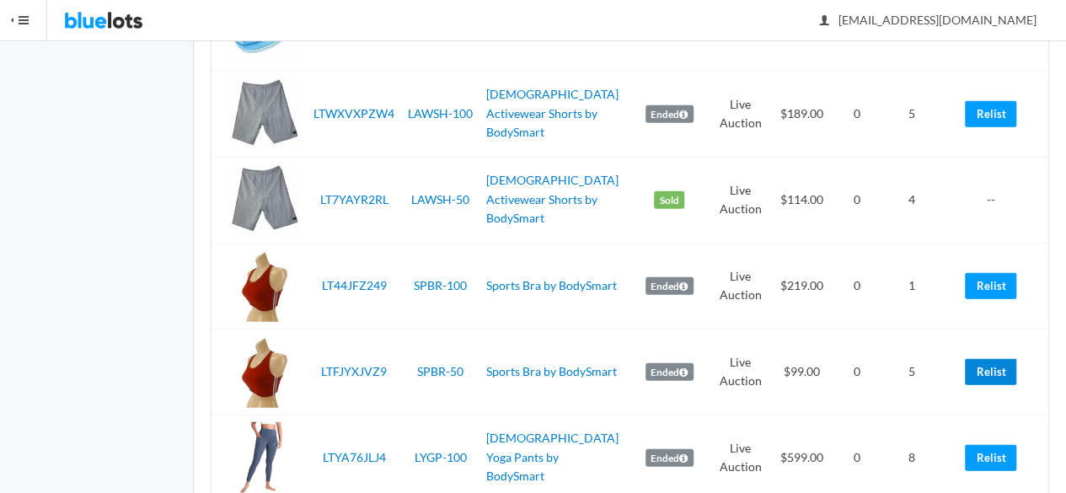
click at [997, 359] on link "Relist" at bounding box center [990, 372] width 51 height 26
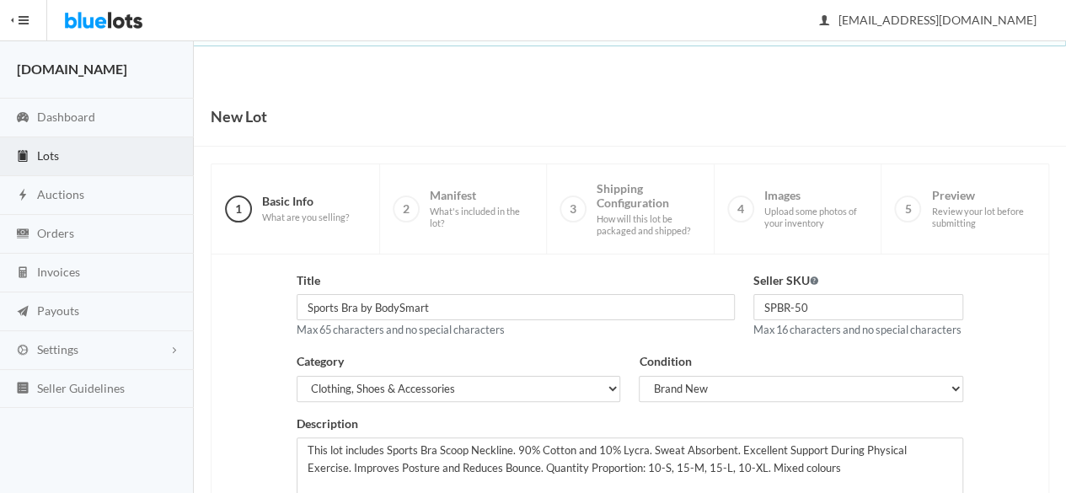
scroll to position [380, 0]
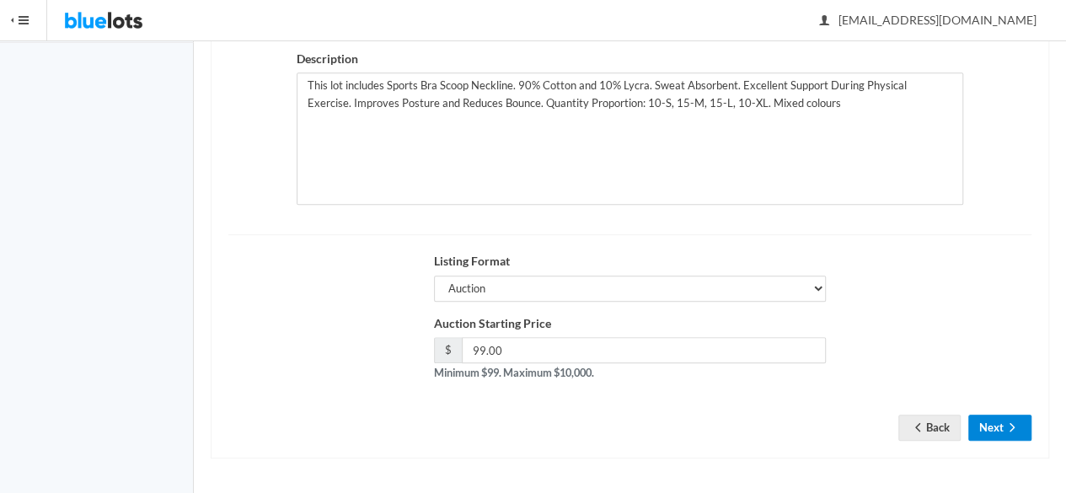
click at [983, 422] on button "Next" at bounding box center [1000, 428] width 63 height 26
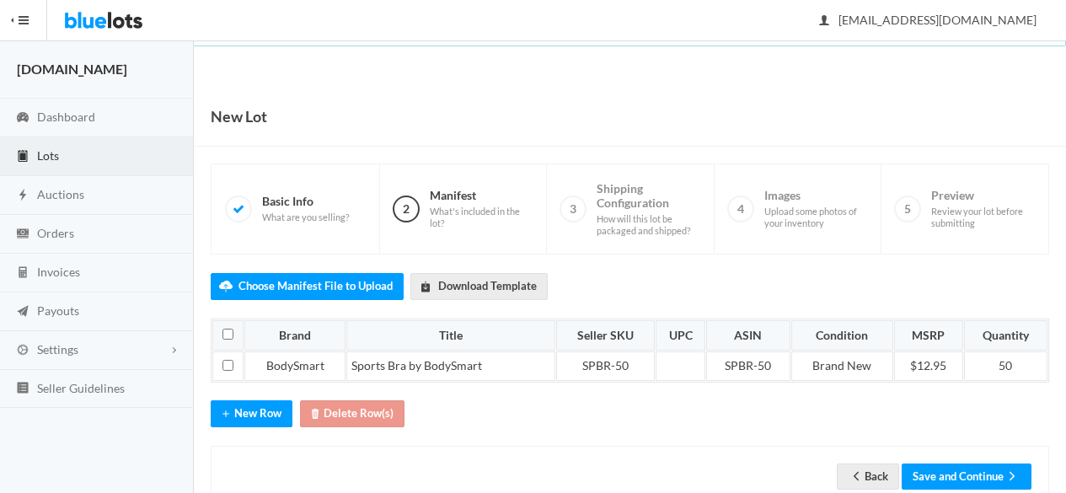
scroll to position [42, 0]
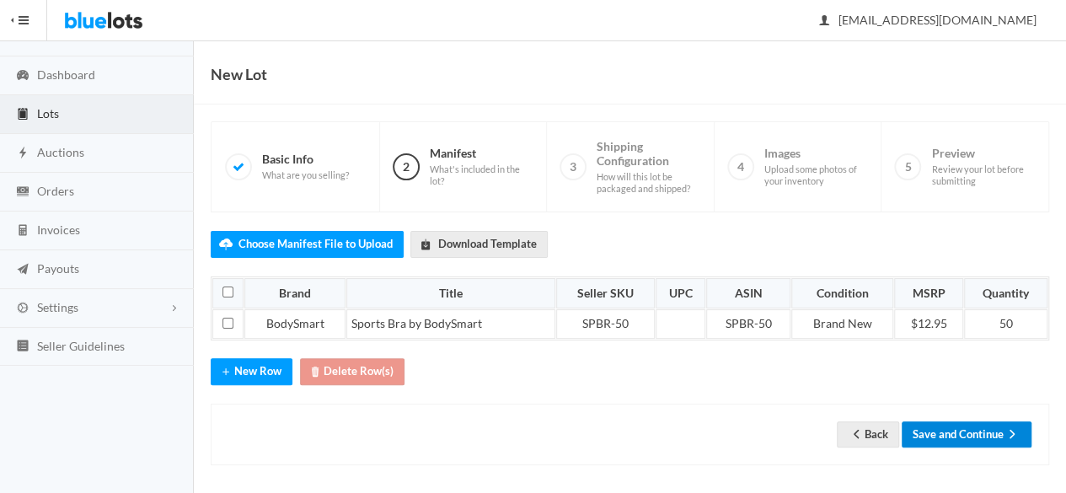
click at [970, 422] on button "Save and Continue" at bounding box center [967, 435] width 130 height 26
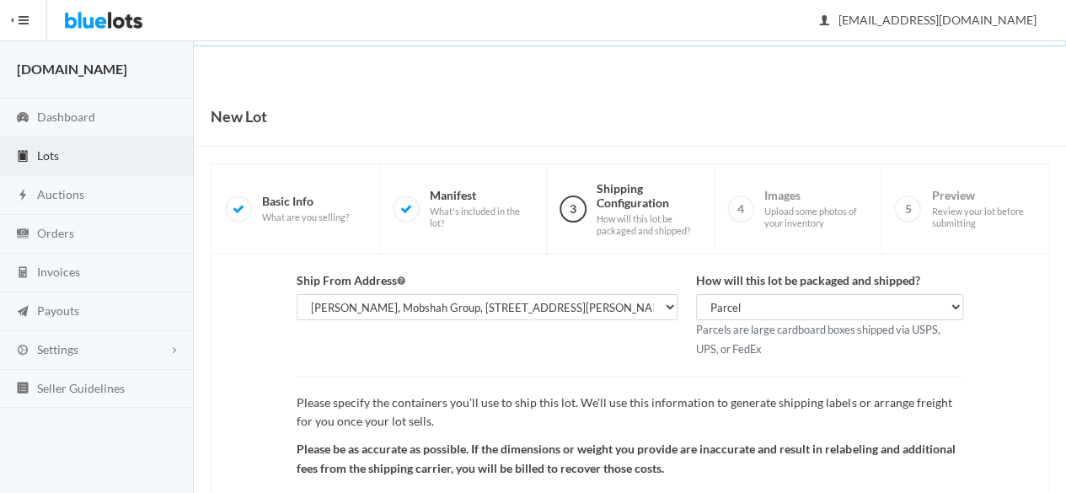
scroll to position [196, 0]
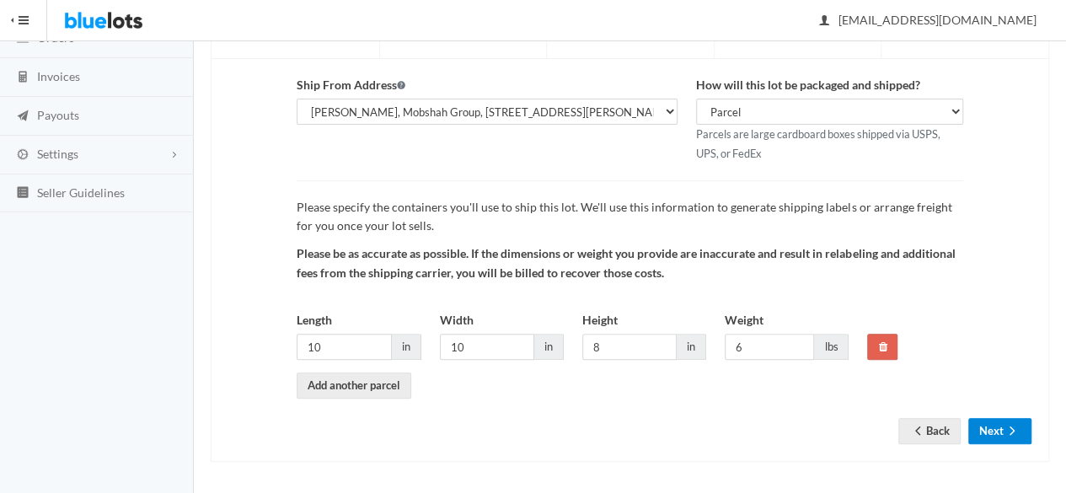
click at [1015, 426] on icon "arrow forward" at bounding box center [1012, 430] width 17 height 13
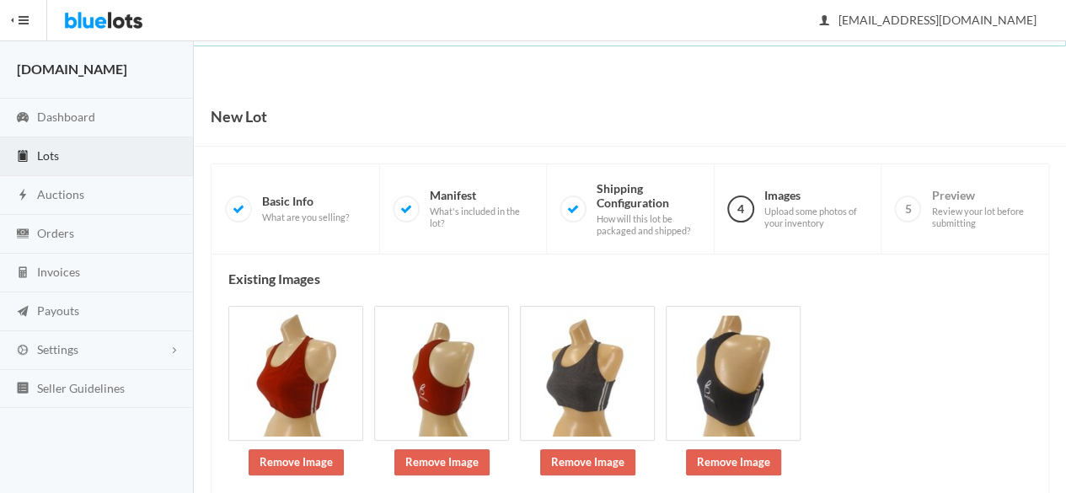
scroll to position [247, 0]
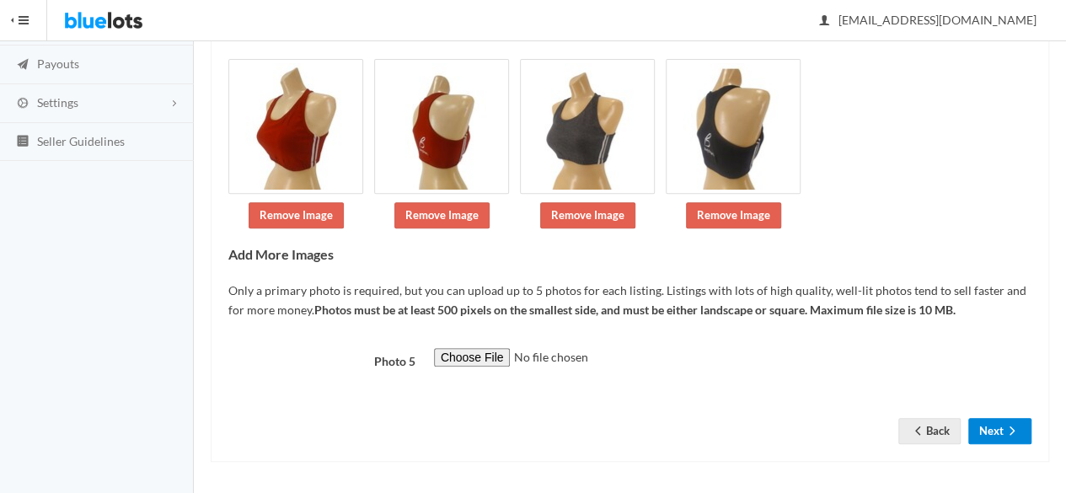
click at [987, 424] on button "Next" at bounding box center [1000, 431] width 63 height 26
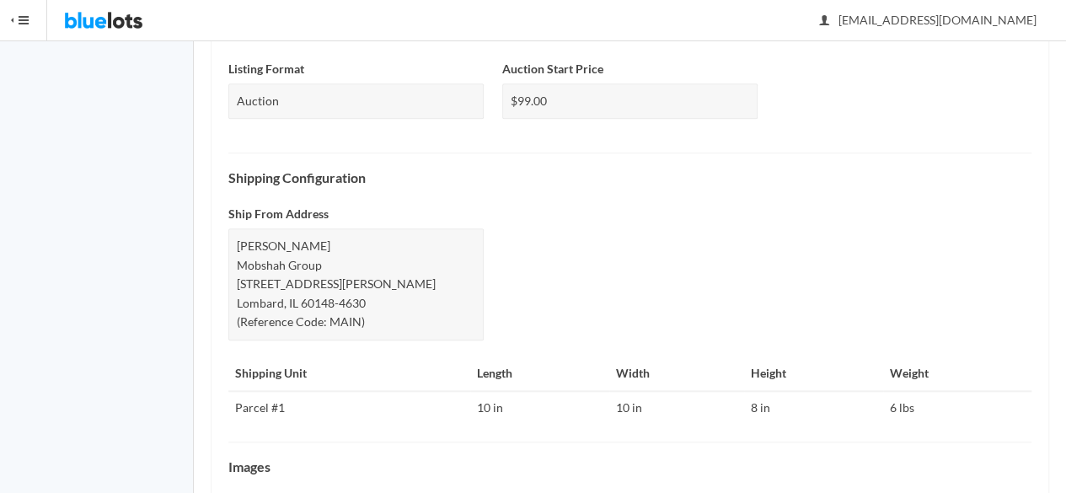
scroll to position [798, 0]
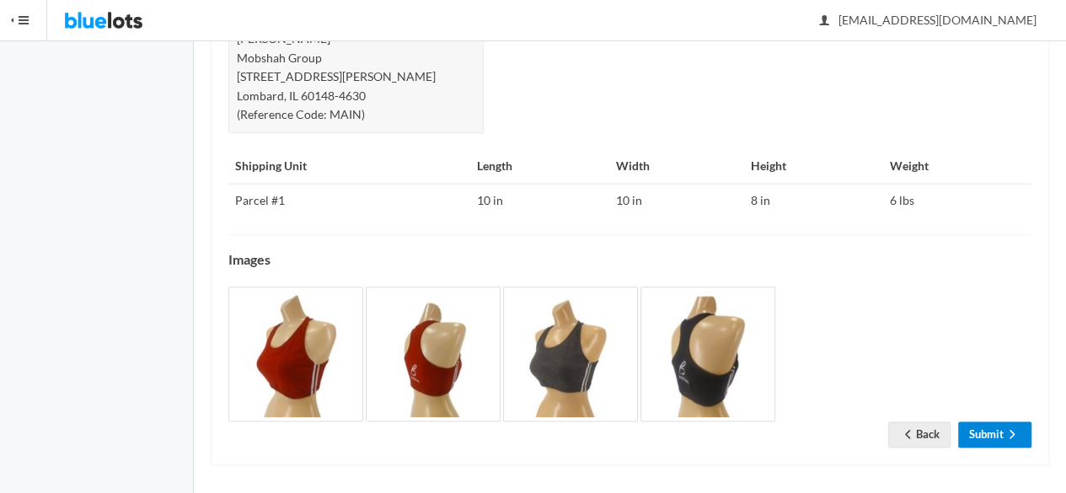
click at [989, 429] on link "Submit" at bounding box center [995, 435] width 73 height 26
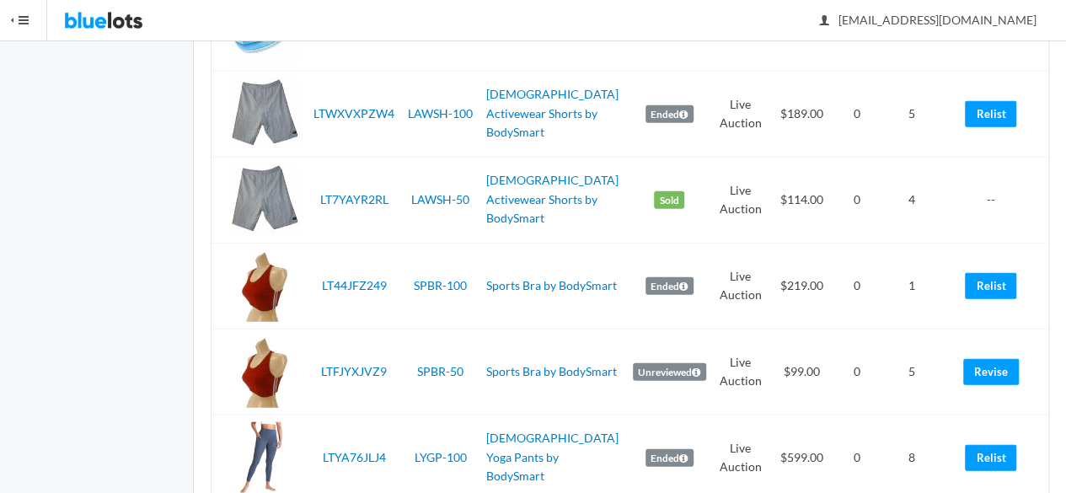
scroll to position [2361, 0]
